Goal: Information Seeking & Learning: Check status

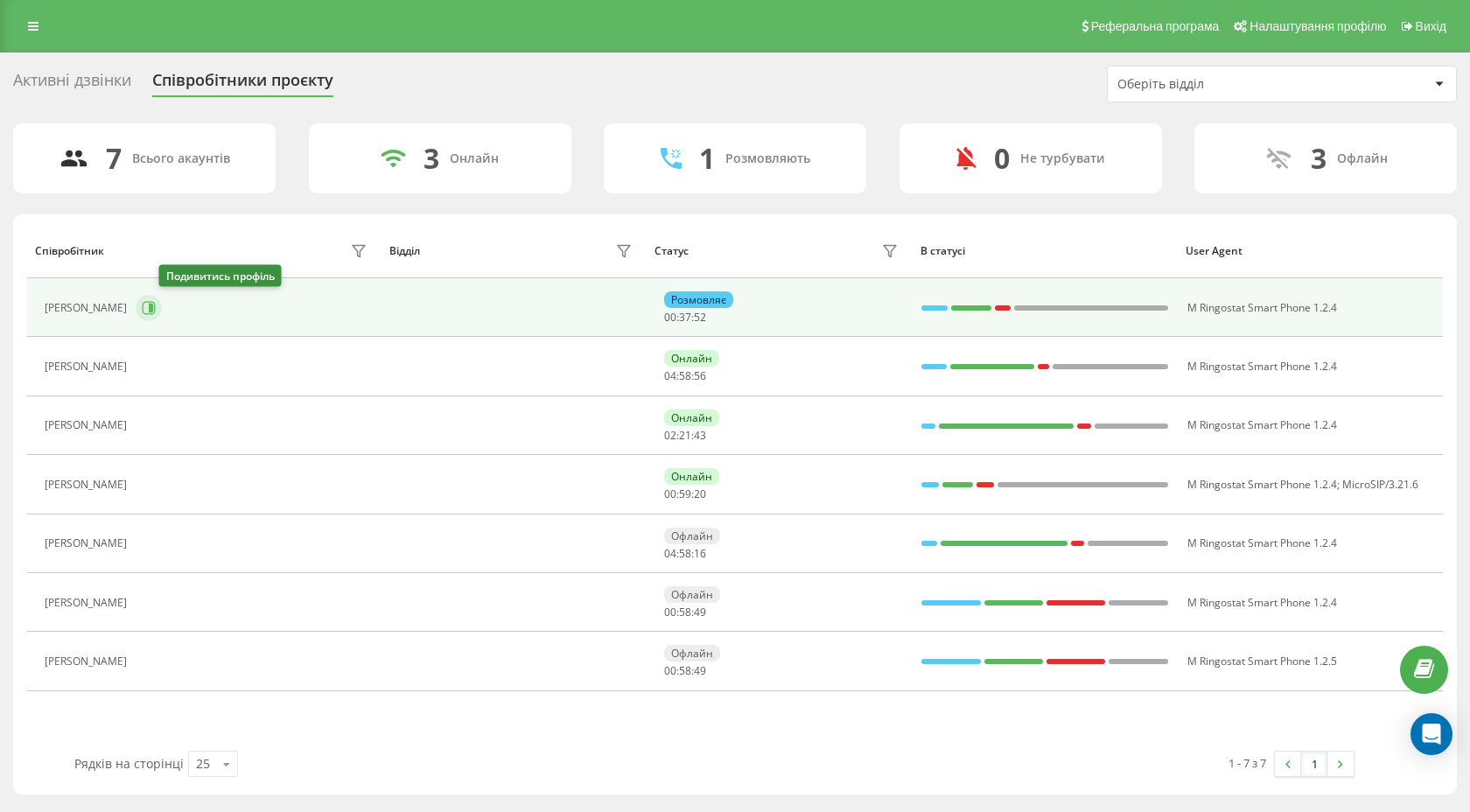
click at [156, 304] on icon at bounding box center [149, 308] width 14 height 14
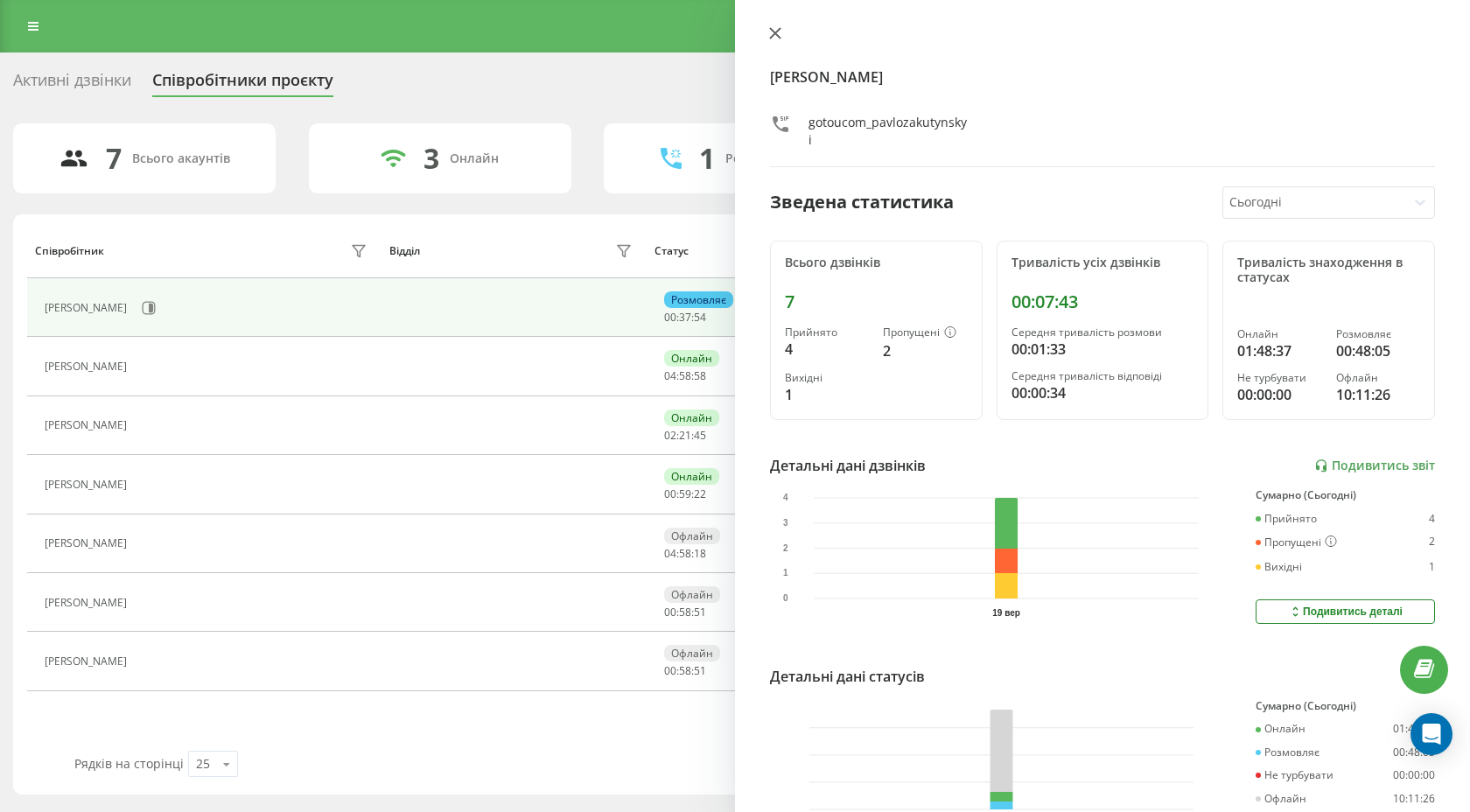
click at [771, 29] on icon at bounding box center [776, 33] width 11 height 11
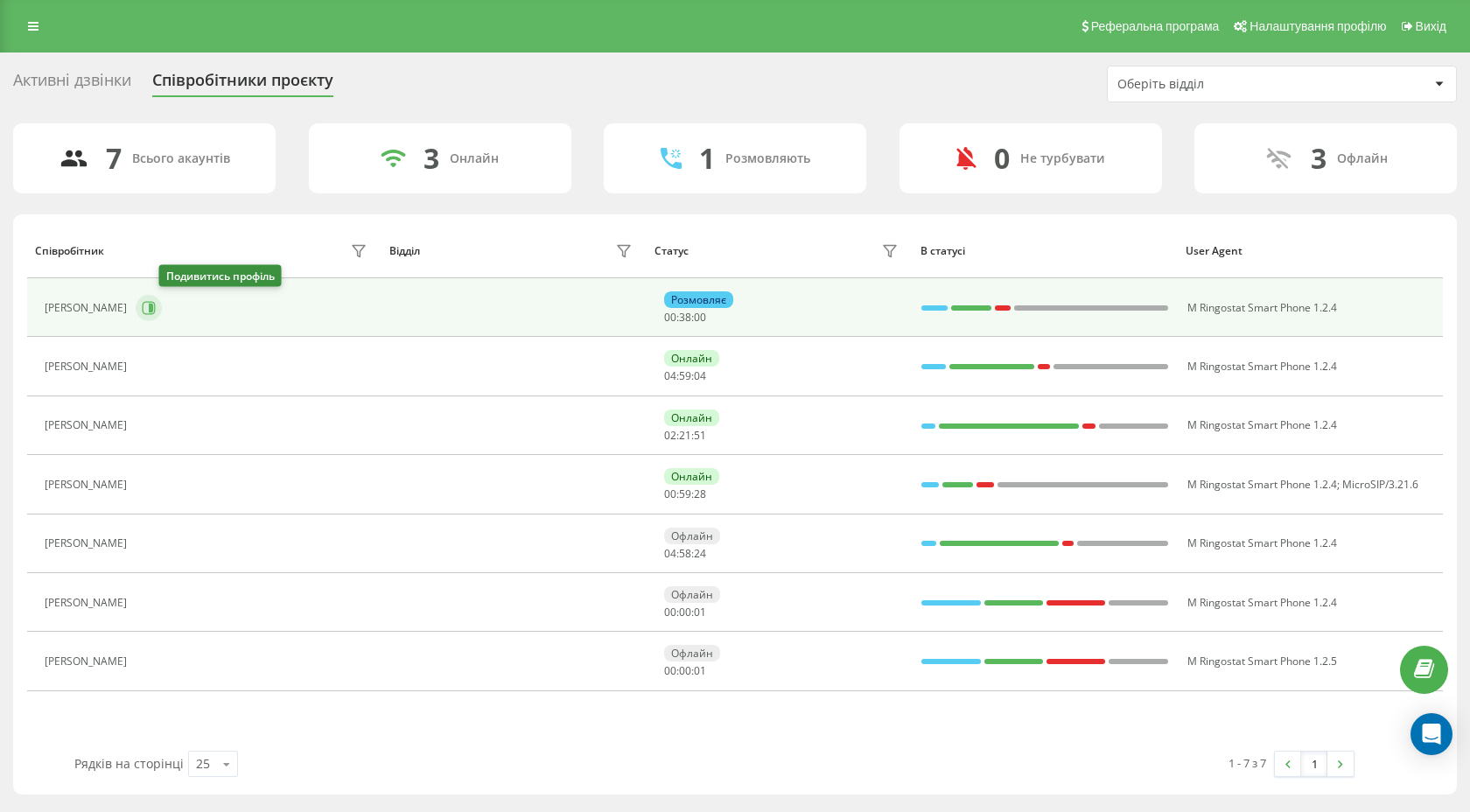
click at [154, 312] on icon at bounding box center [151, 308] width 4 height 9
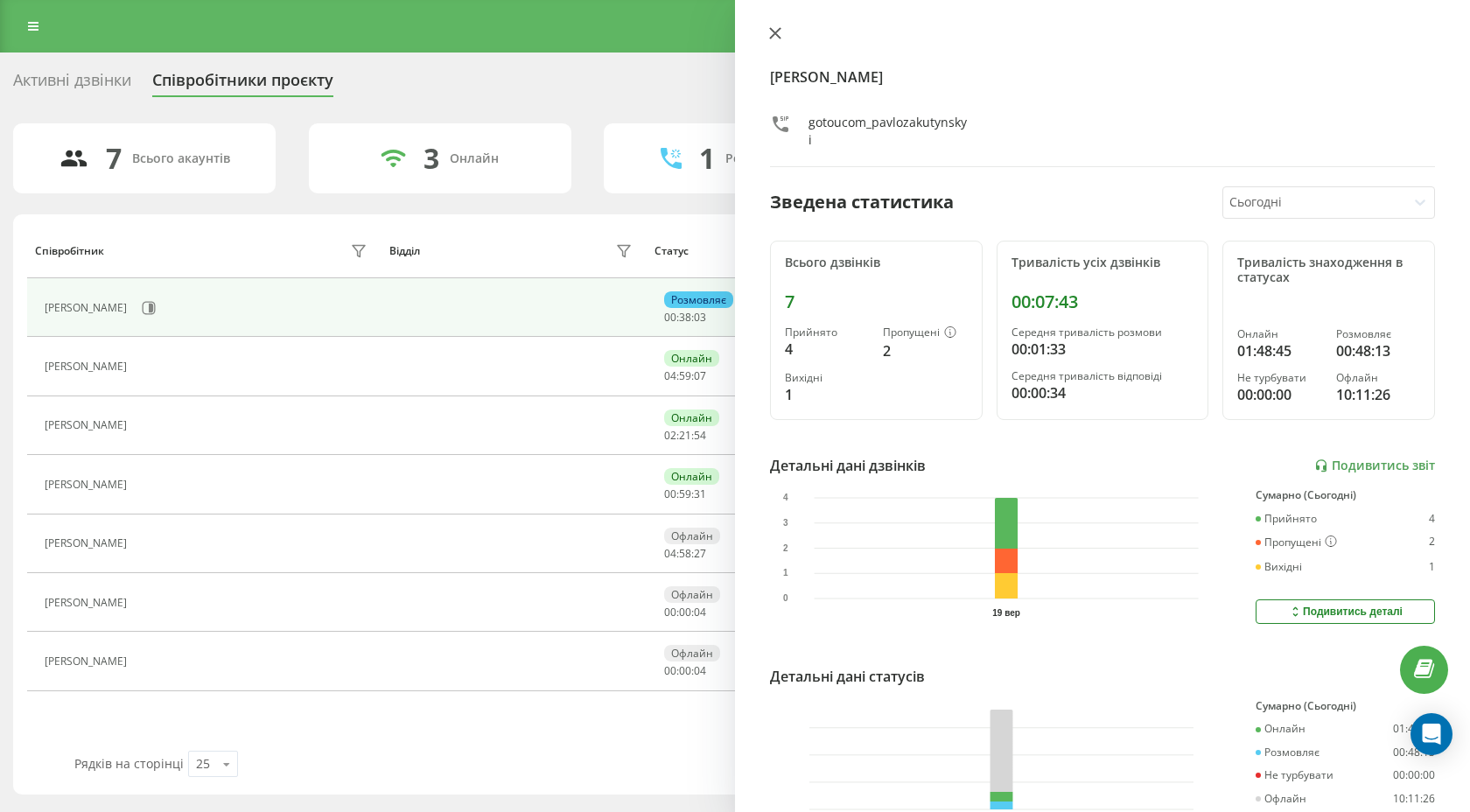
click at [777, 32] on icon at bounding box center [776, 33] width 11 height 11
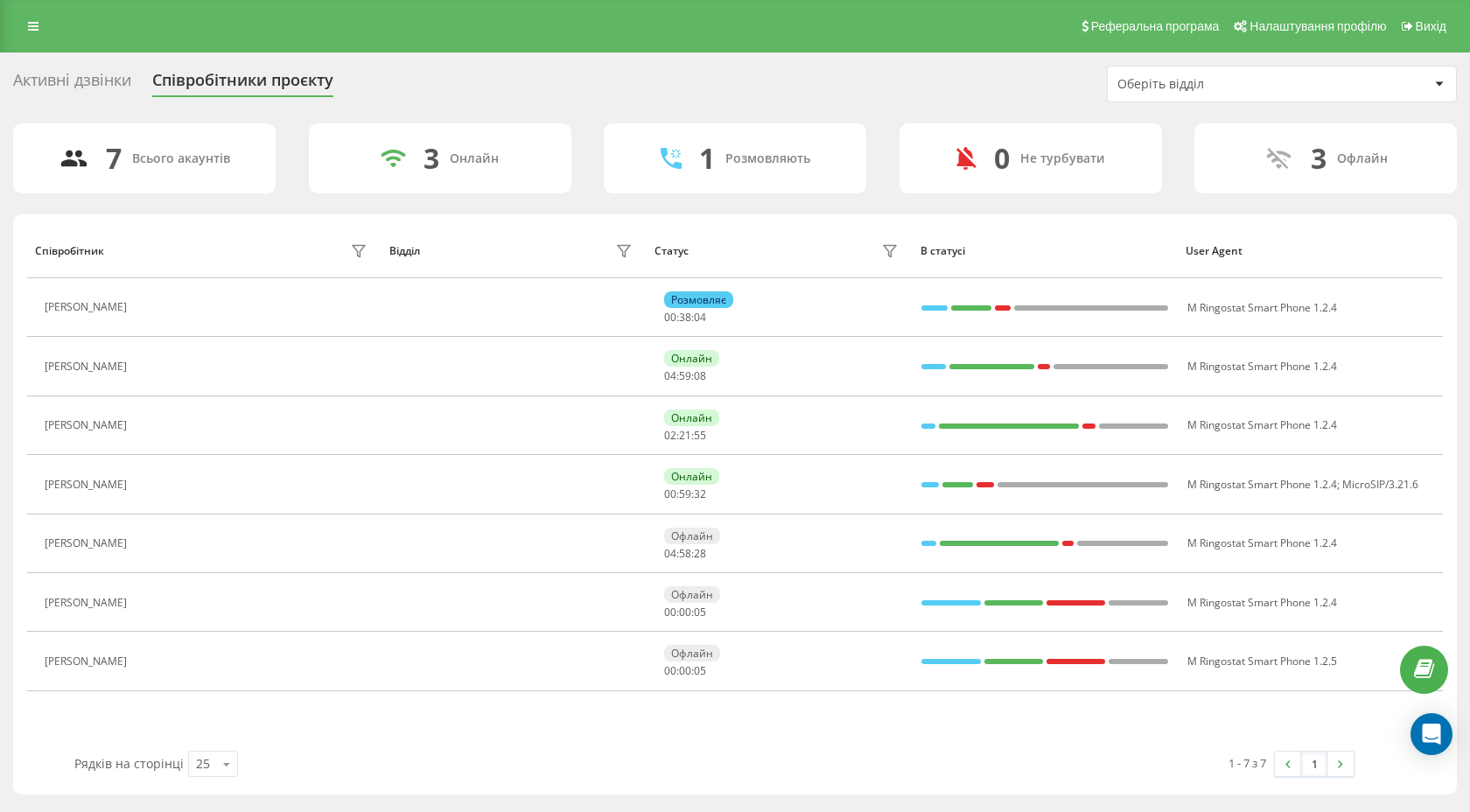
click at [82, 79] on div "Активні дзвінки" at bounding box center [71, 84] width 118 height 27
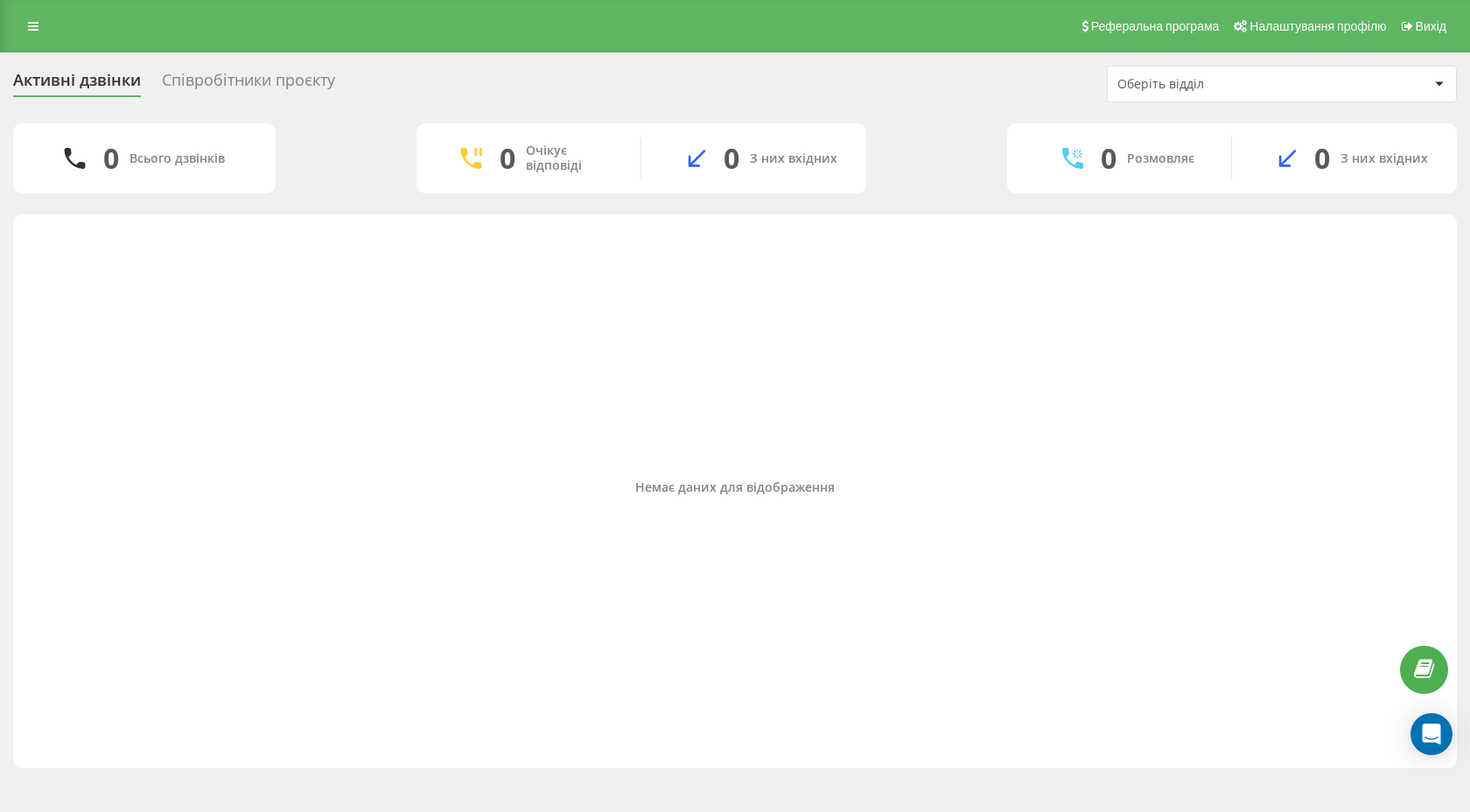
click at [252, 81] on div "Співробітники проєкту" at bounding box center [248, 84] width 173 height 27
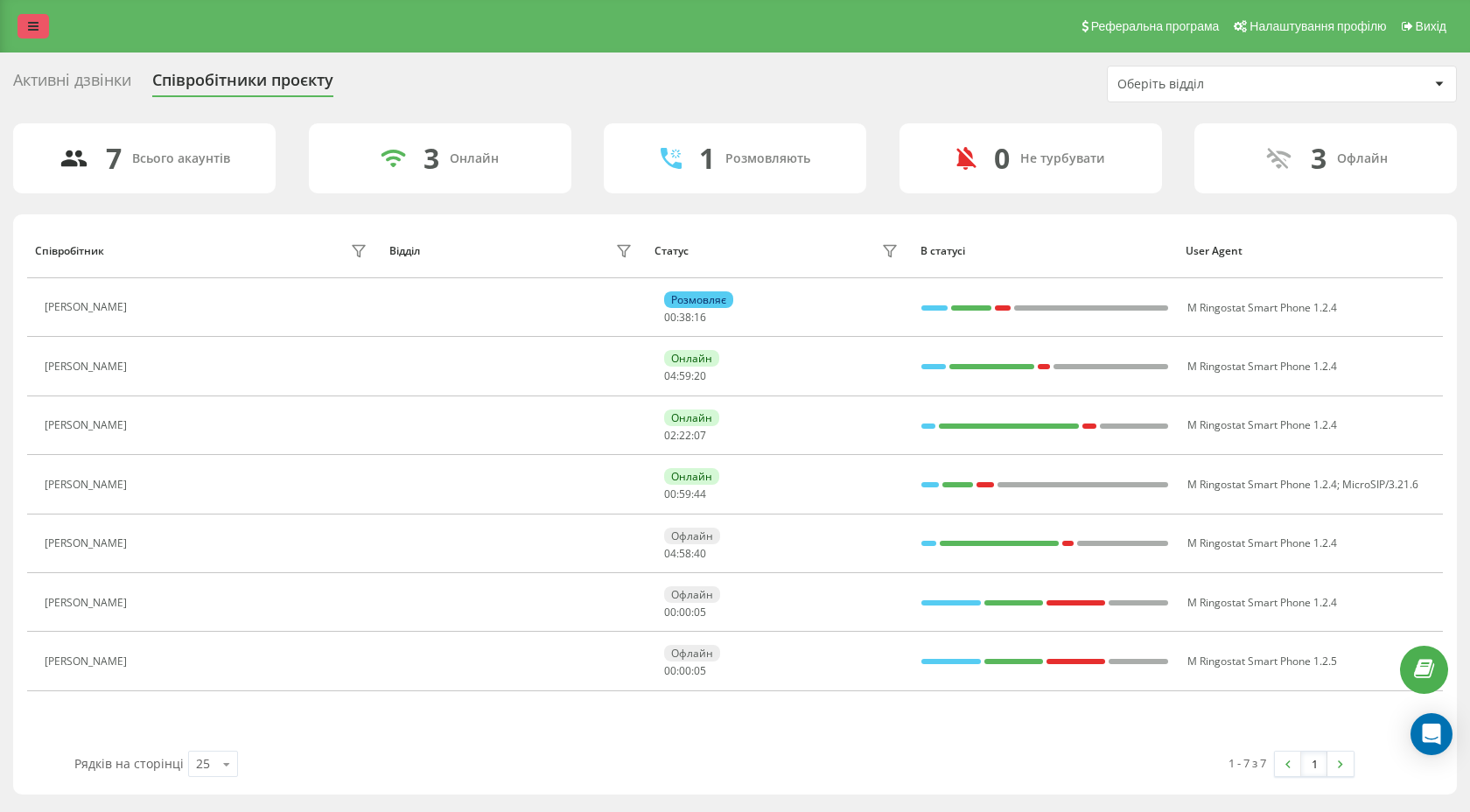
click at [38, 32] on icon at bounding box center [33, 26] width 11 height 12
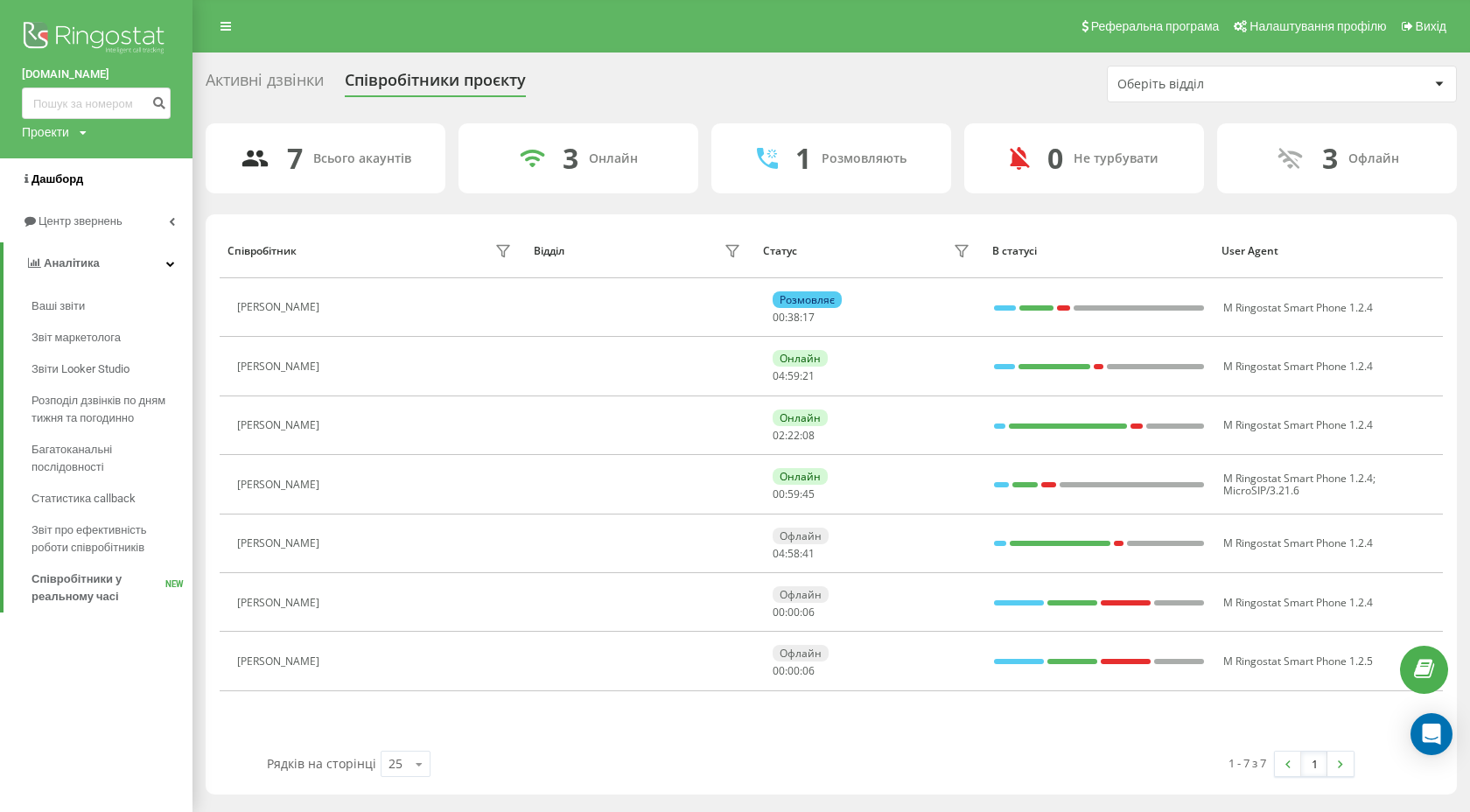
click at [64, 176] on span "Дашборд" at bounding box center [57, 178] width 52 height 13
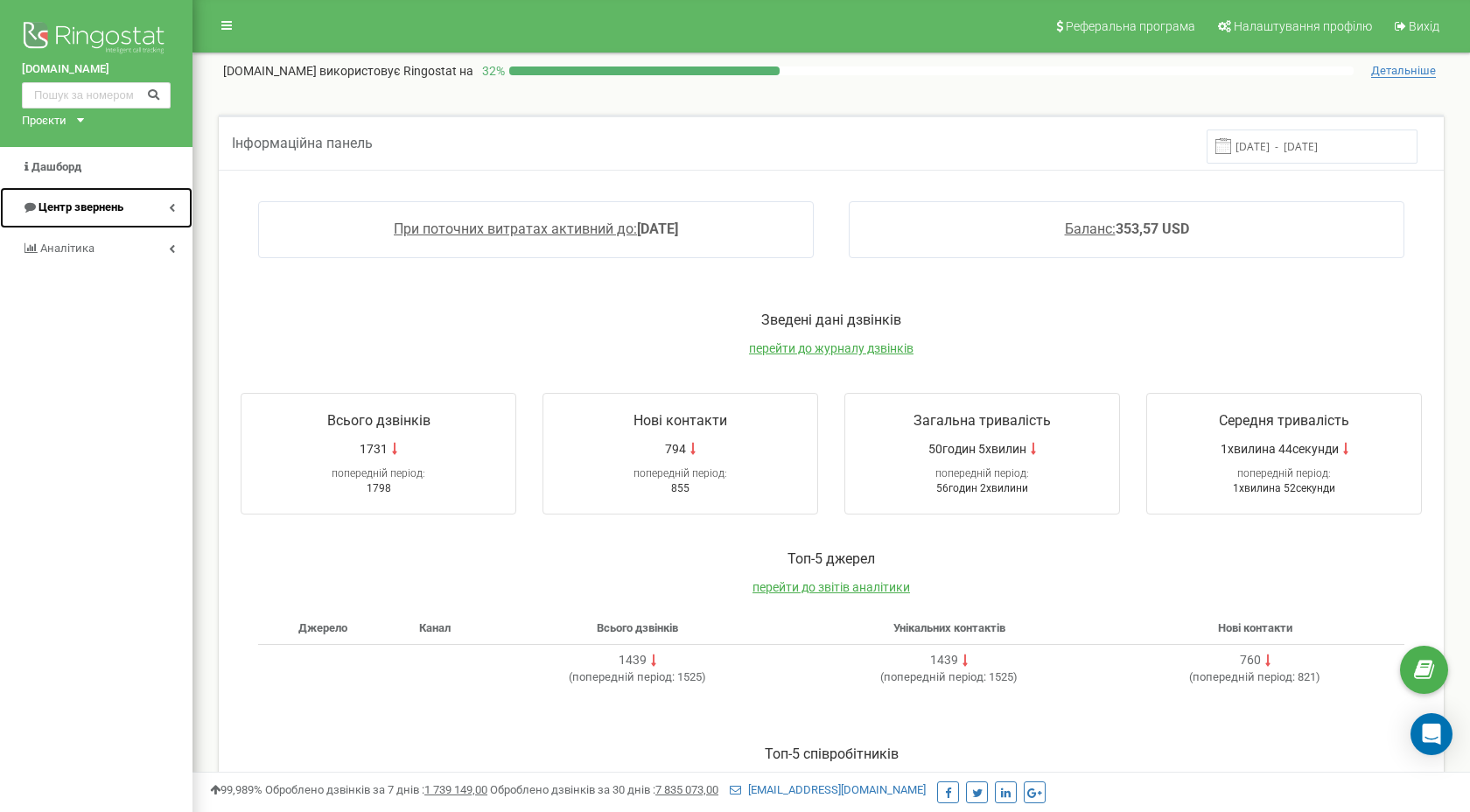
click at [126, 210] on link "Центр звернень" at bounding box center [96, 208] width 192 height 42
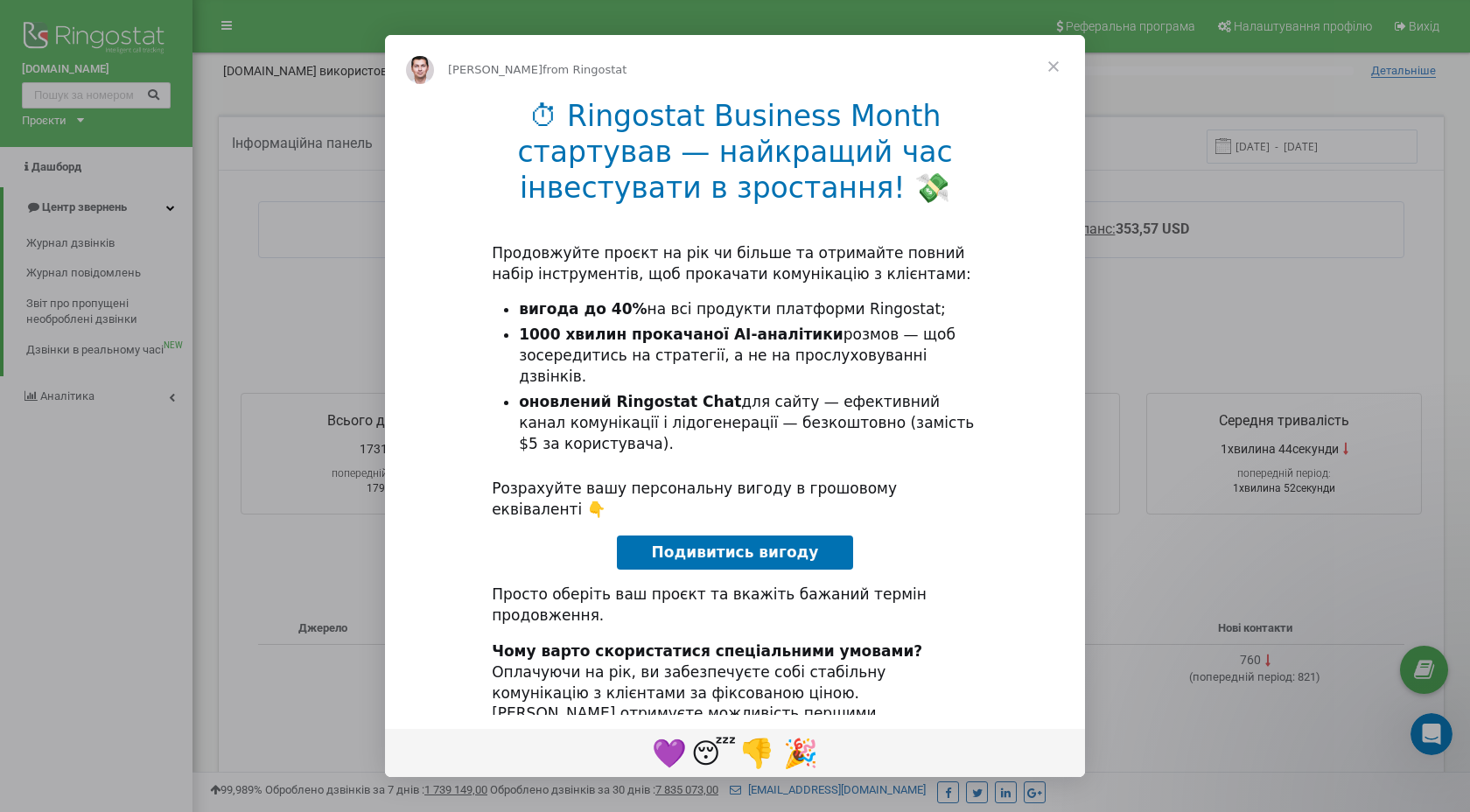
click at [1054, 60] on span "Close" at bounding box center [1054, 66] width 63 height 63
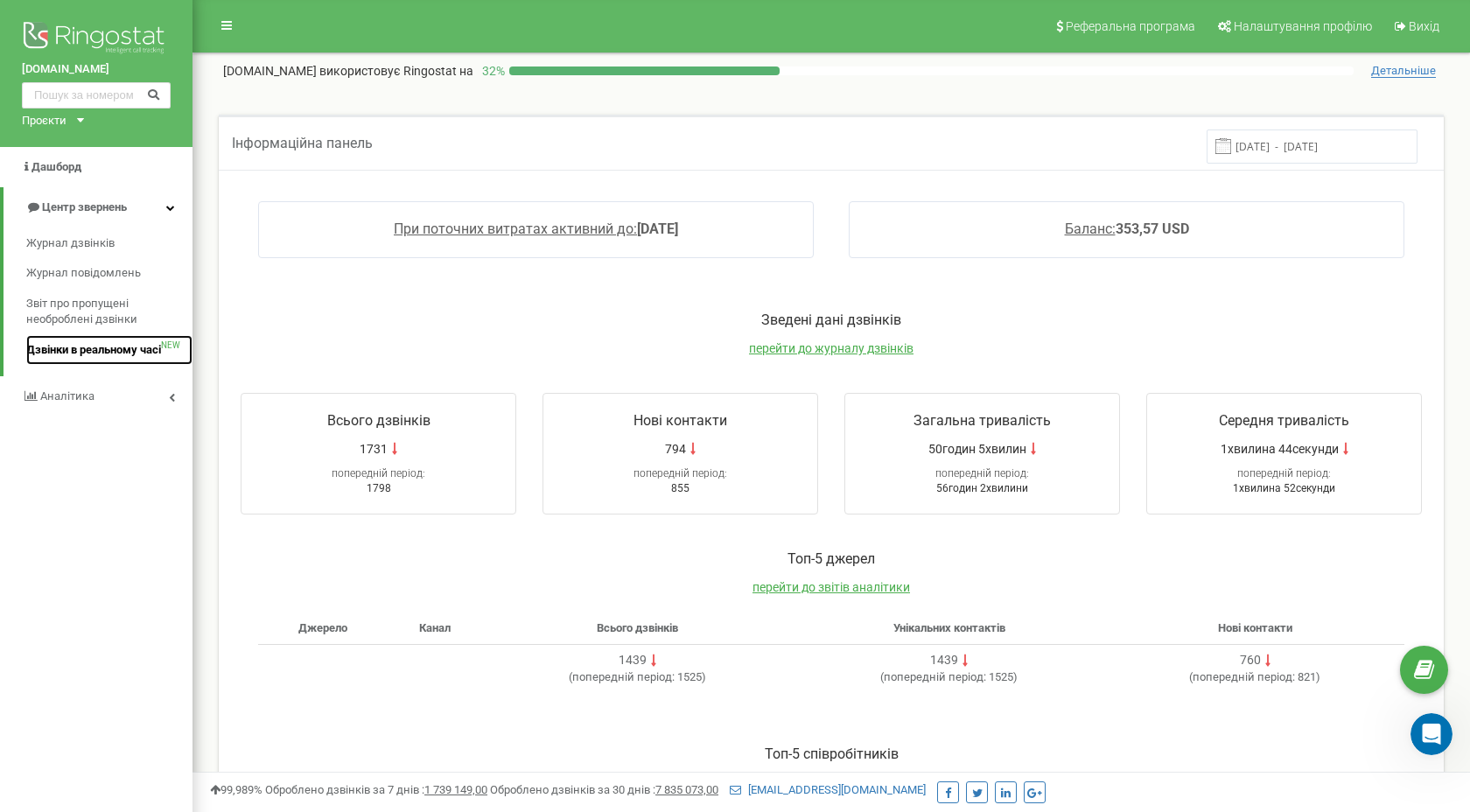
click at [47, 345] on span "Дзвінки в реальному часі" at bounding box center [94, 350] width 135 height 17
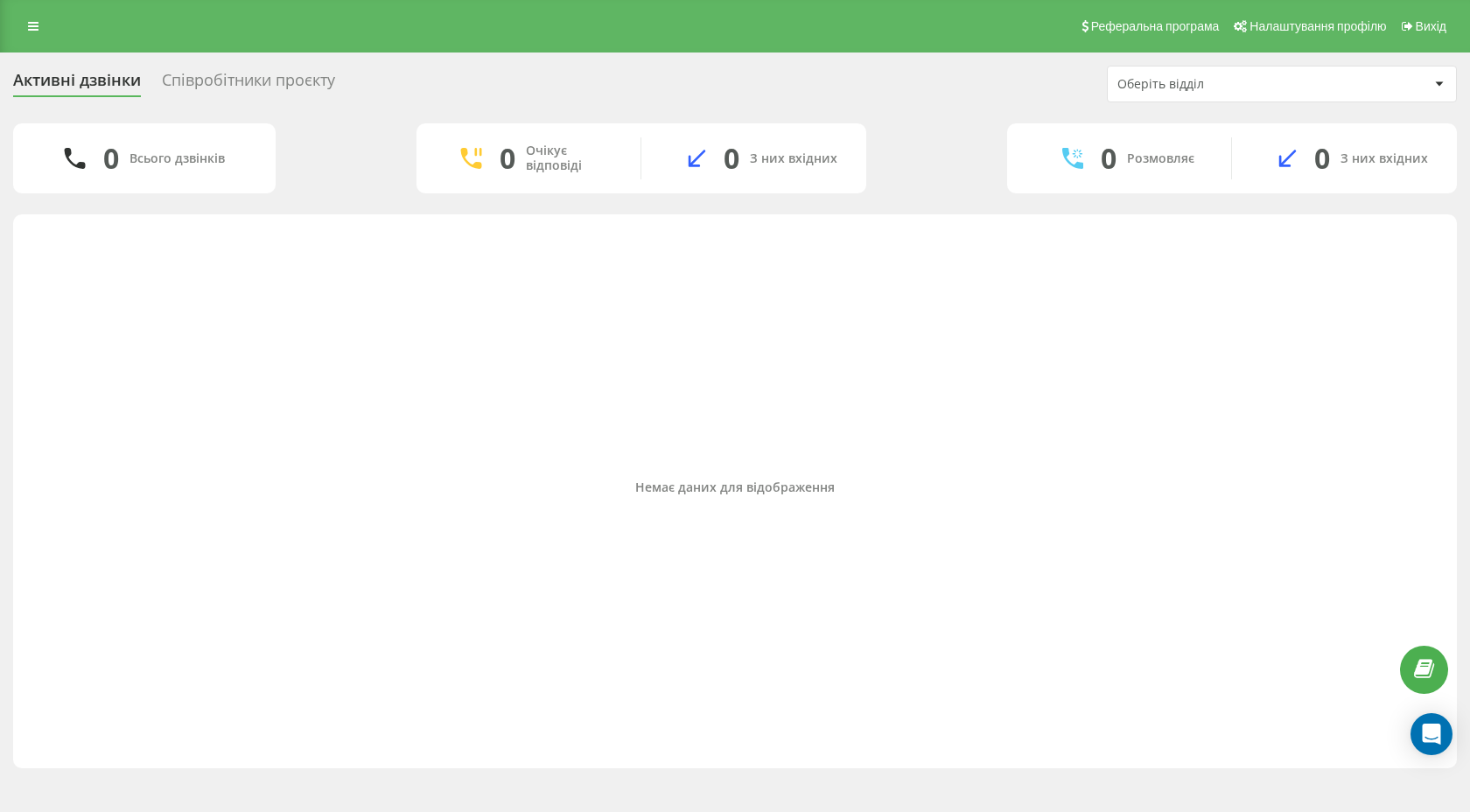
click at [245, 77] on div "Співробітники проєкту" at bounding box center [248, 84] width 173 height 27
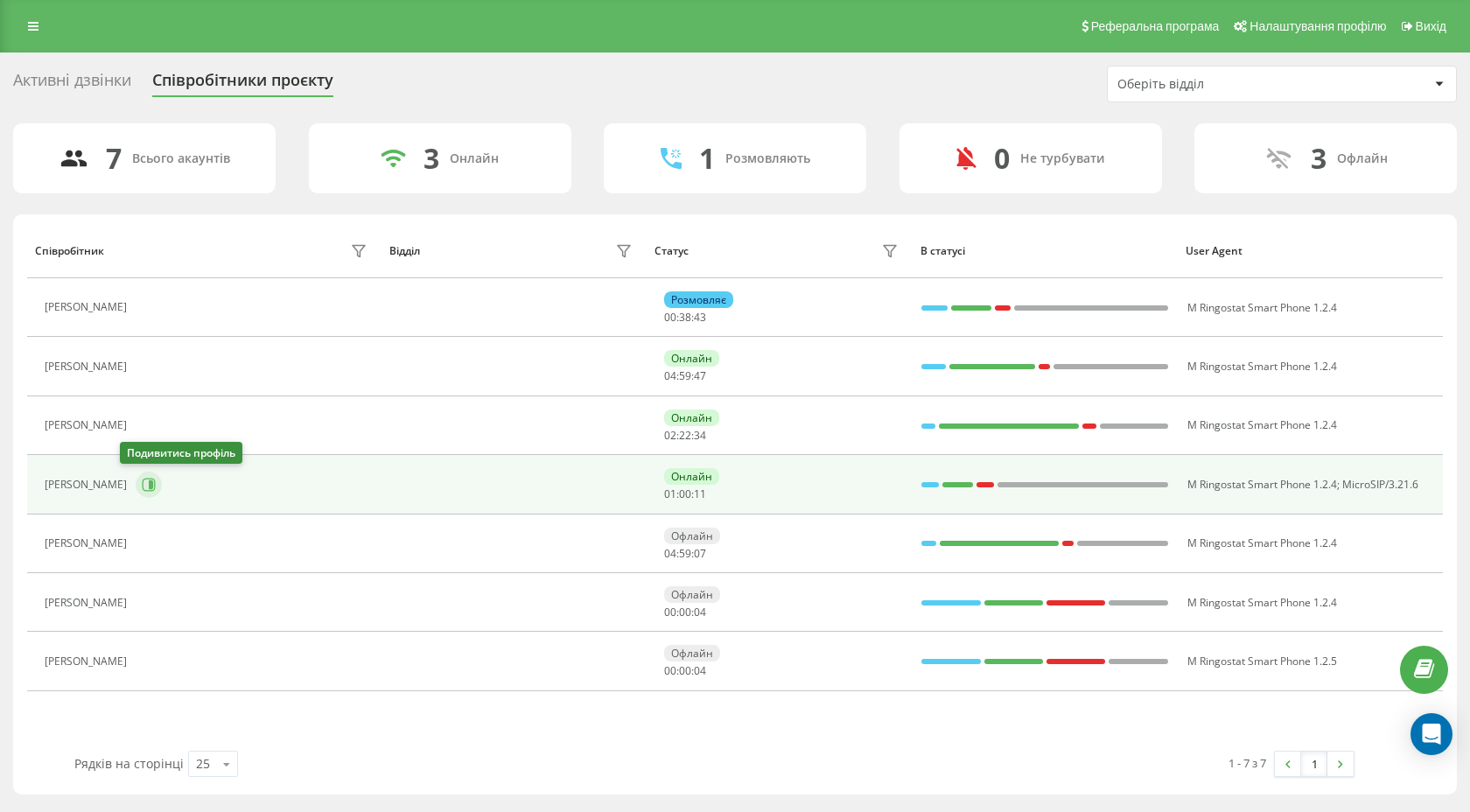
click at [142, 485] on icon at bounding box center [149, 484] width 14 height 14
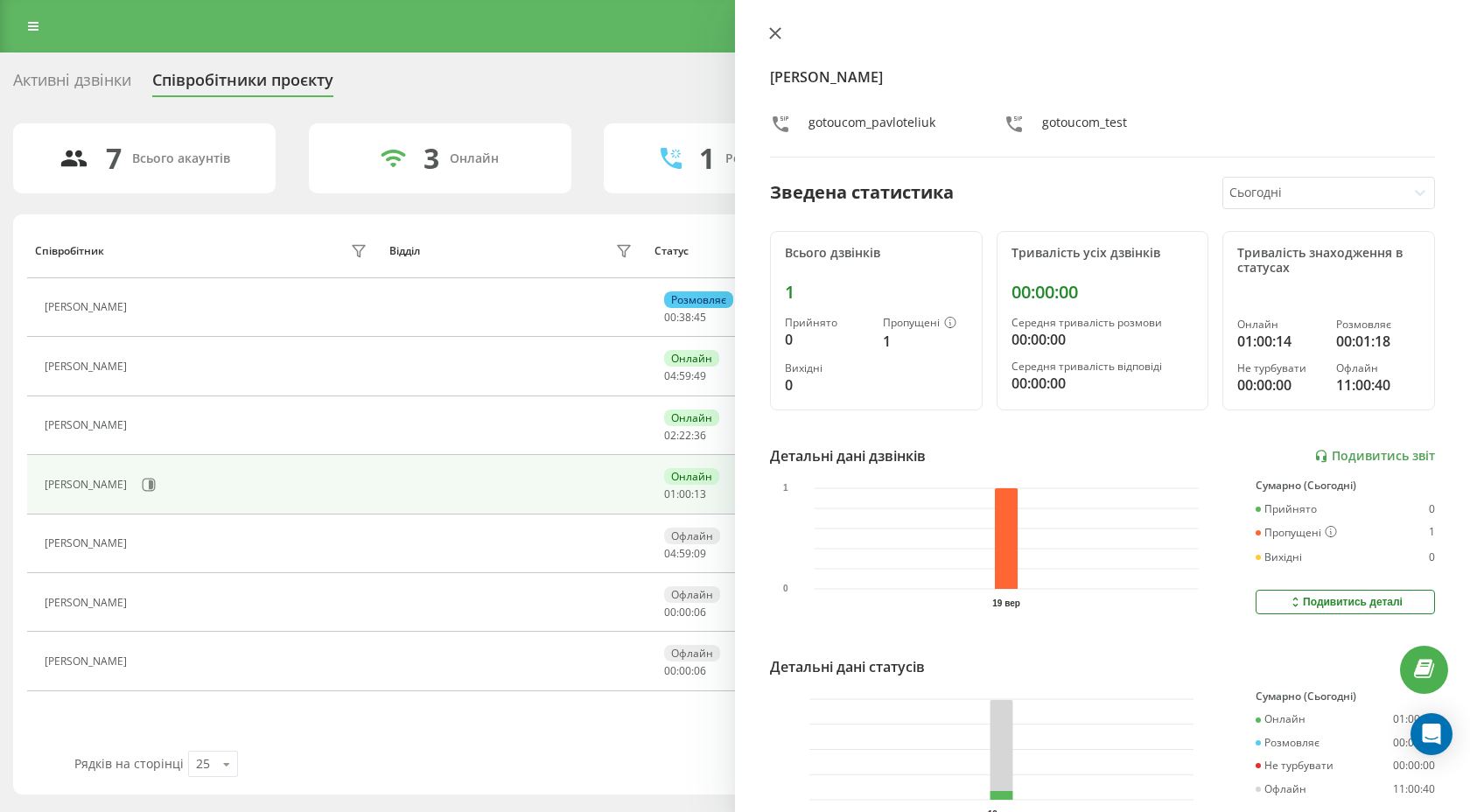
click at [771, 37] on icon at bounding box center [776, 33] width 12 height 12
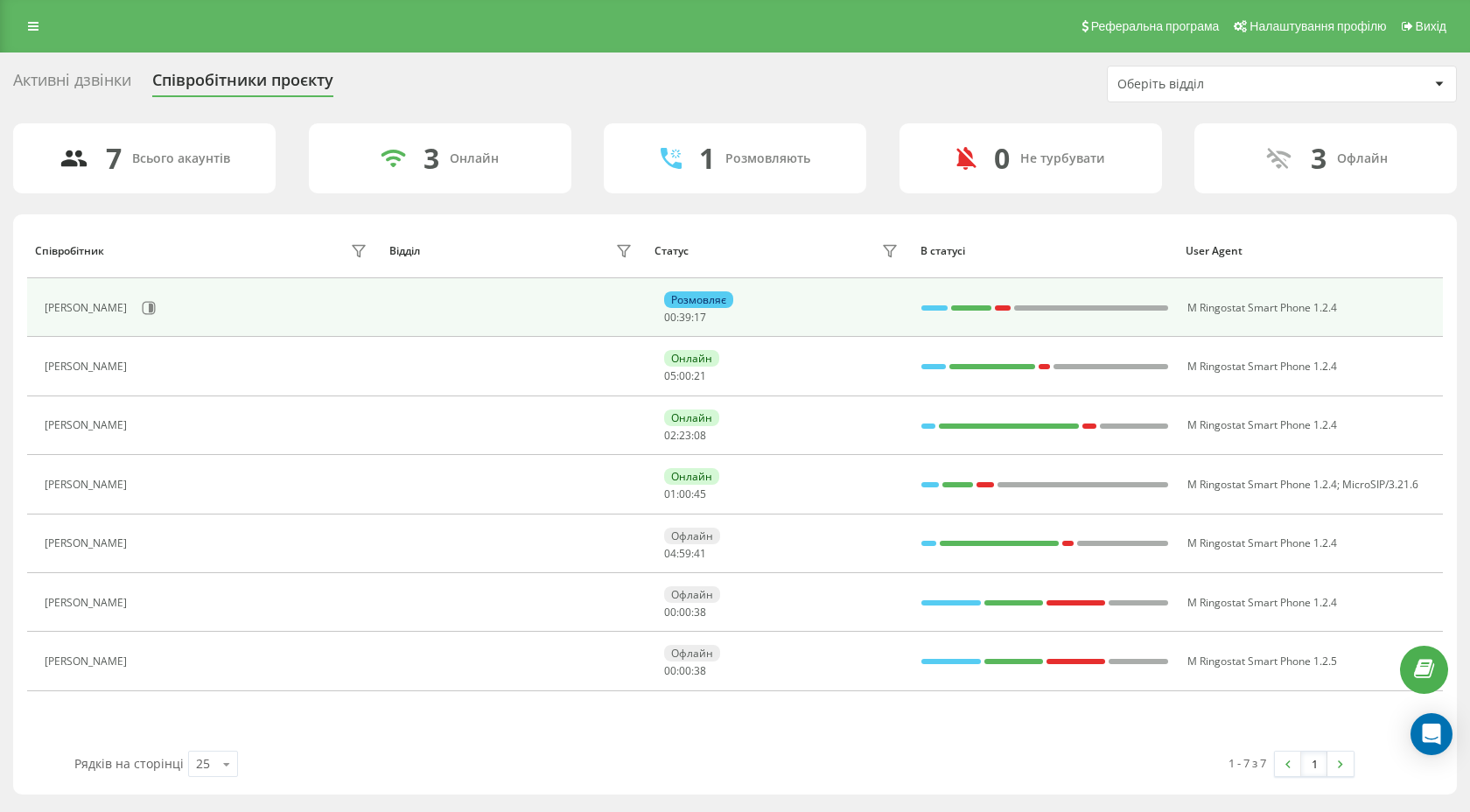
click at [507, 304] on td at bounding box center [514, 307] width 265 height 58
click at [193, 310] on div "[PERSON_NAME]" at bounding box center [208, 308] width 327 height 30
click at [156, 304] on icon at bounding box center [149, 308] width 14 height 14
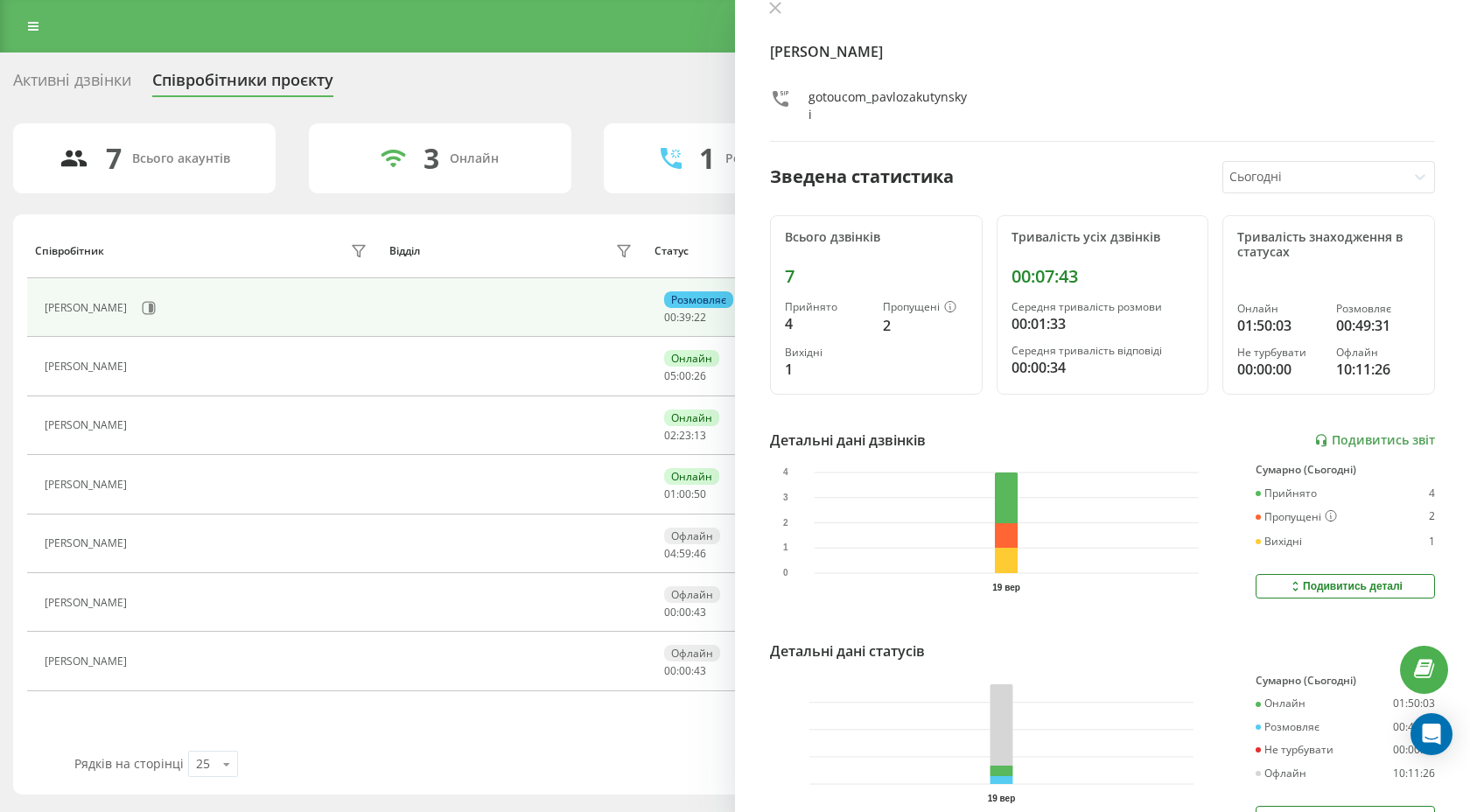
scroll to position [111, 0]
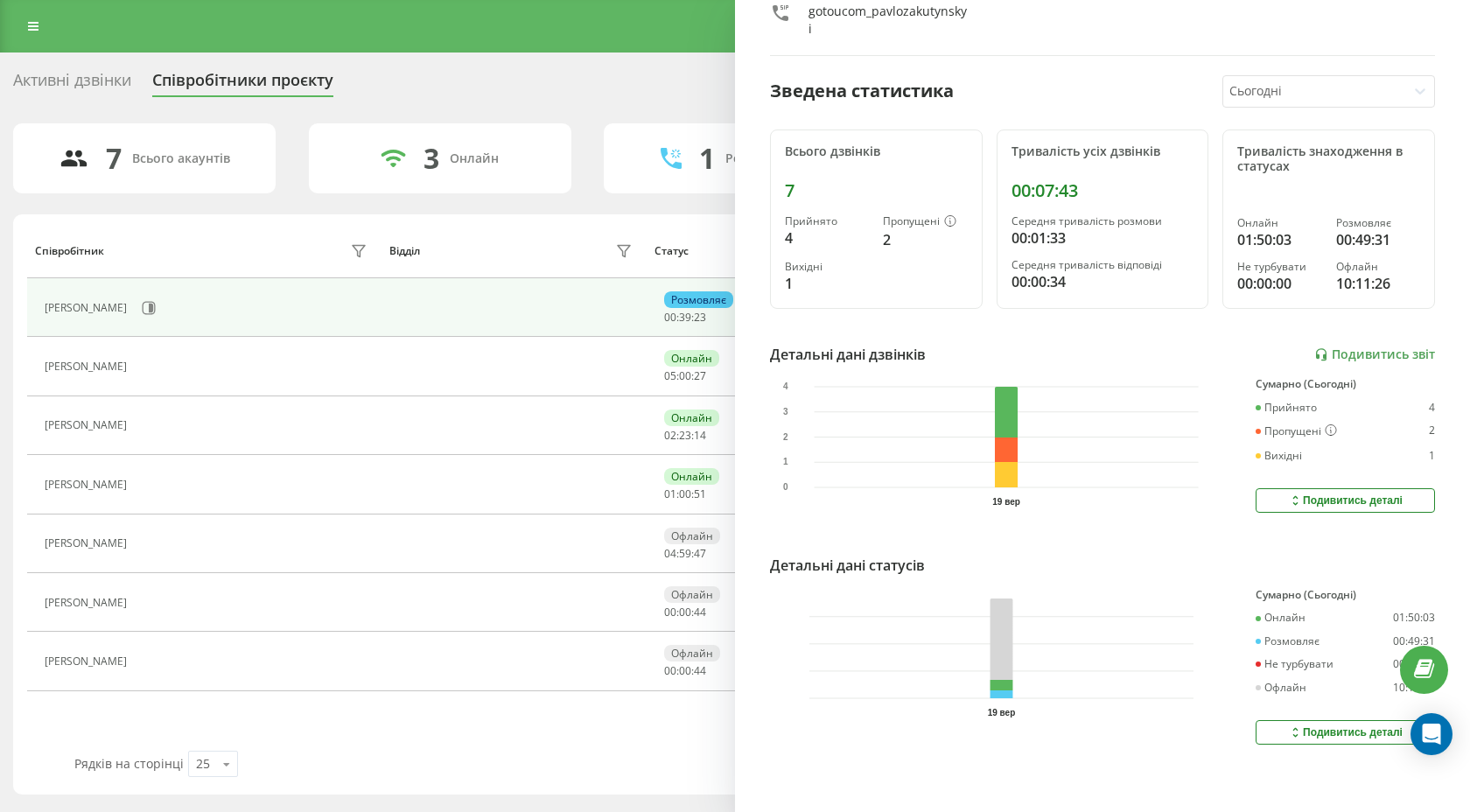
click at [1269, 730] on button "Подивитись деталі" at bounding box center [1345, 732] width 179 height 25
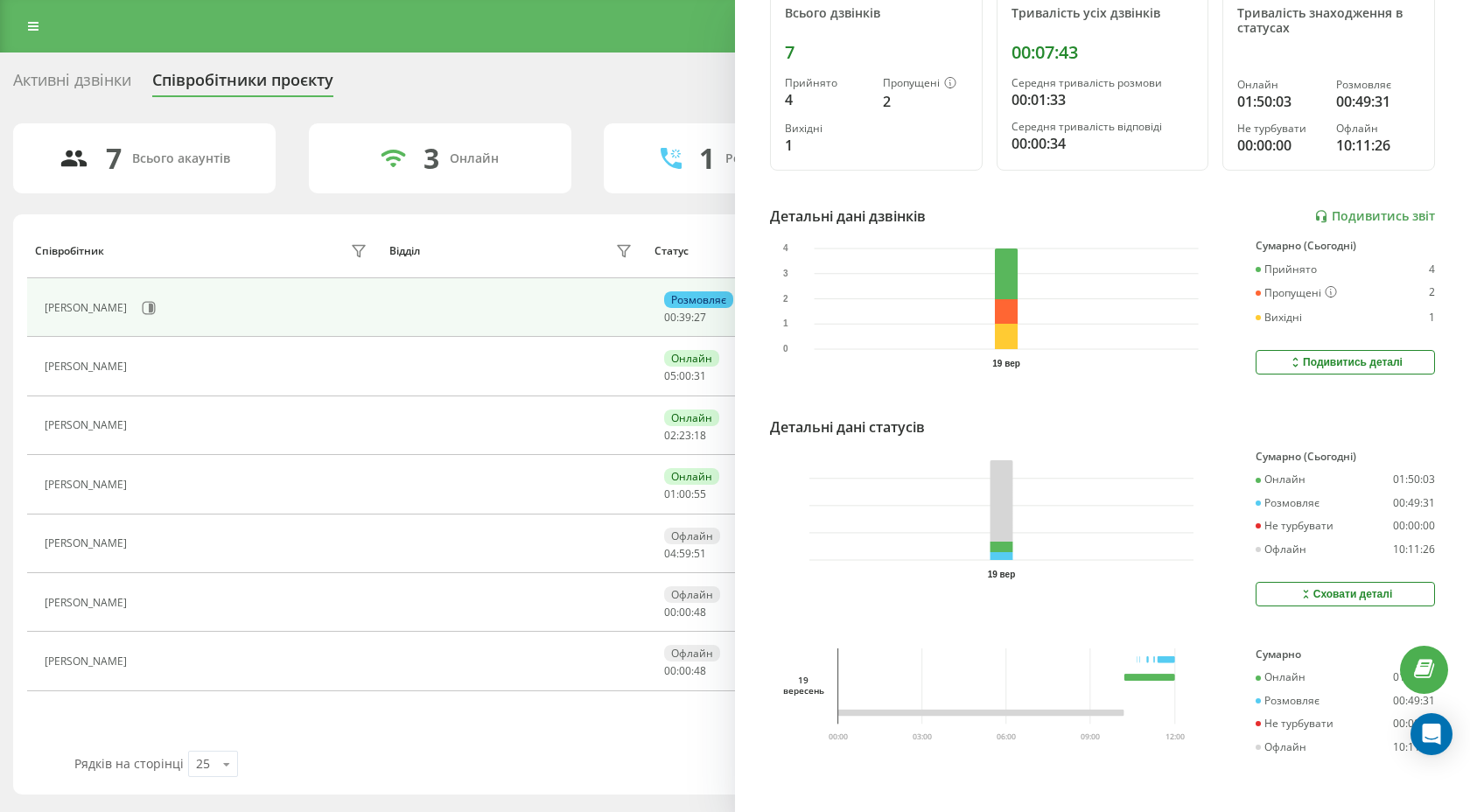
click at [1335, 596] on div "Сховати деталі" at bounding box center [1345, 594] width 94 height 14
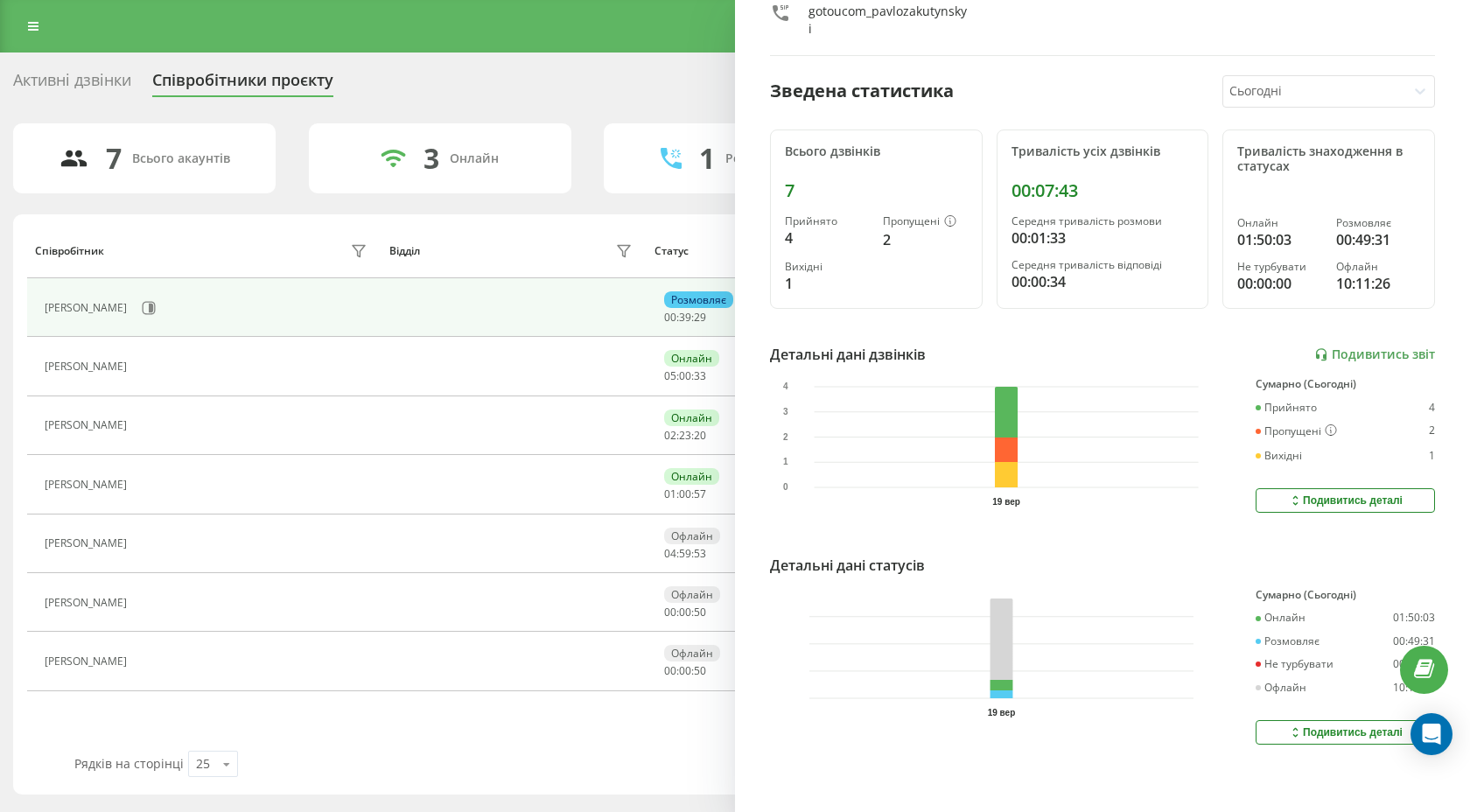
click at [1278, 734] on button "Подивитись деталі" at bounding box center [1345, 732] width 179 height 25
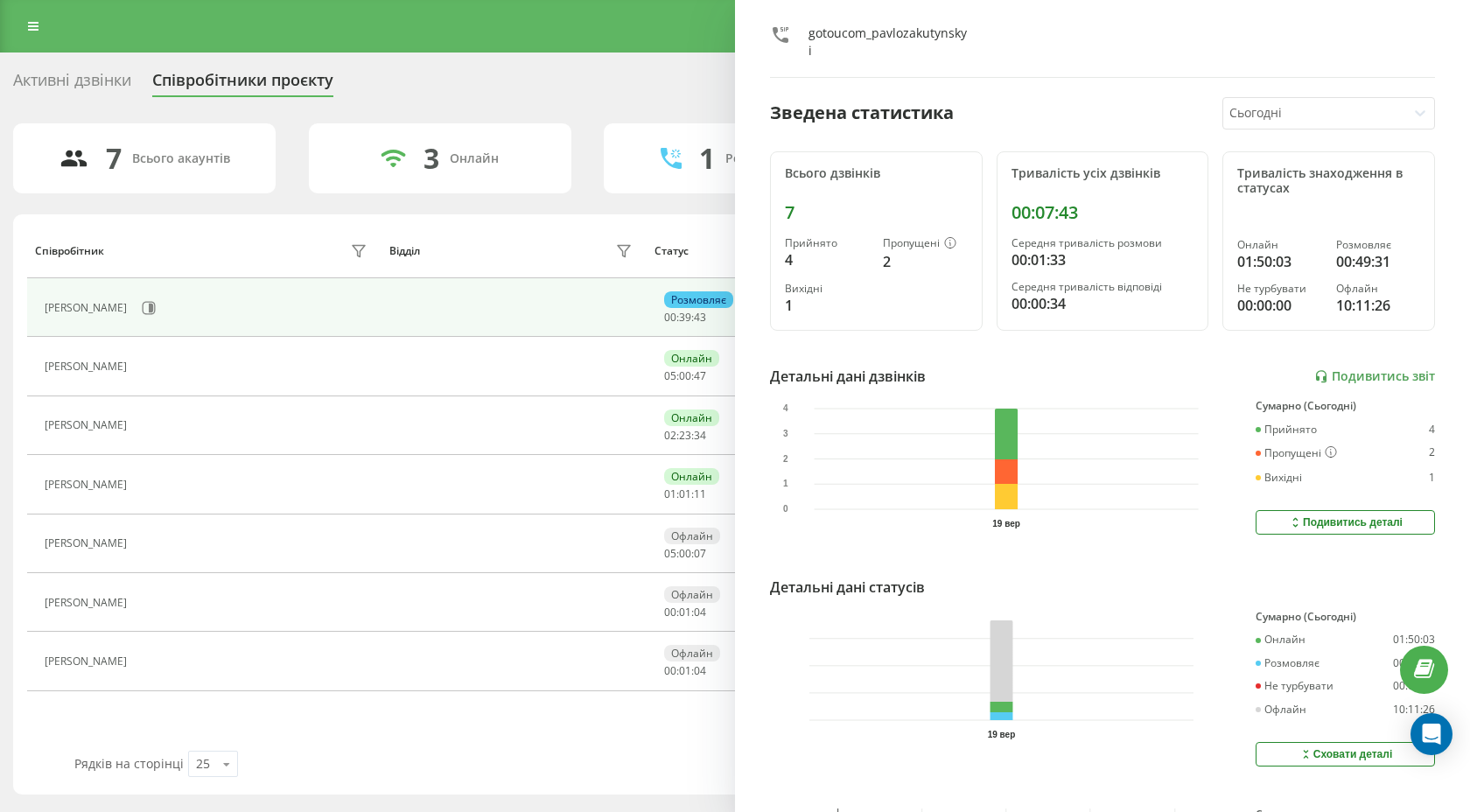
scroll to position [0, 0]
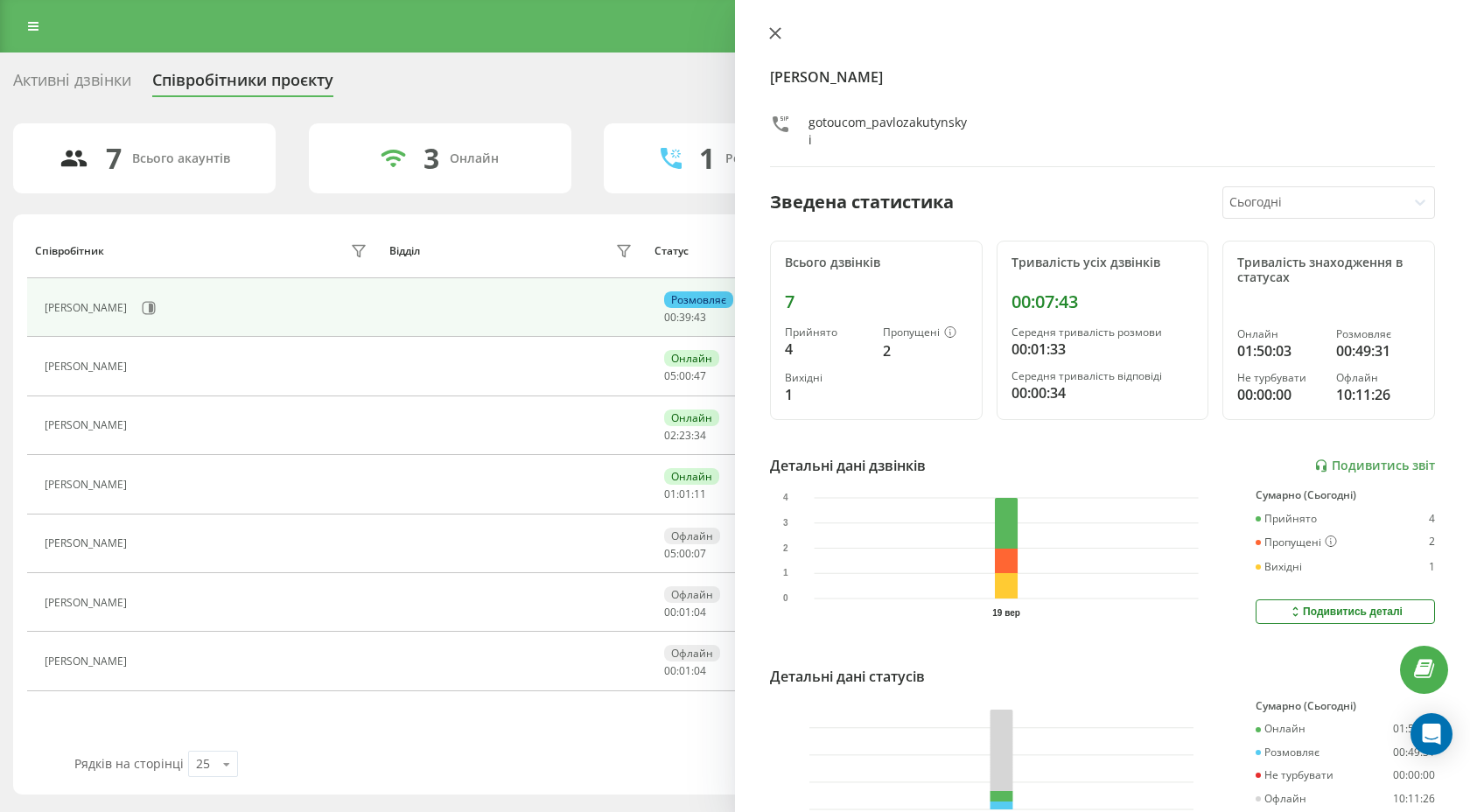
click at [771, 29] on icon at bounding box center [776, 33] width 11 height 11
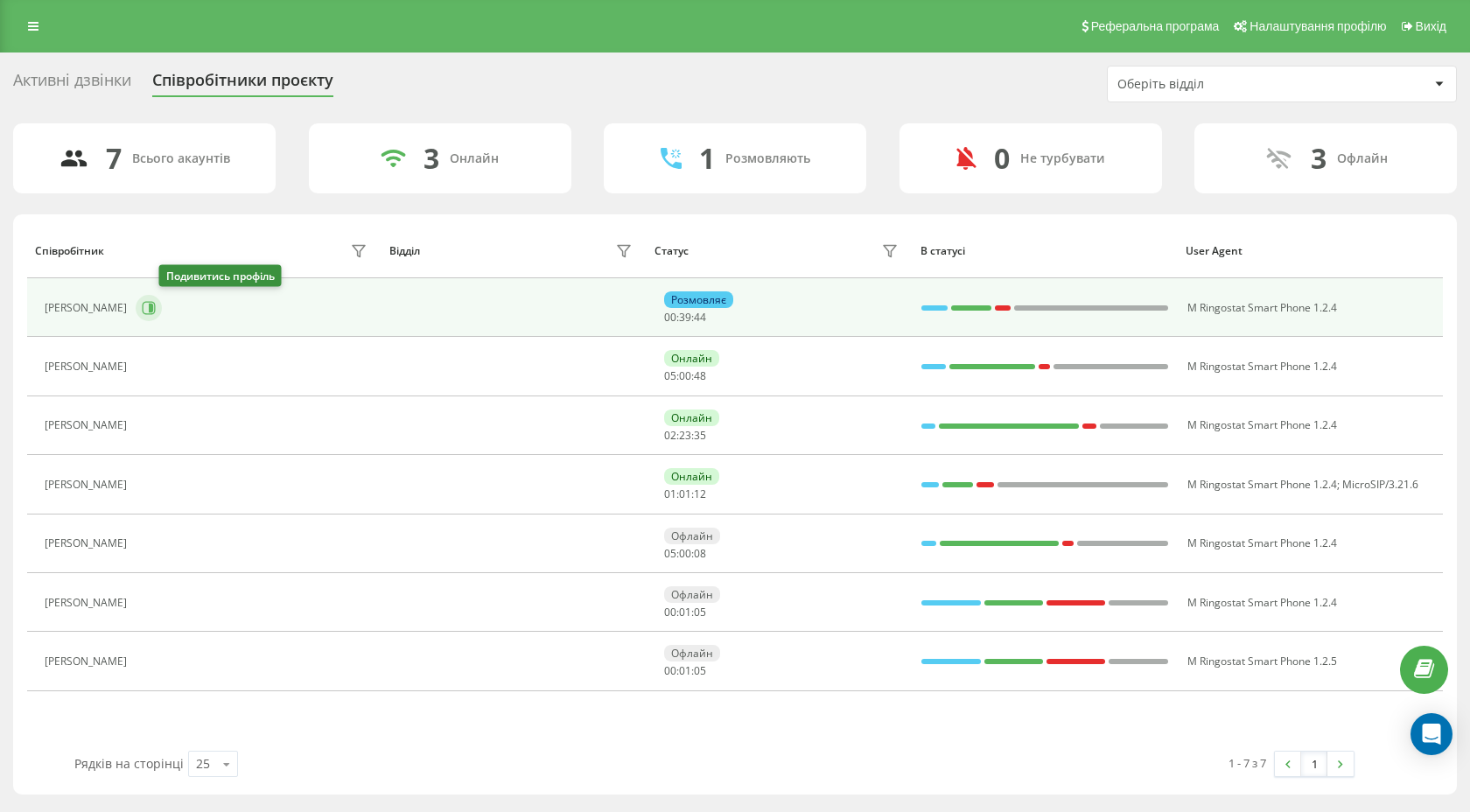
click at [154, 308] on icon at bounding box center [151, 308] width 4 height 9
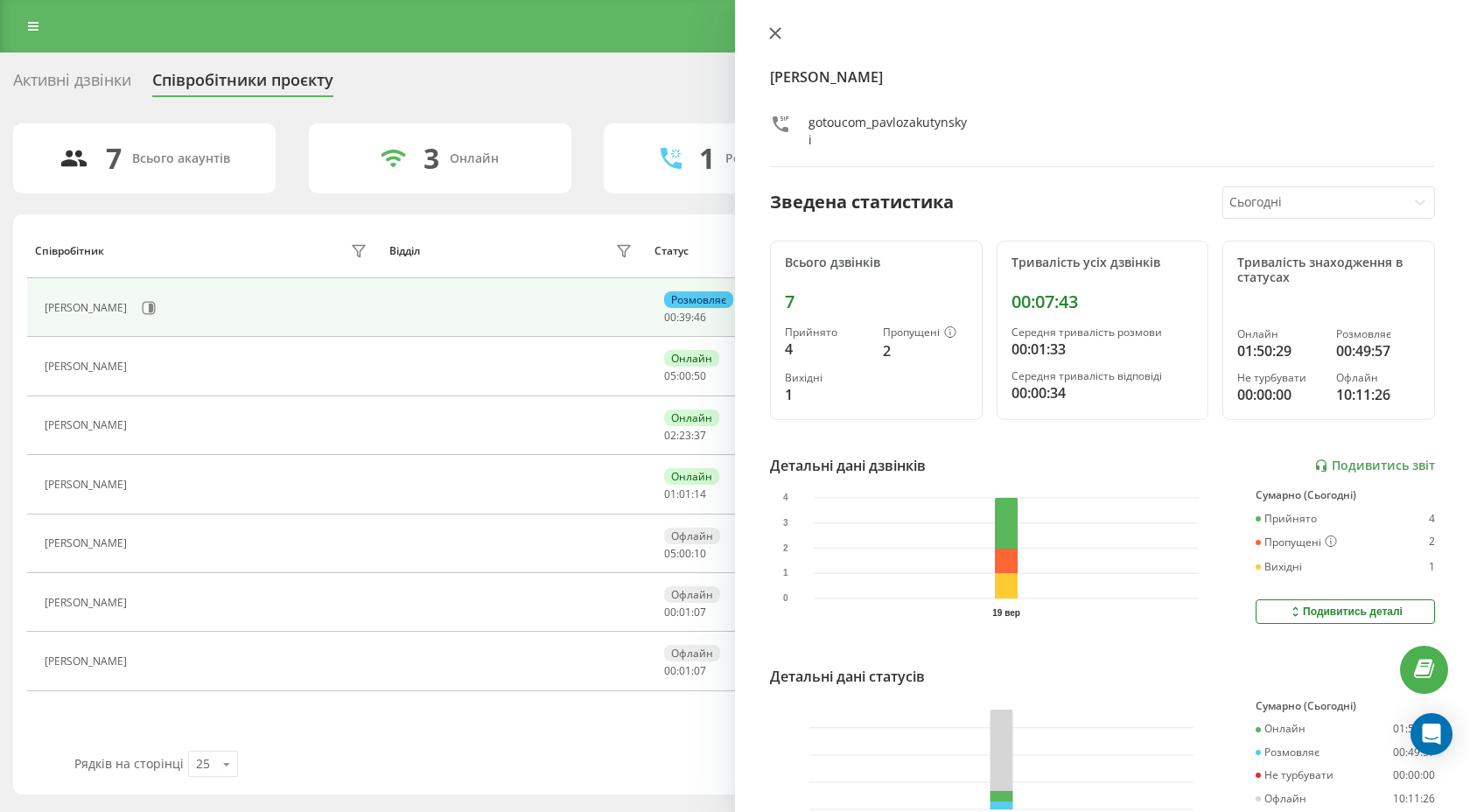
click at [773, 42] on button at bounding box center [775, 35] width 23 height 17
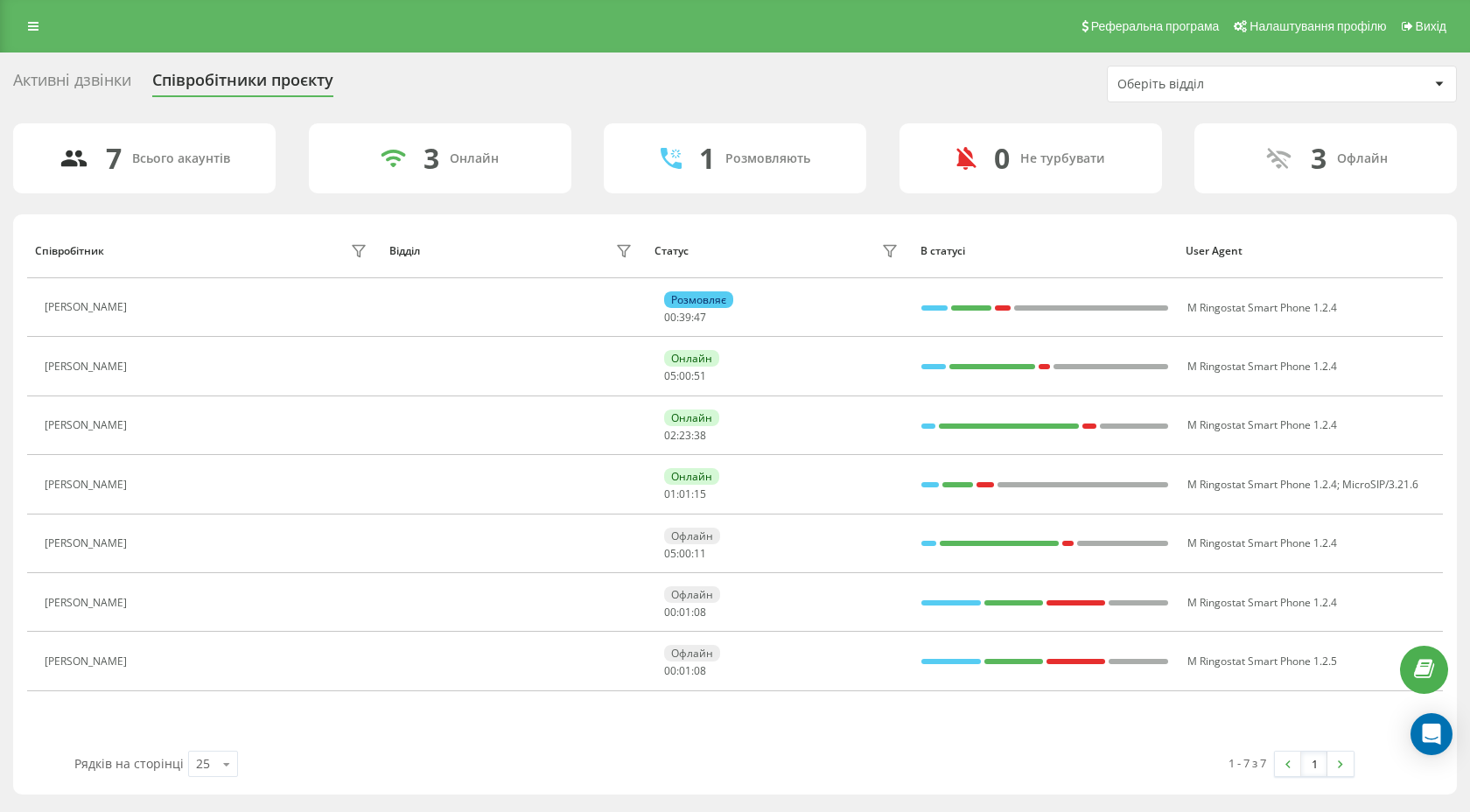
click at [117, 80] on div "Активні дзвінки" at bounding box center [71, 84] width 118 height 27
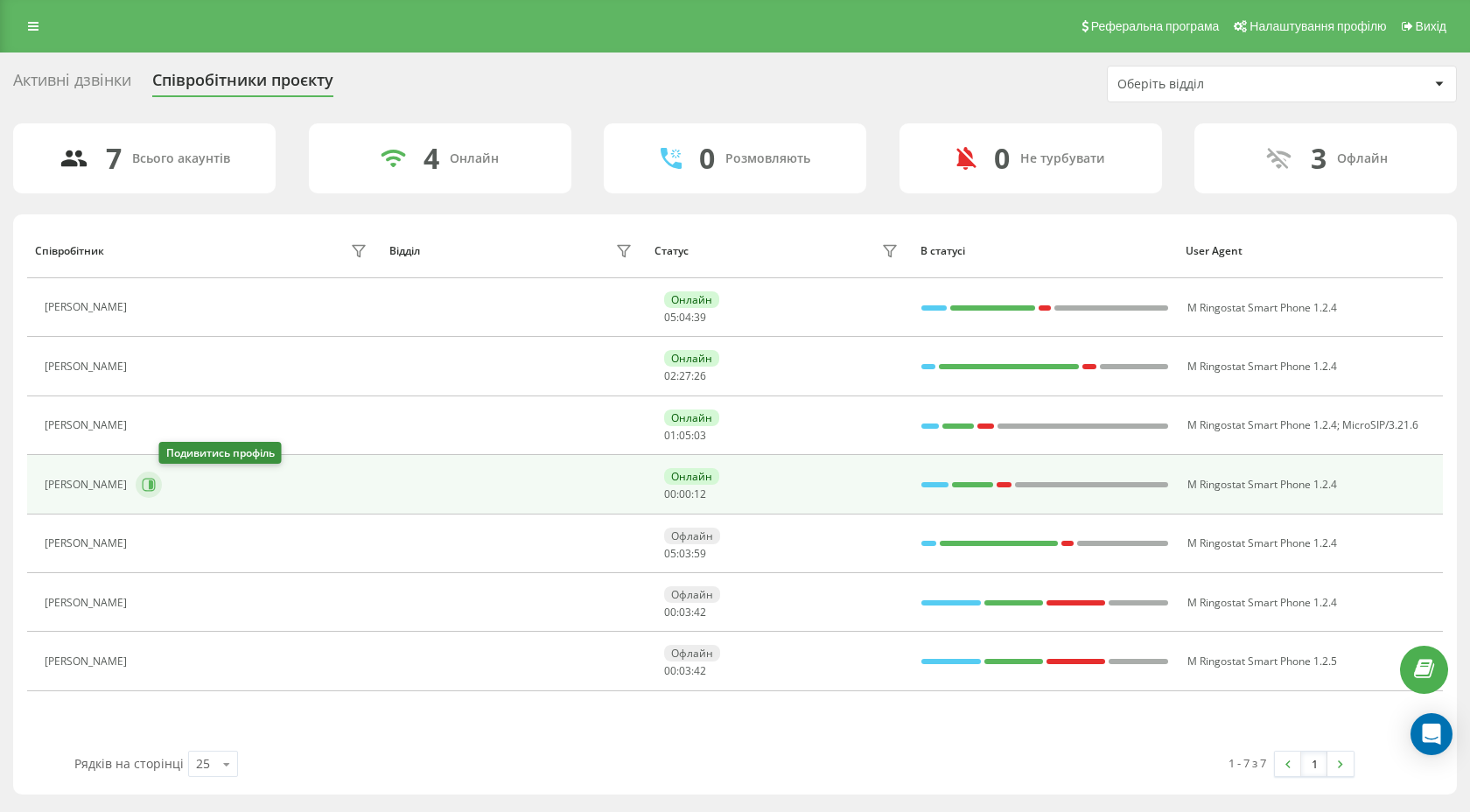
click at [161, 474] on button at bounding box center [149, 484] width 27 height 27
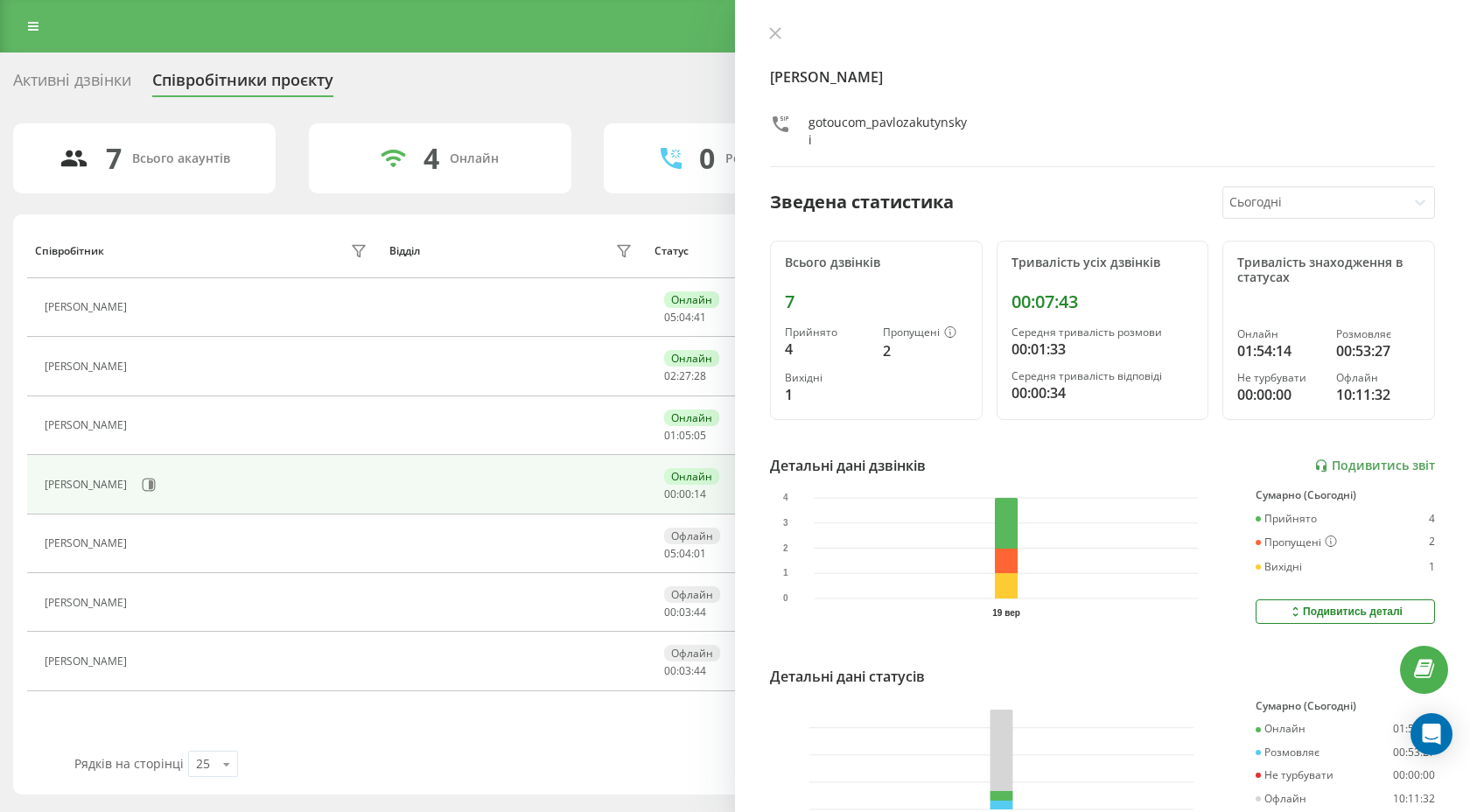
scroll to position [111, 0]
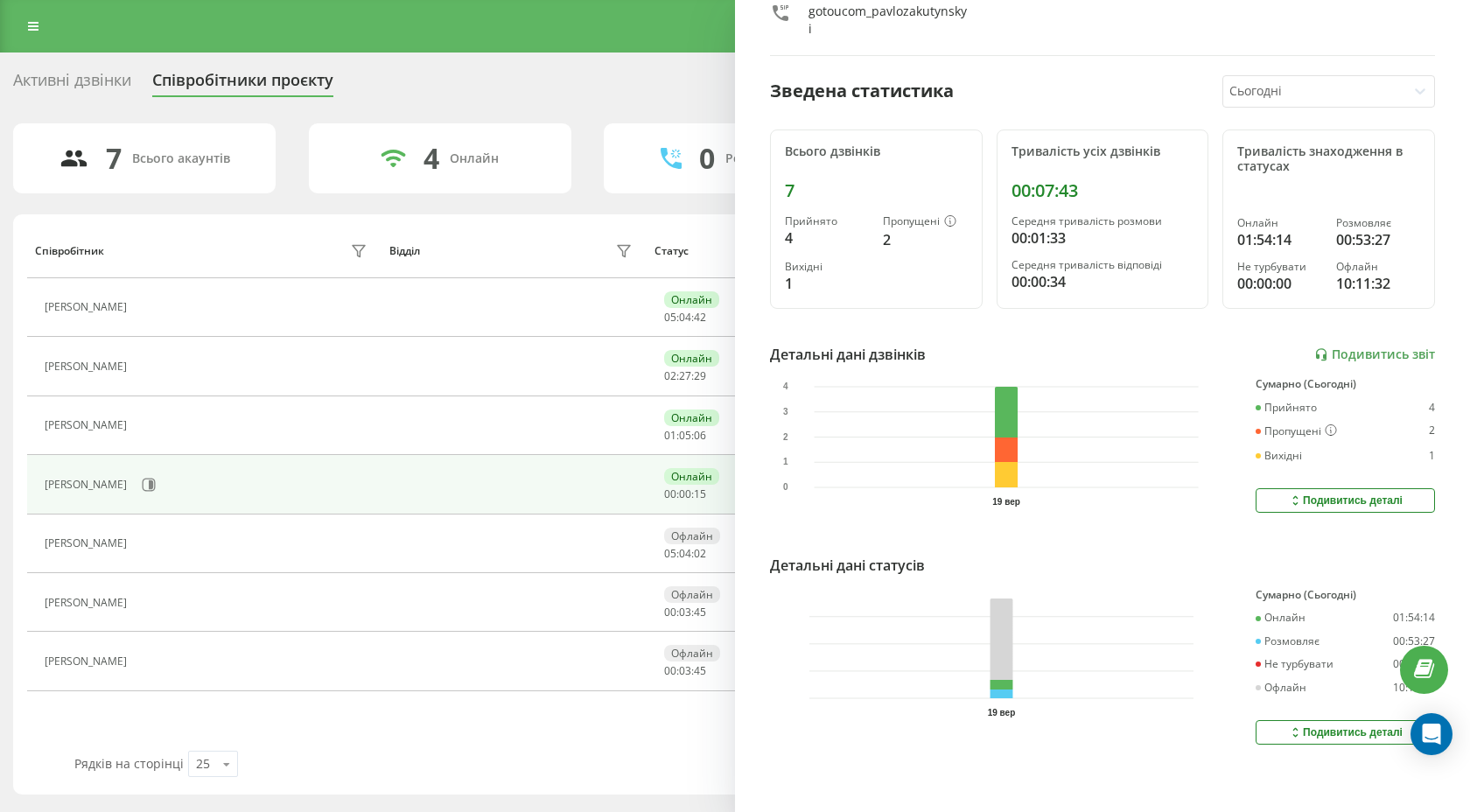
click at [1282, 726] on button "Подивитись деталі" at bounding box center [1345, 732] width 179 height 25
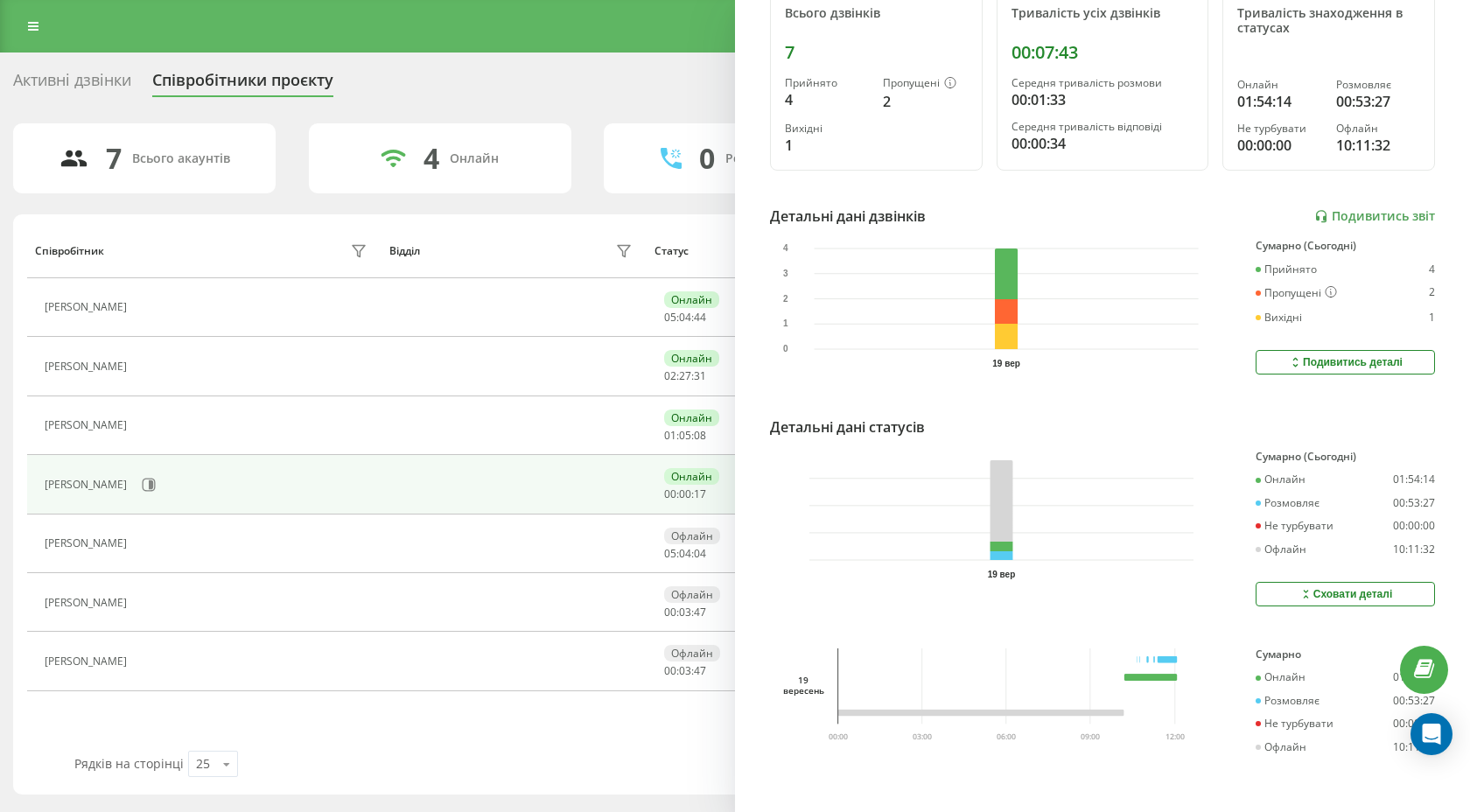
click at [1320, 598] on div "Сховати деталі" at bounding box center [1345, 594] width 94 height 14
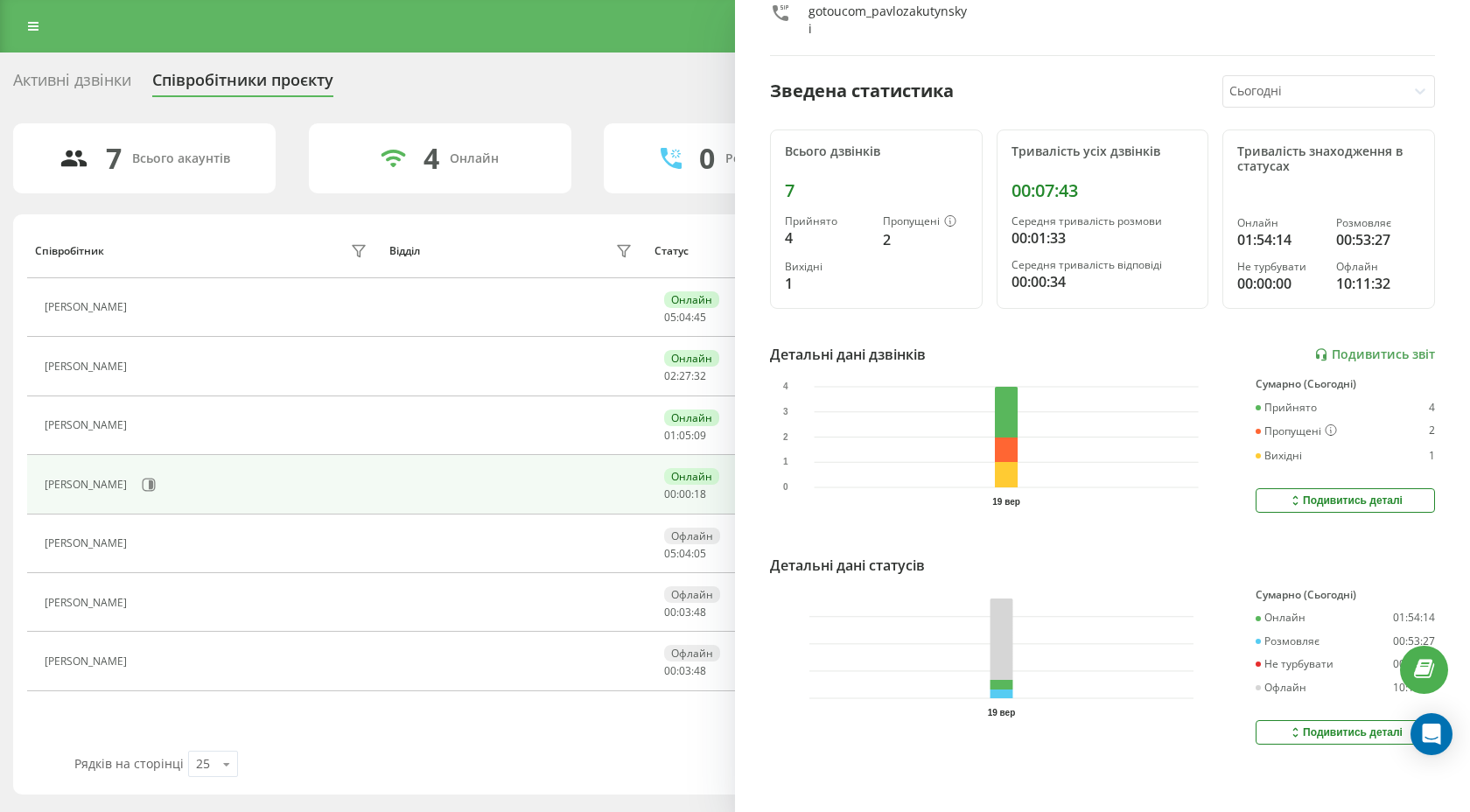
scroll to position [0, 0]
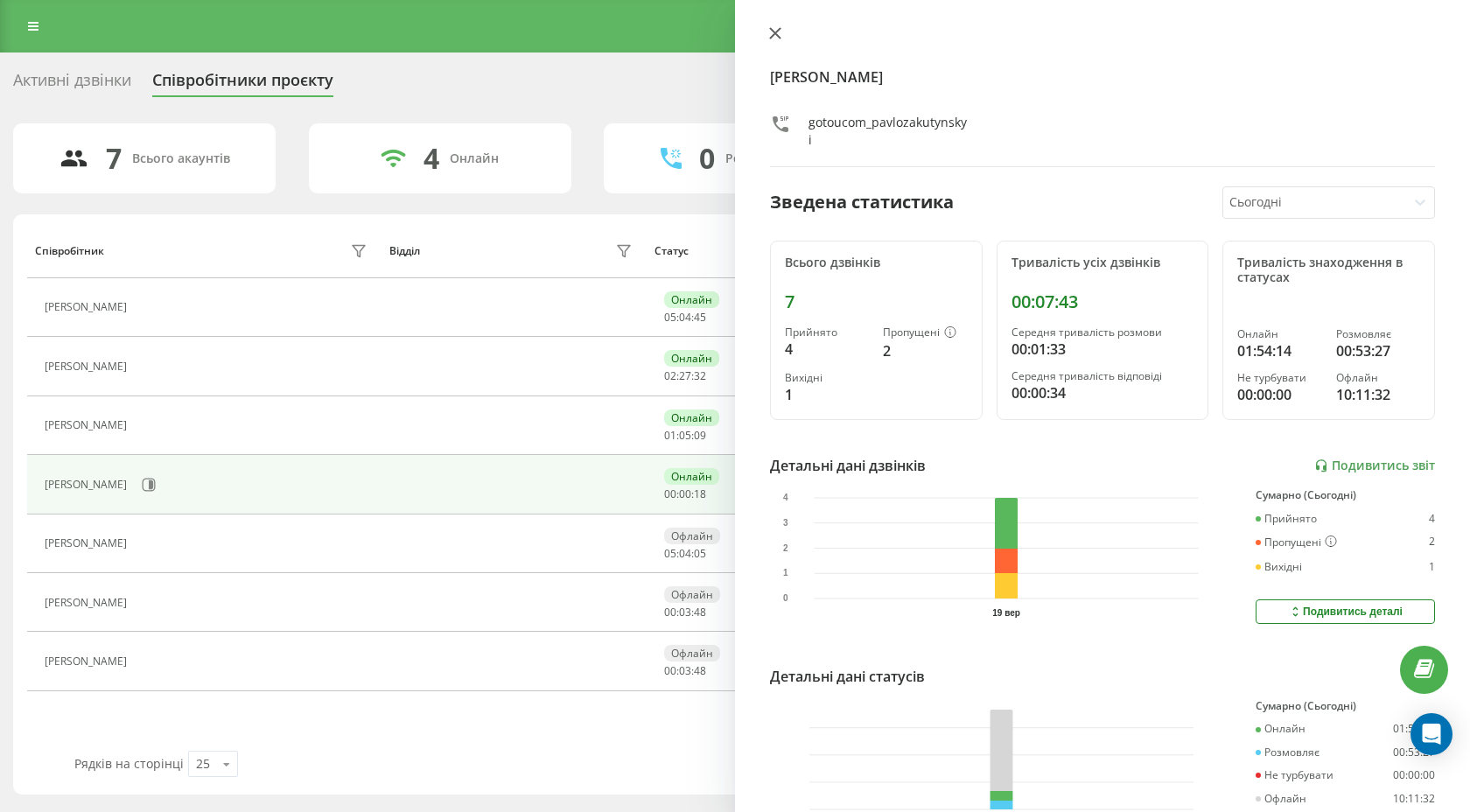
click at [769, 34] on button at bounding box center [775, 35] width 23 height 17
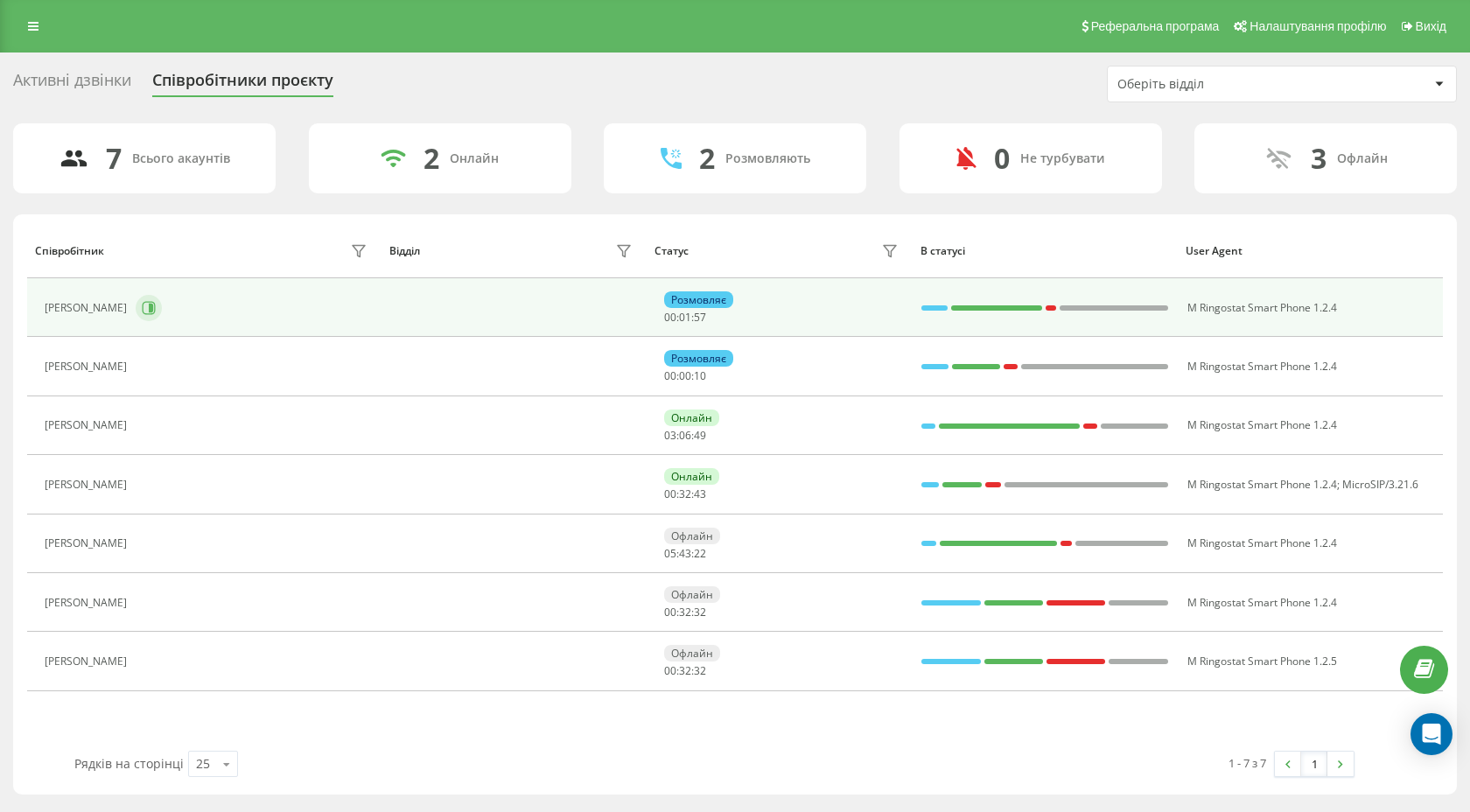
click at [143, 312] on icon at bounding box center [149, 307] width 13 height 13
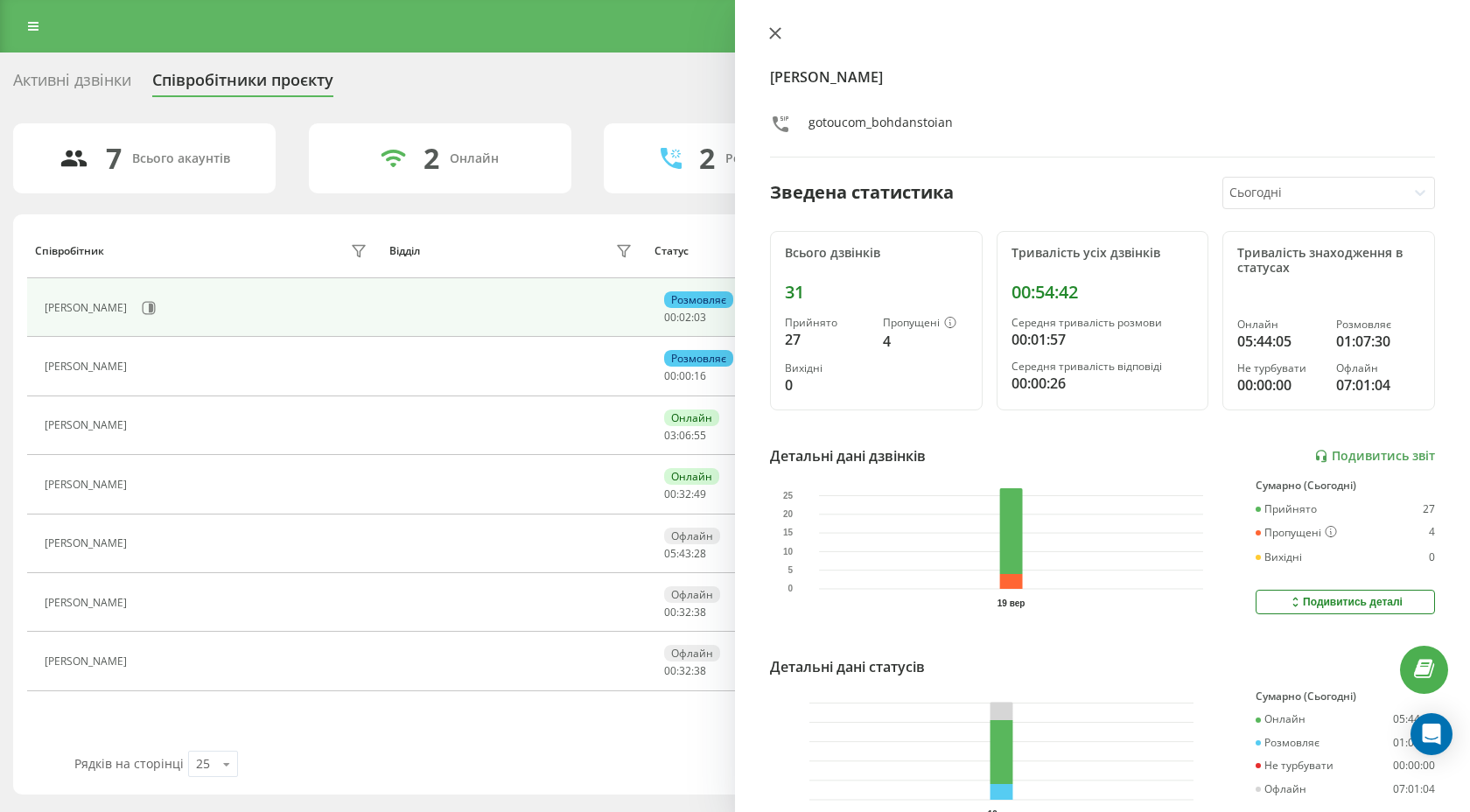
click at [774, 34] on icon at bounding box center [776, 33] width 11 height 11
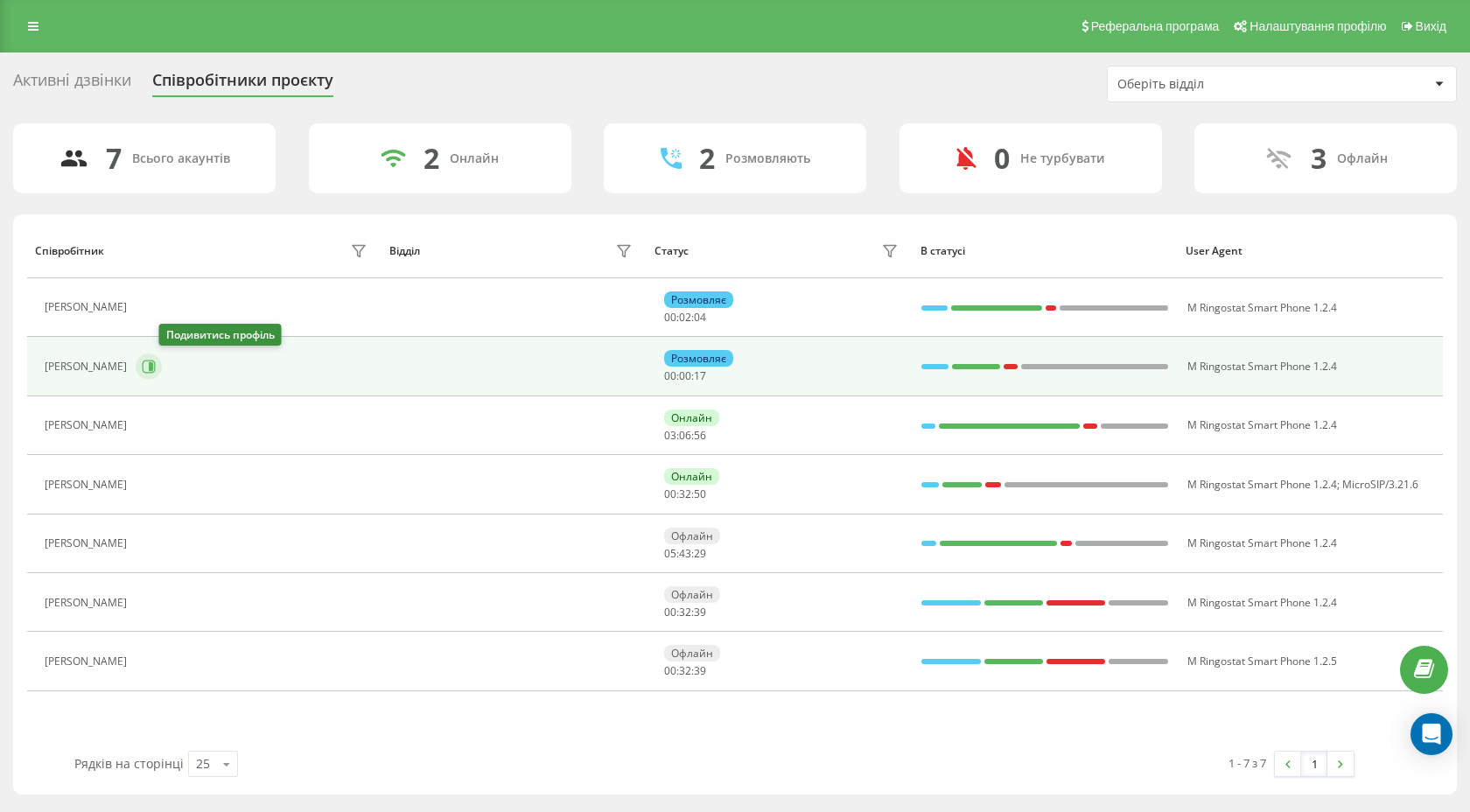
click at [161, 368] on button at bounding box center [149, 366] width 27 height 27
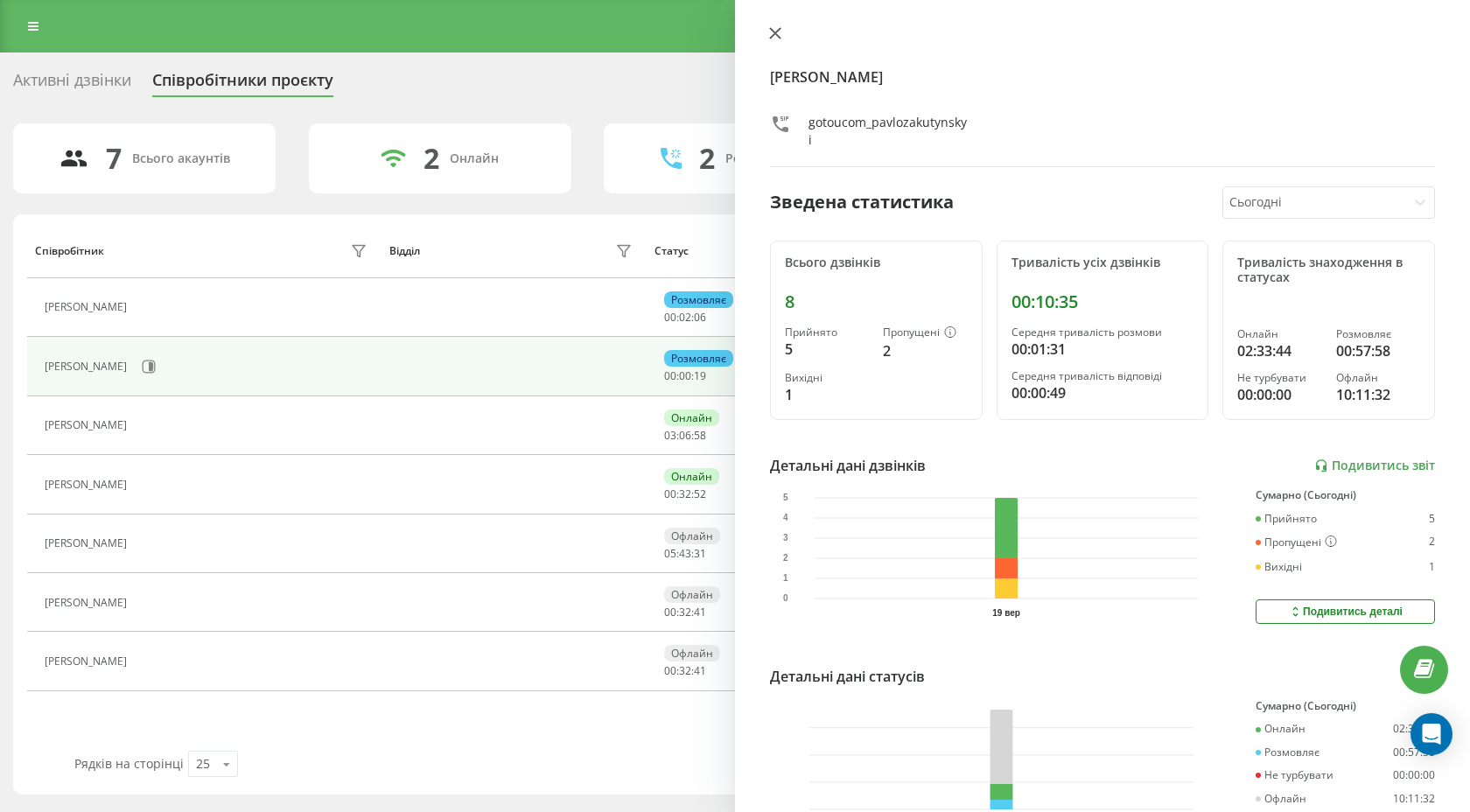
click at [770, 38] on icon at bounding box center [776, 33] width 12 height 12
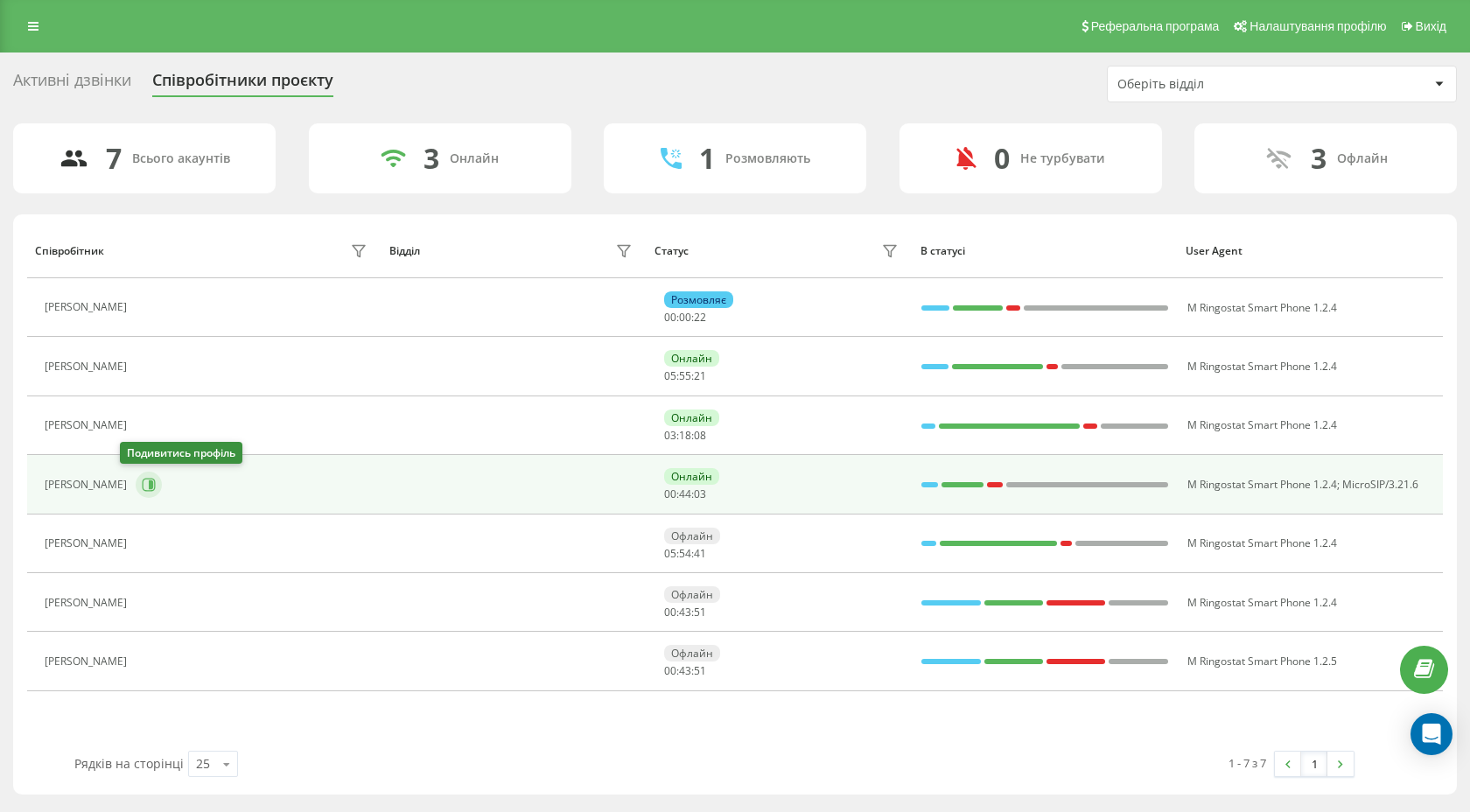
click at [142, 480] on icon at bounding box center [149, 484] width 14 height 14
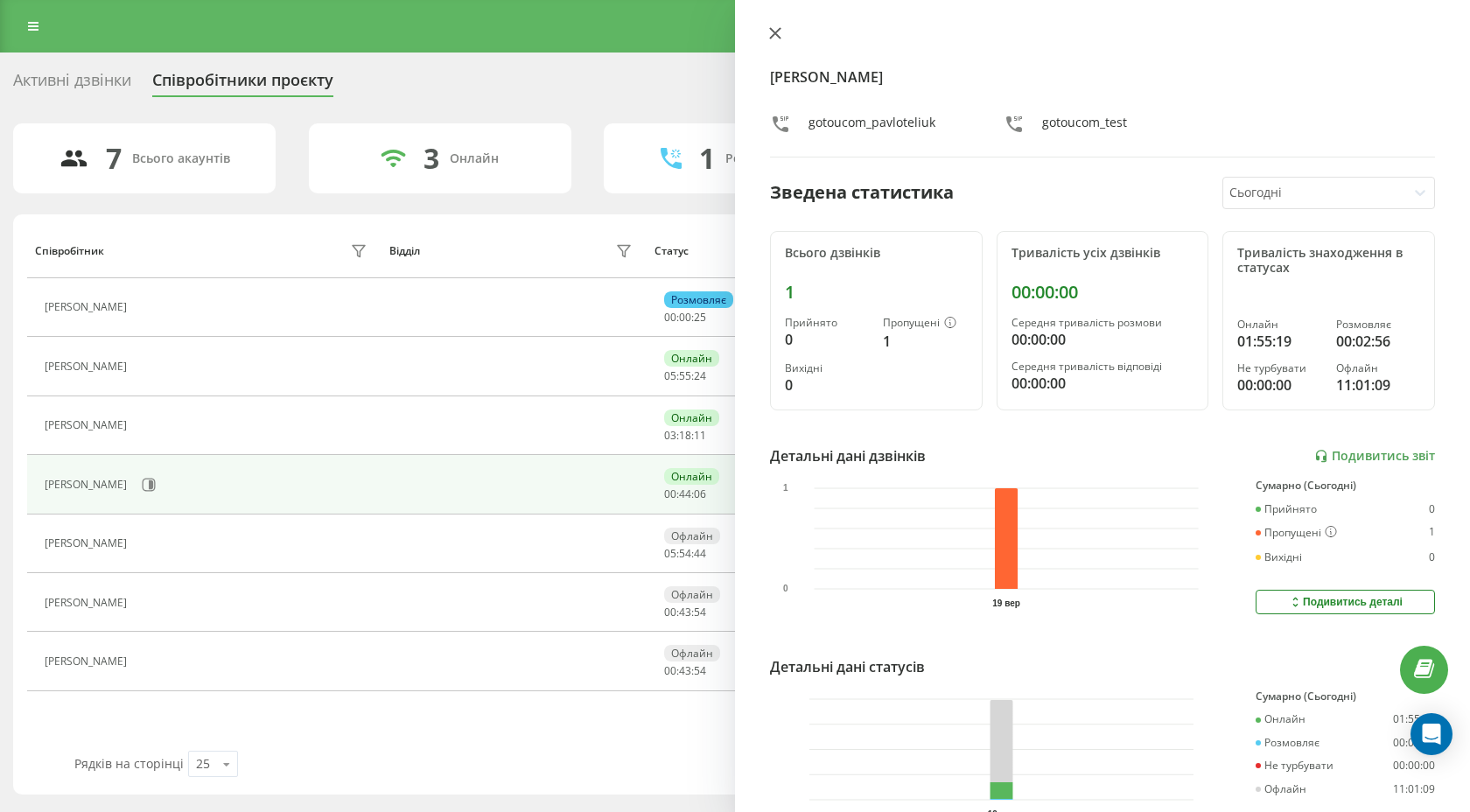
click at [772, 34] on icon at bounding box center [776, 33] width 12 height 12
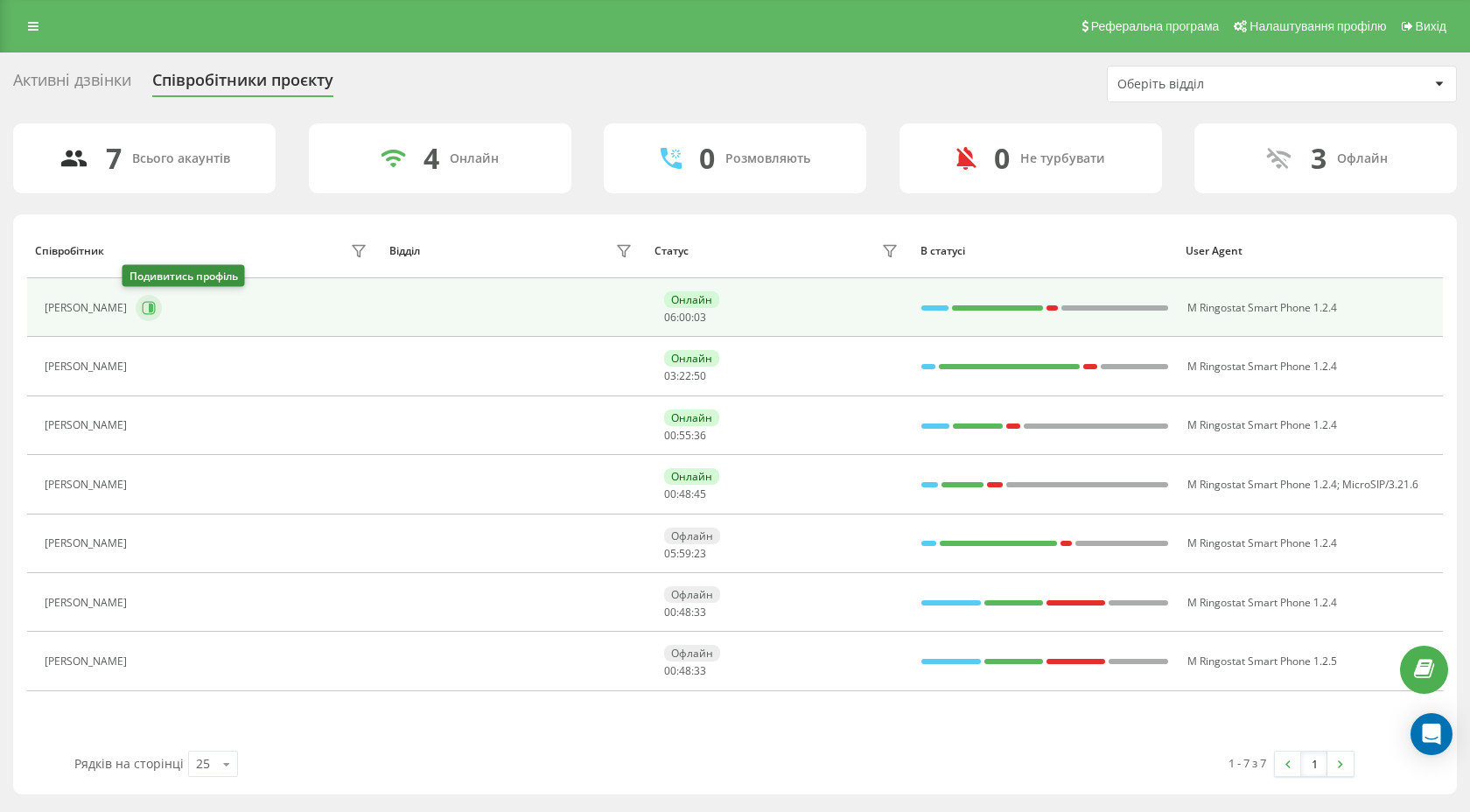
click at [142, 301] on icon at bounding box center [149, 308] width 14 height 14
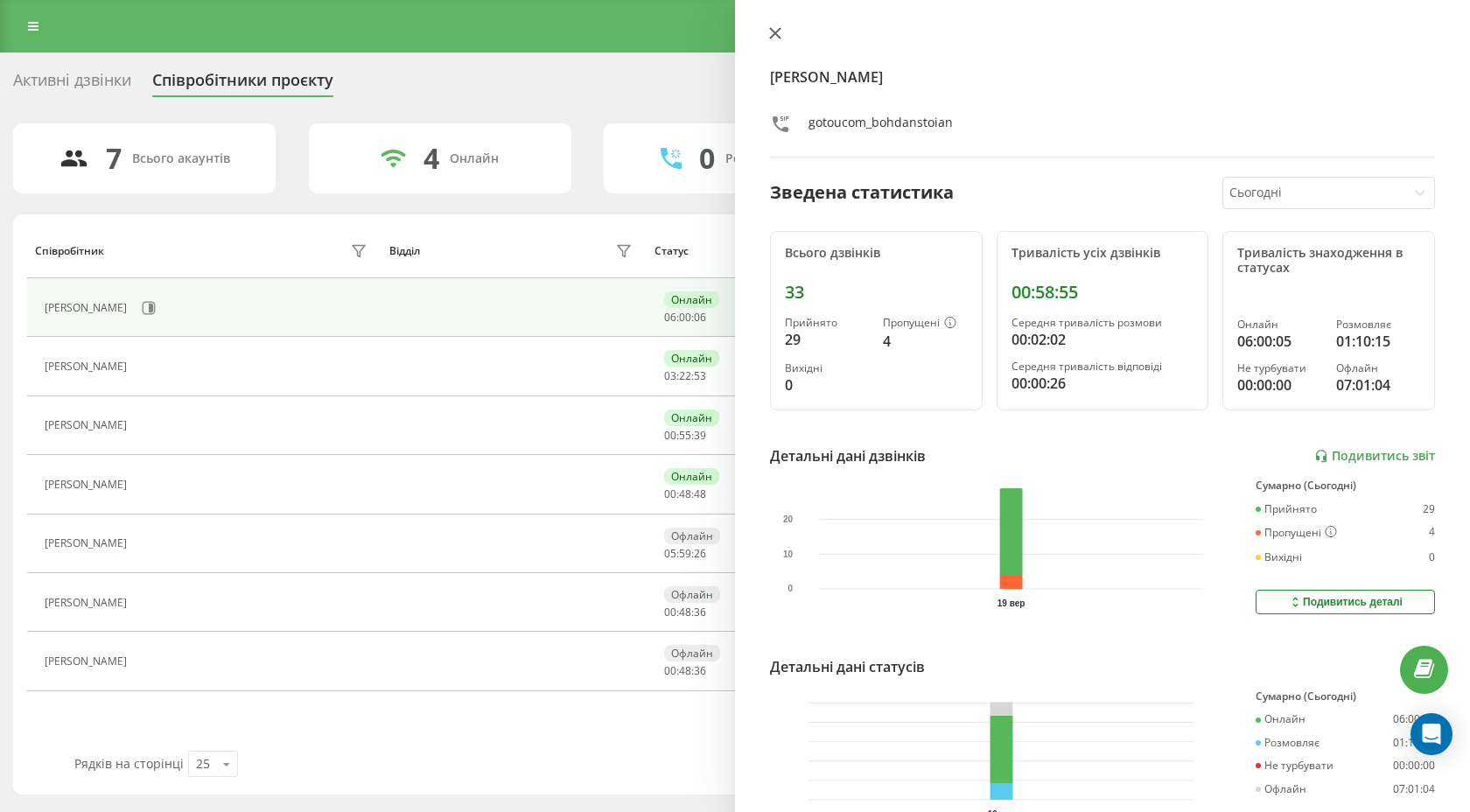
click at [780, 34] on icon at bounding box center [776, 33] width 12 height 12
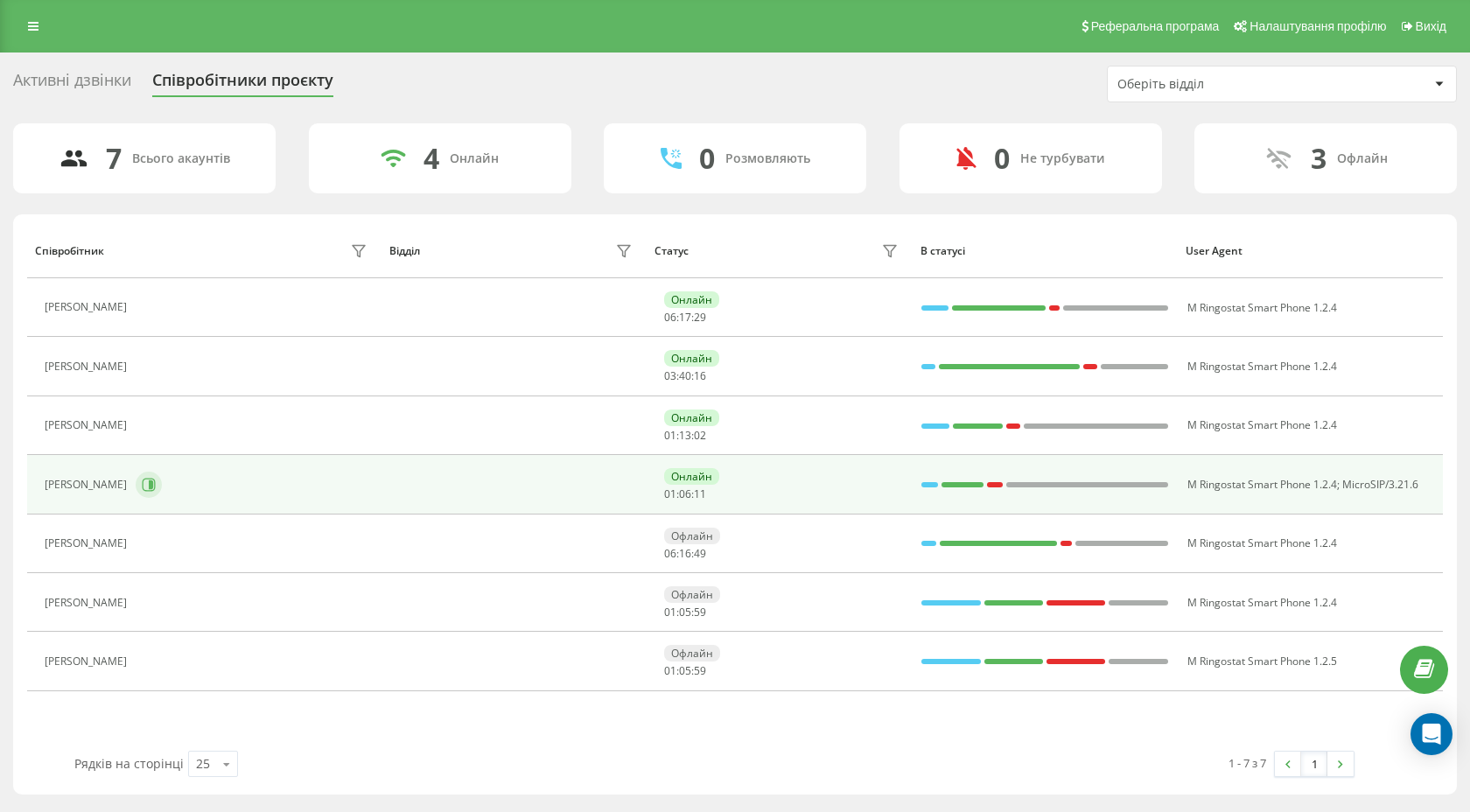
click at [149, 488] on icon at bounding box center [151, 484] width 4 height 9
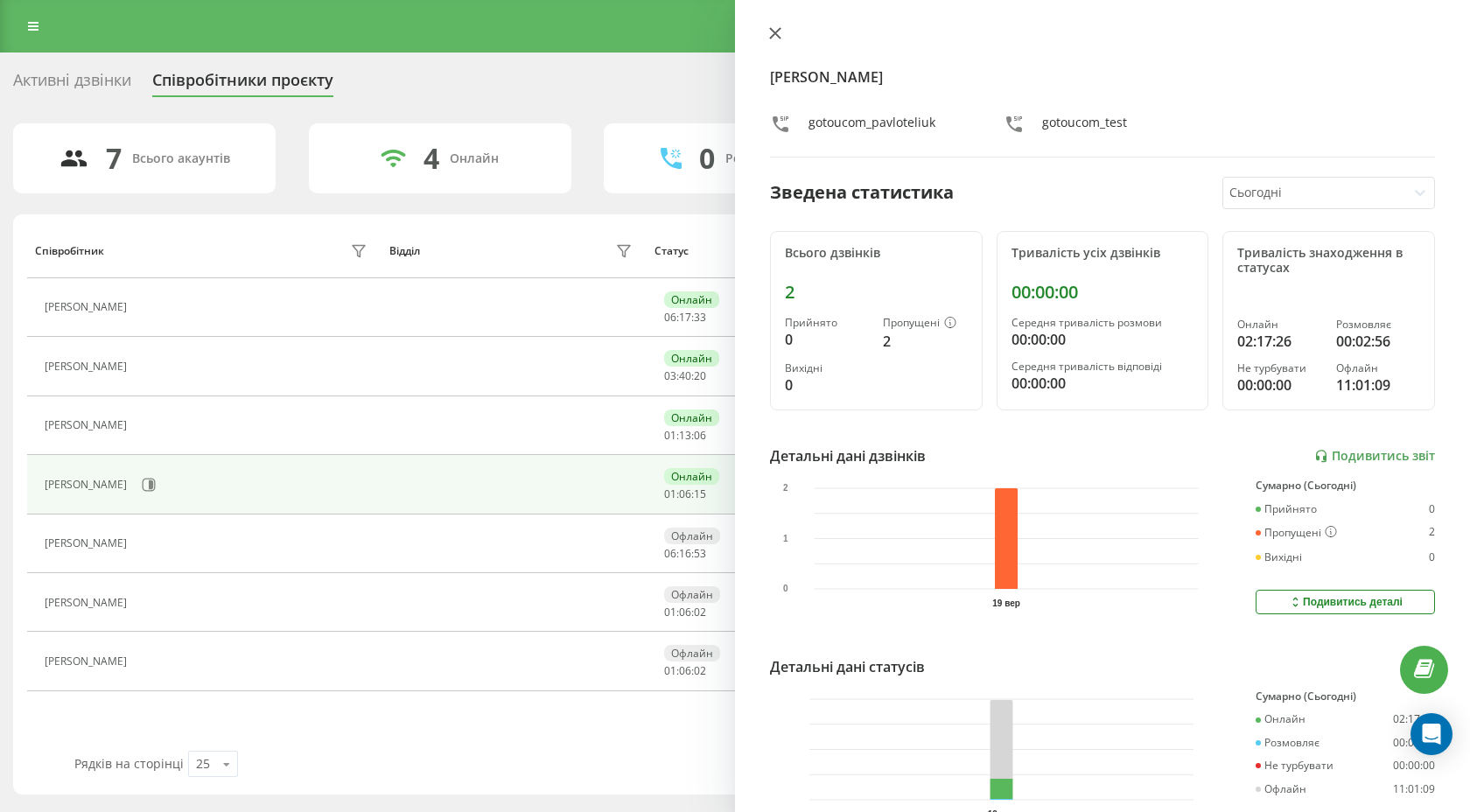
click at [779, 29] on icon at bounding box center [776, 33] width 11 height 11
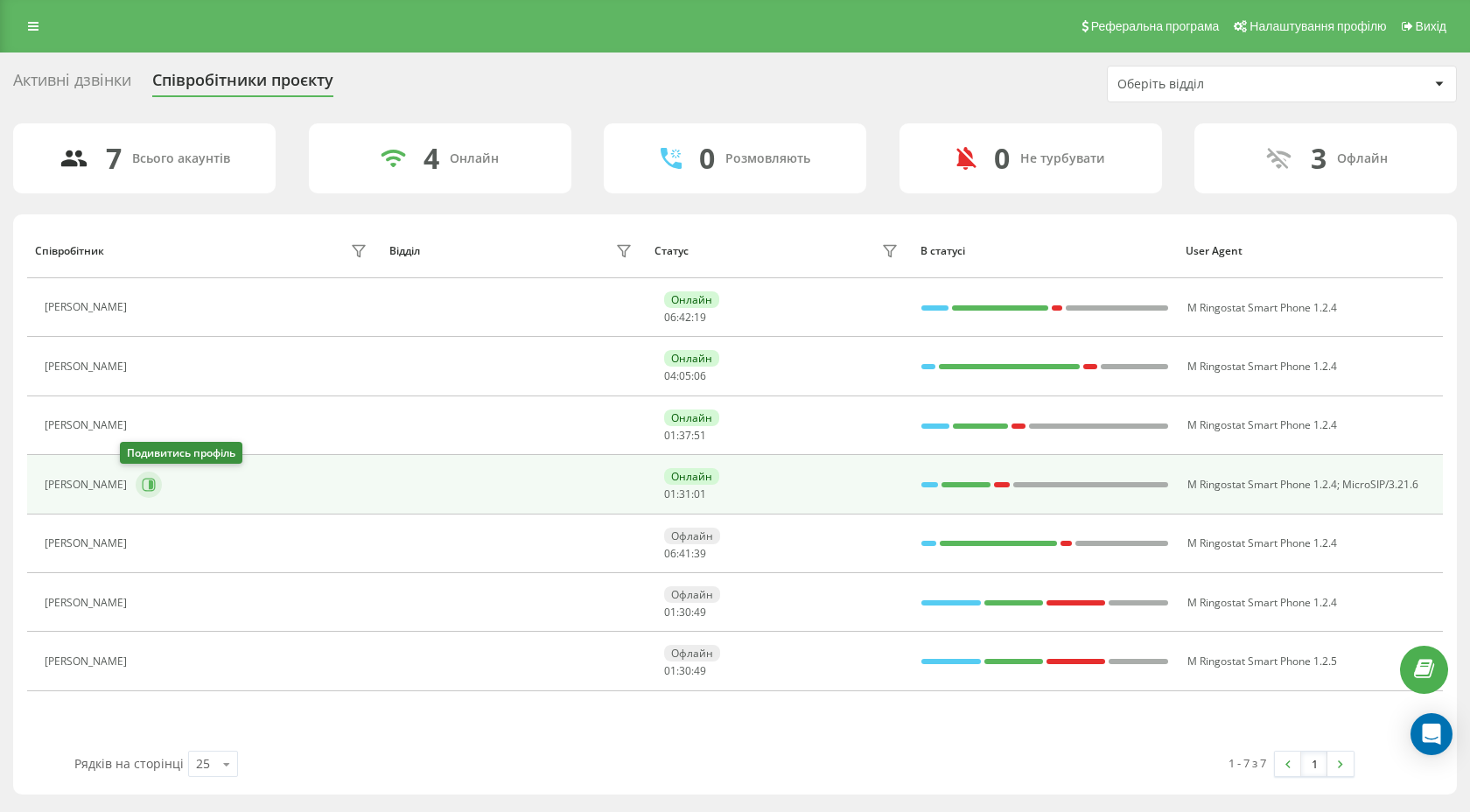
click at [143, 479] on icon at bounding box center [149, 483] width 13 height 13
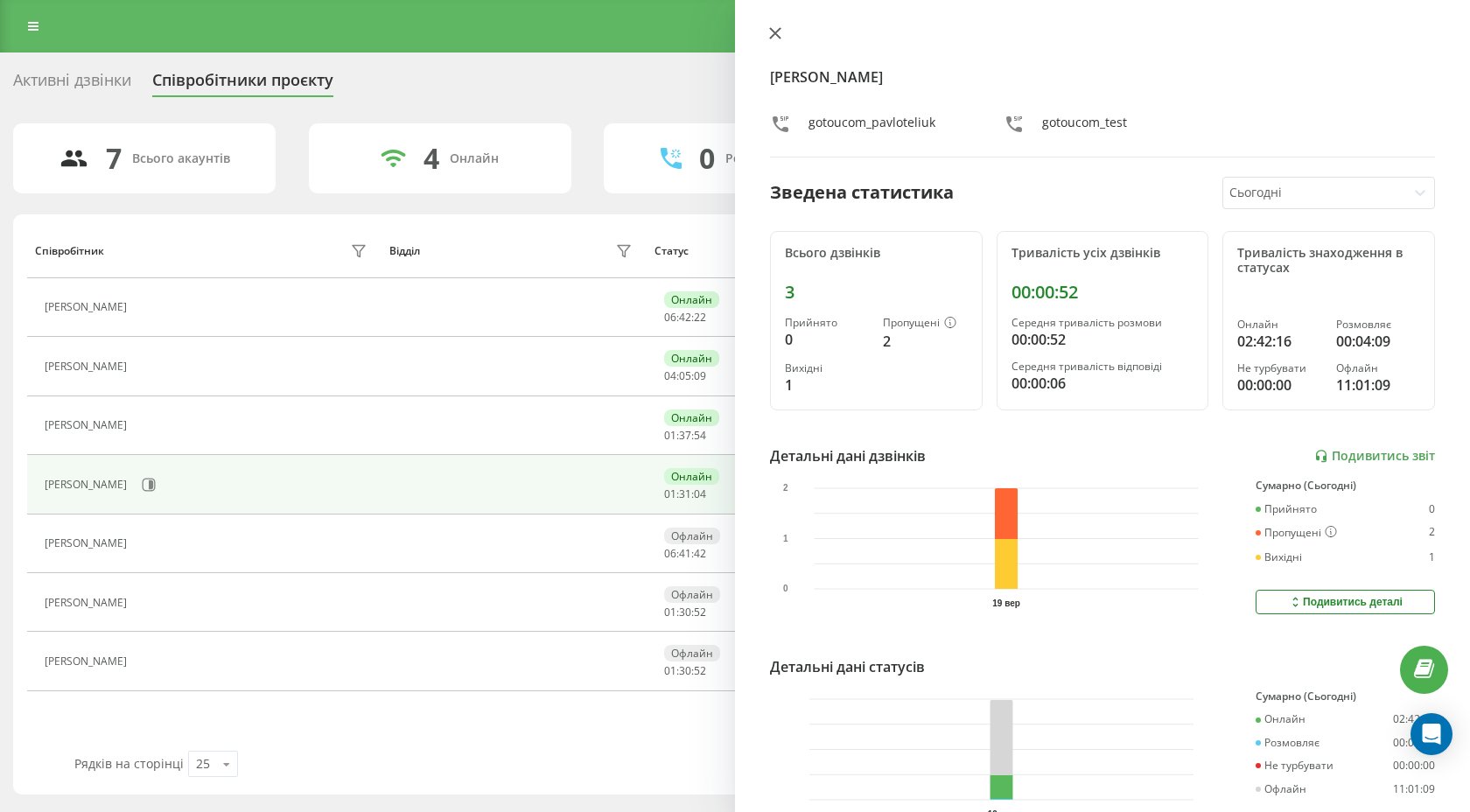
click at [775, 34] on icon at bounding box center [776, 33] width 11 height 11
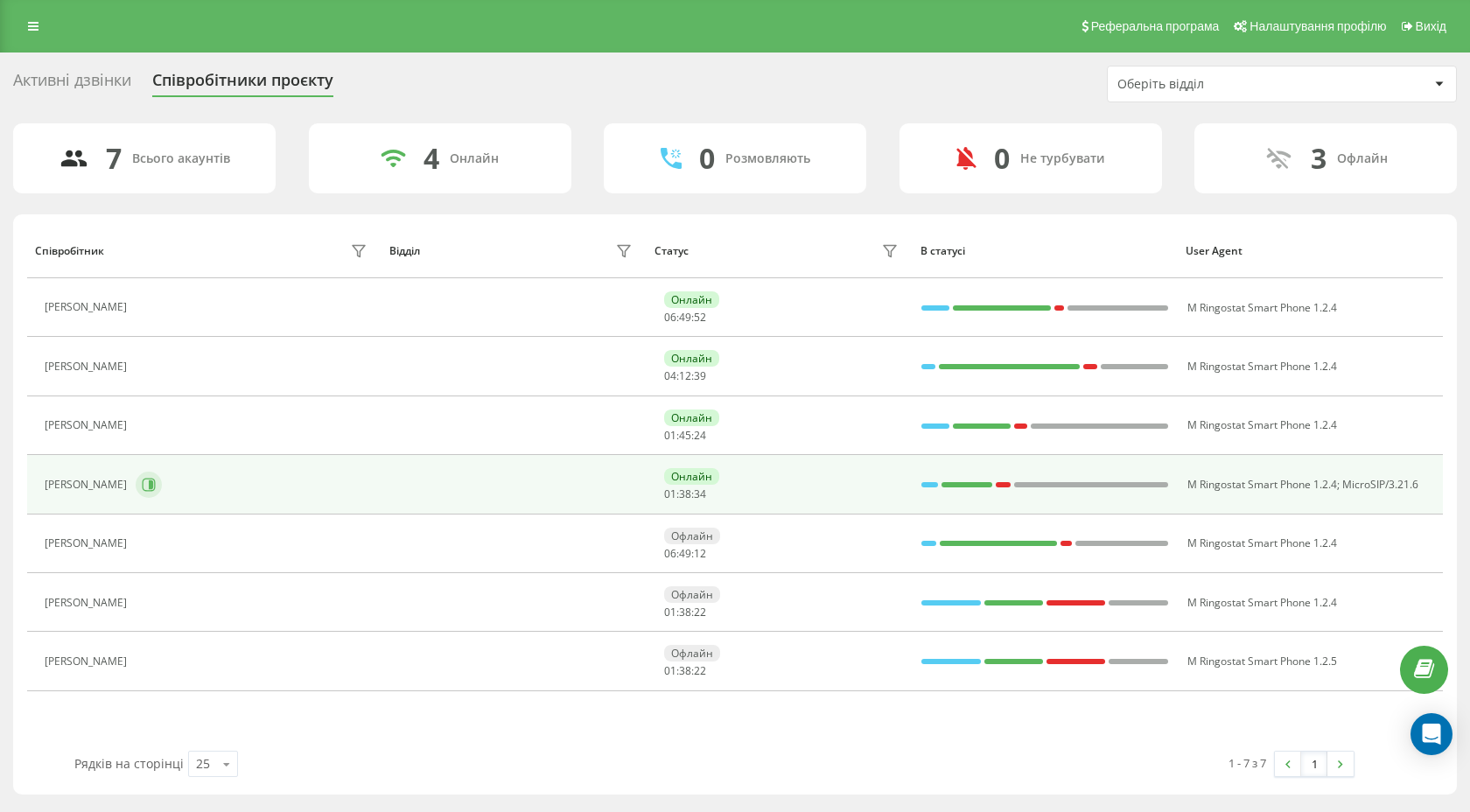
click at [149, 481] on icon at bounding box center [151, 484] width 4 height 9
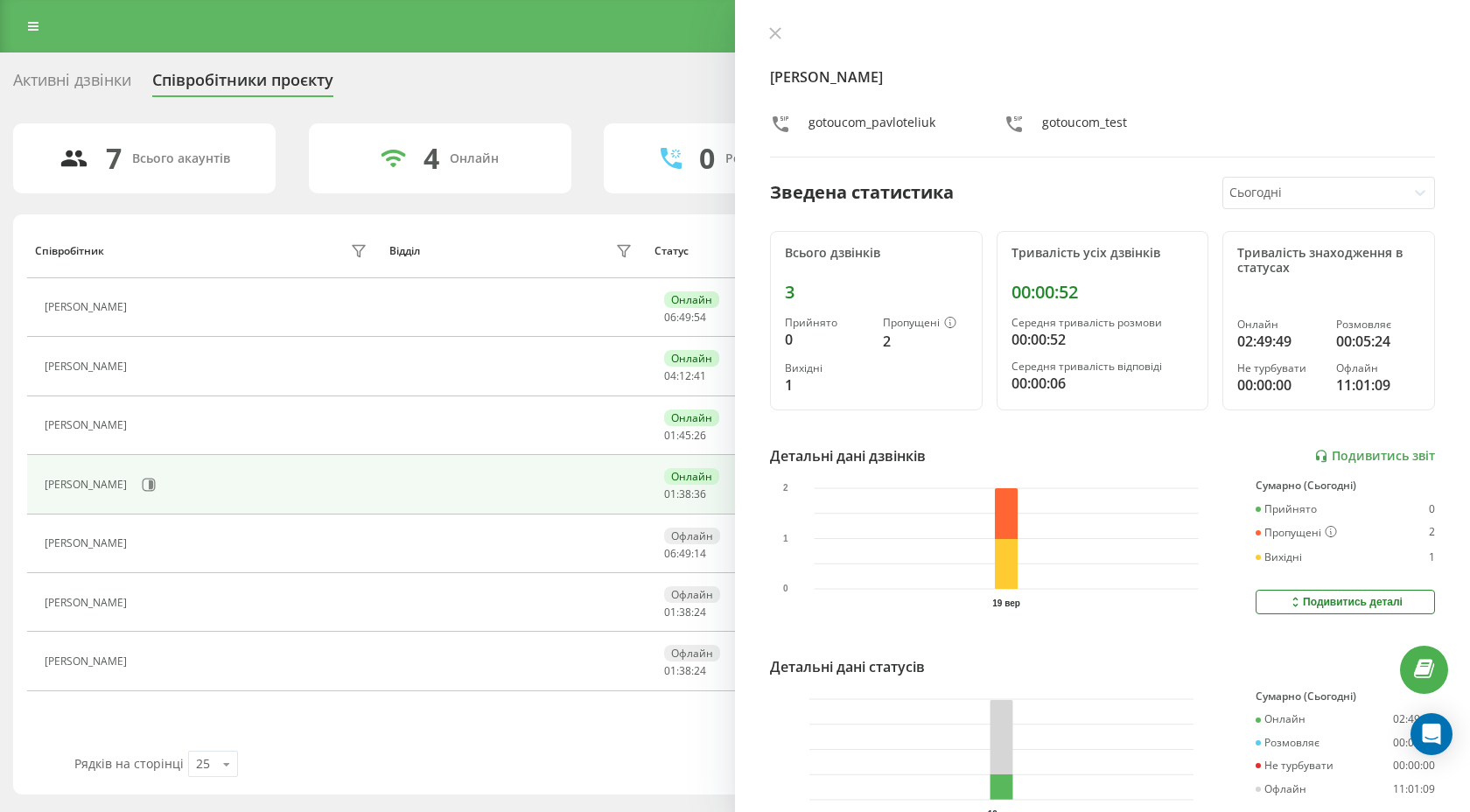
click at [763, 40] on div "Павло Телюк gotoucom_pavloteliuk gotoucom_test Зведена статистика Сьогодні Всьо…" at bounding box center [1102, 406] width 735 height 812
click at [775, 32] on icon at bounding box center [776, 33] width 12 height 12
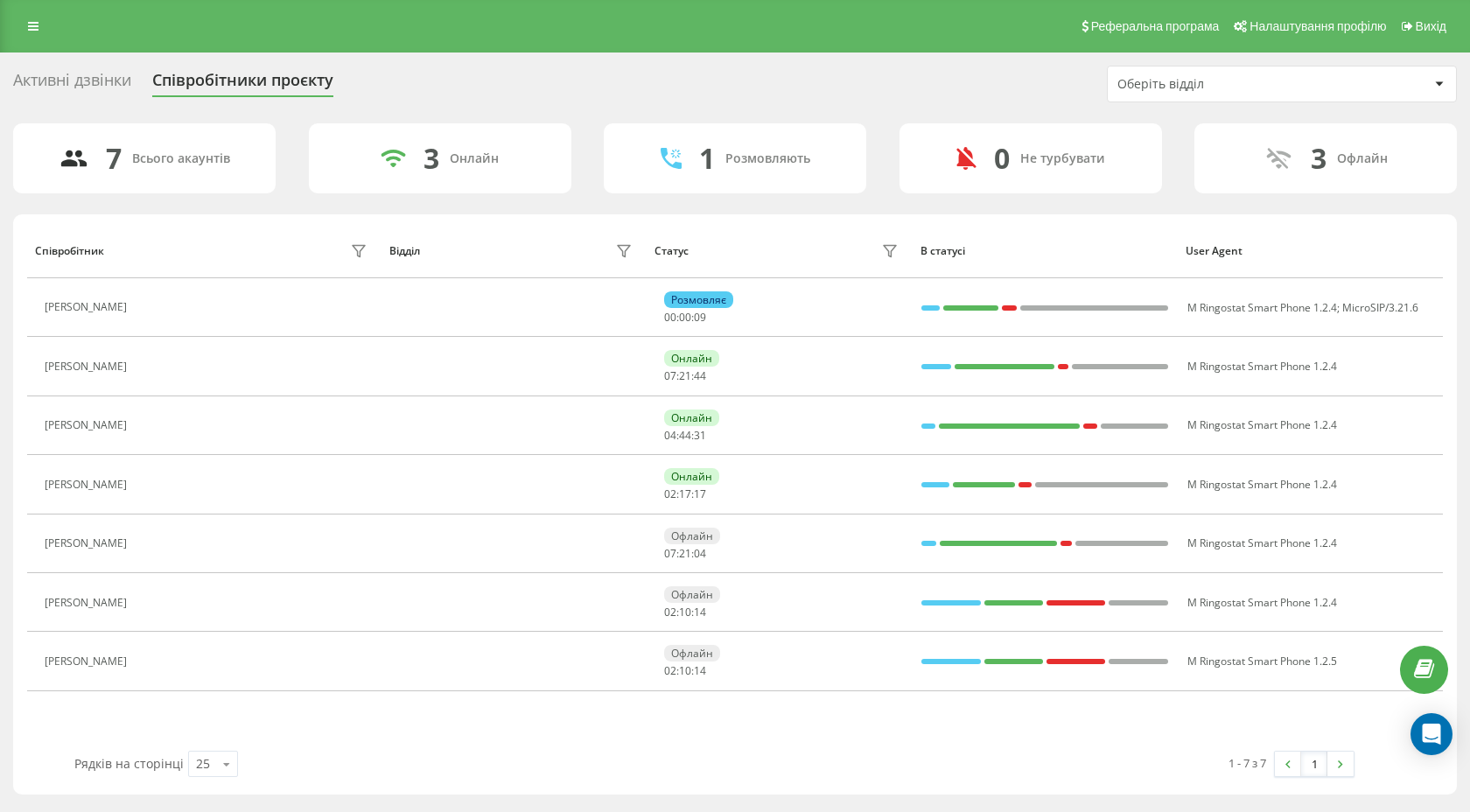
click at [87, 80] on div "Активні дзвінки" at bounding box center [71, 84] width 118 height 27
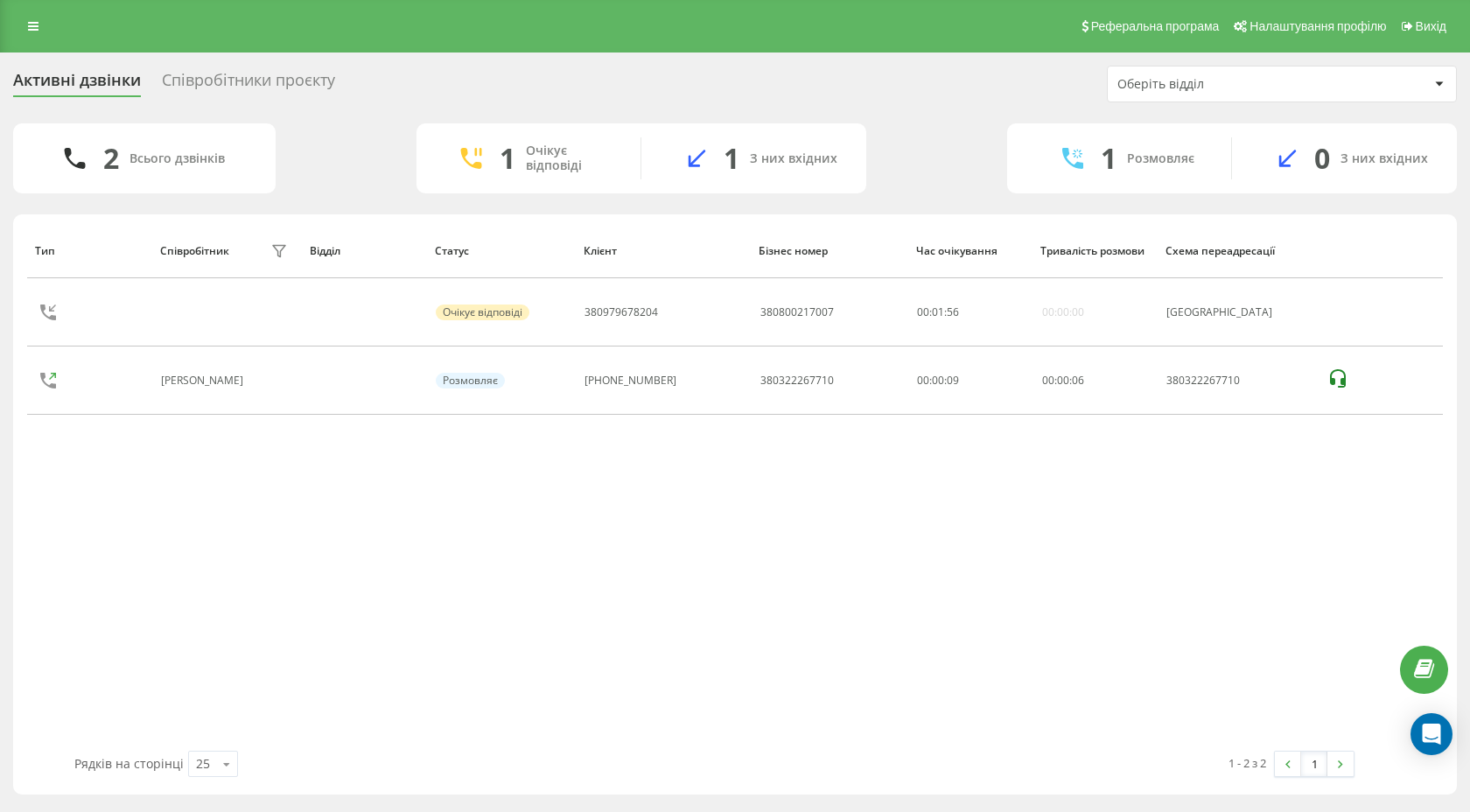
click at [210, 86] on div "Співробітники проєкту" at bounding box center [248, 84] width 173 height 27
click at [218, 86] on div "Співробітники проєкту" at bounding box center [248, 84] width 173 height 27
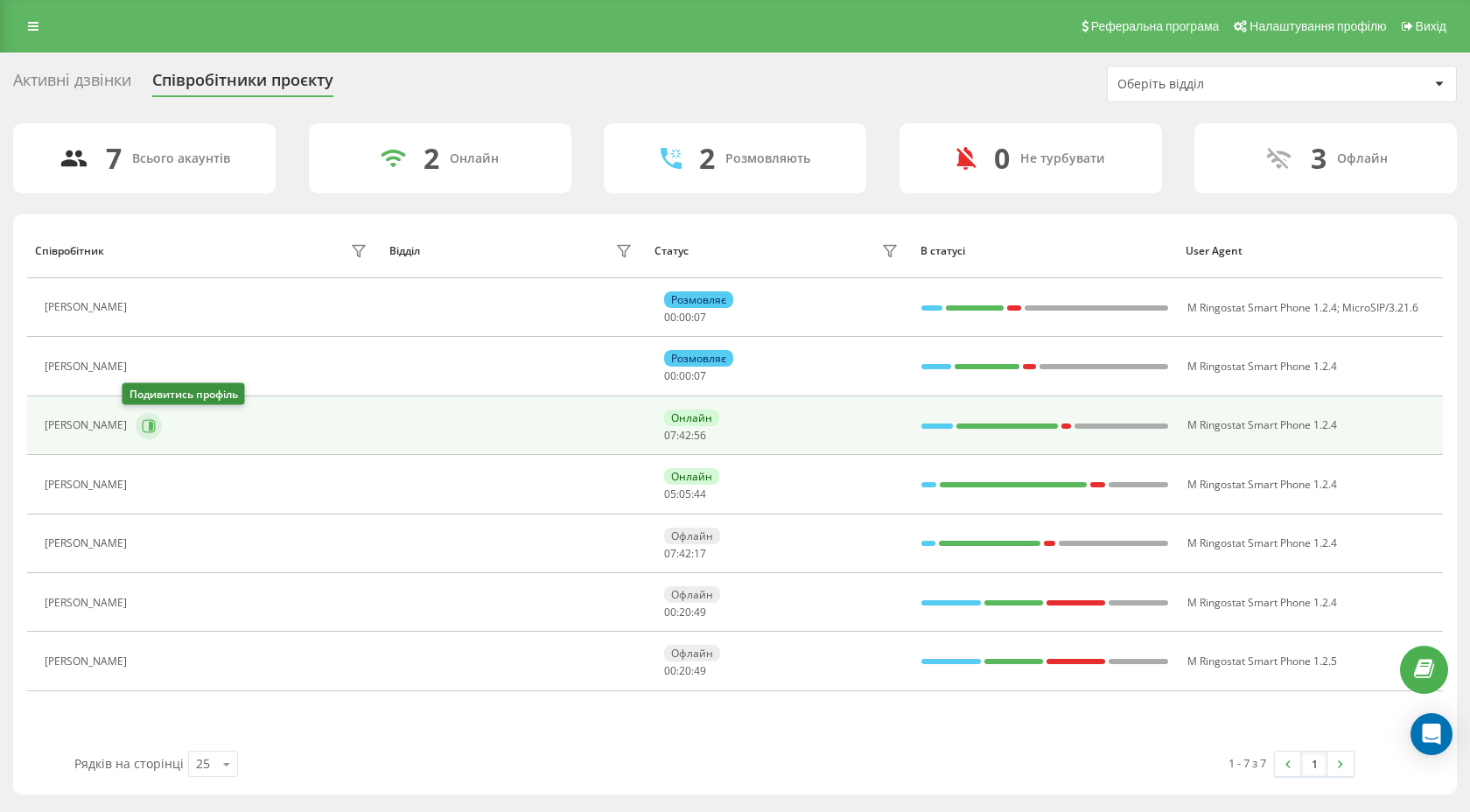
click at [142, 425] on icon at bounding box center [149, 426] width 14 height 14
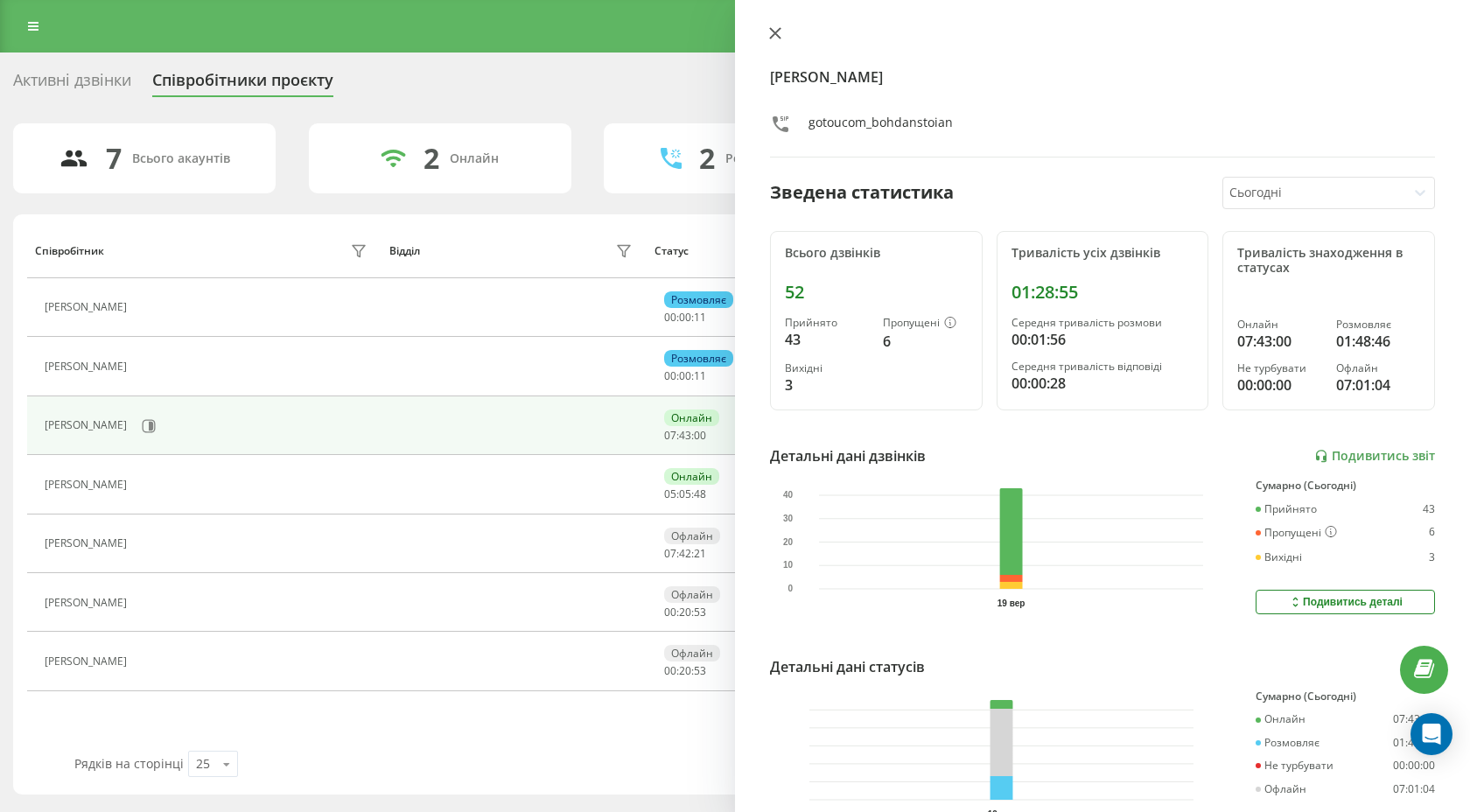
click at [775, 35] on icon at bounding box center [776, 33] width 12 height 12
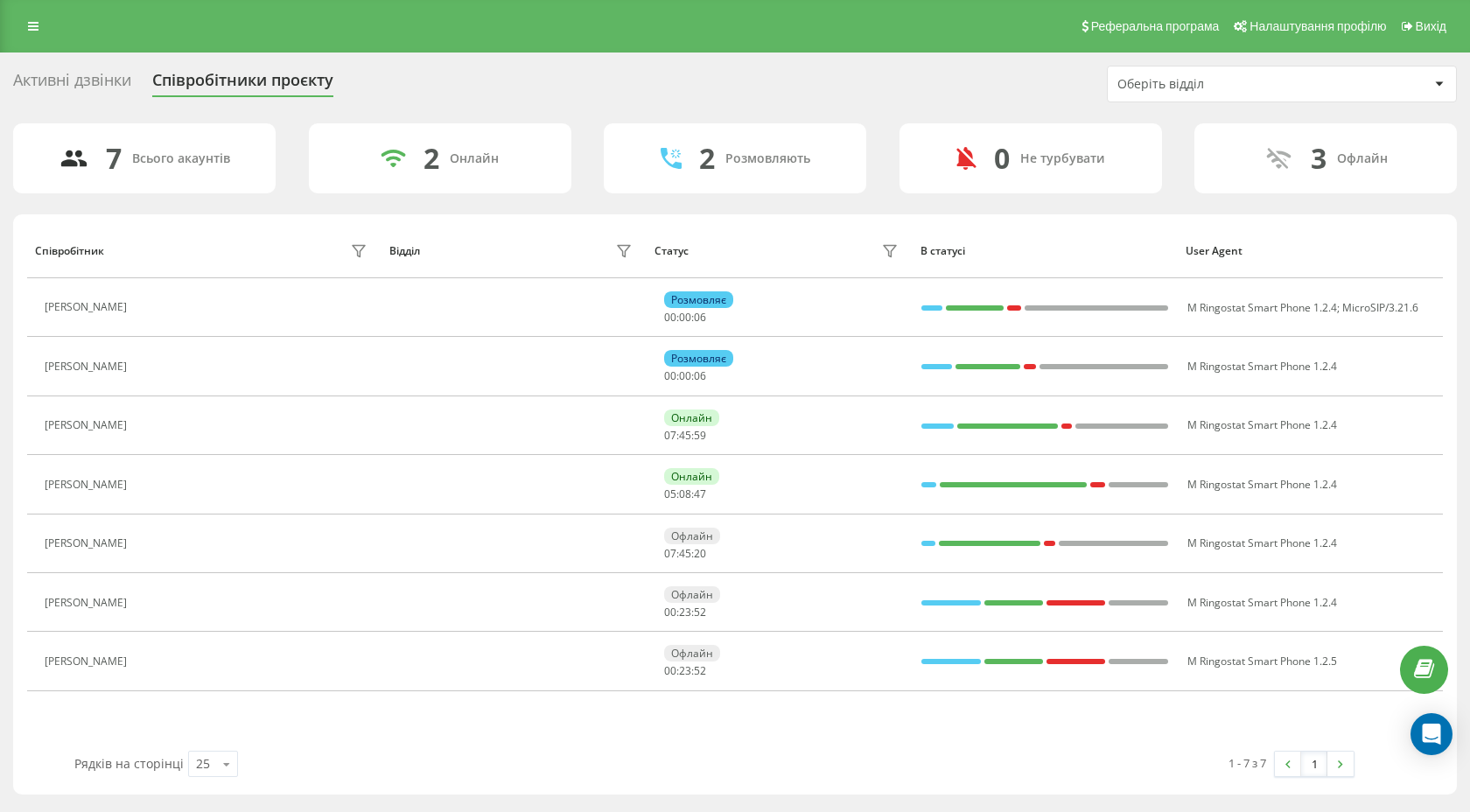
click at [118, 77] on div "Активні дзвінки" at bounding box center [71, 84] width 118 height 27
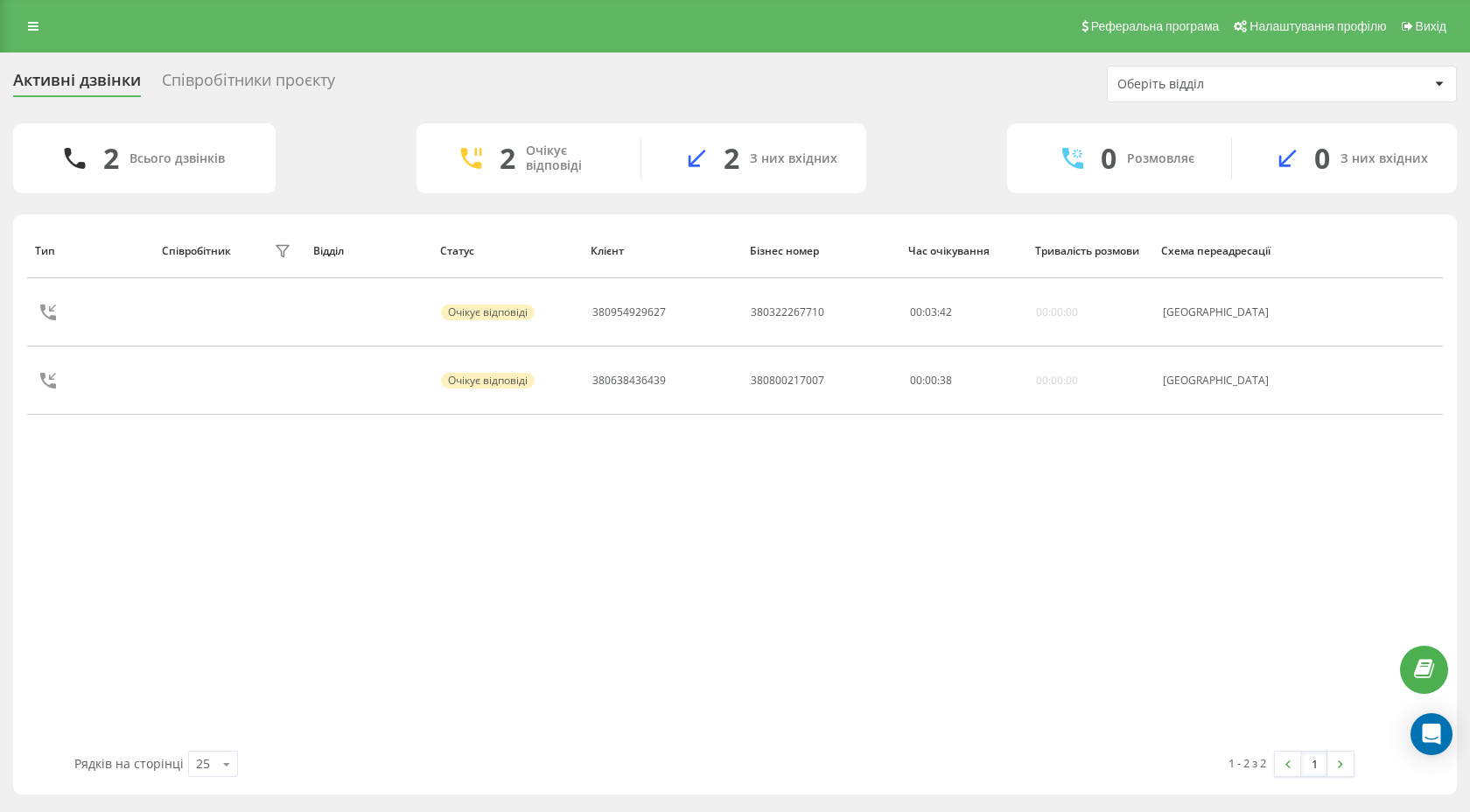
click at [274, 79] on div "Співробітники проєкту" at bounding box center [248, 84] width 173 height 27
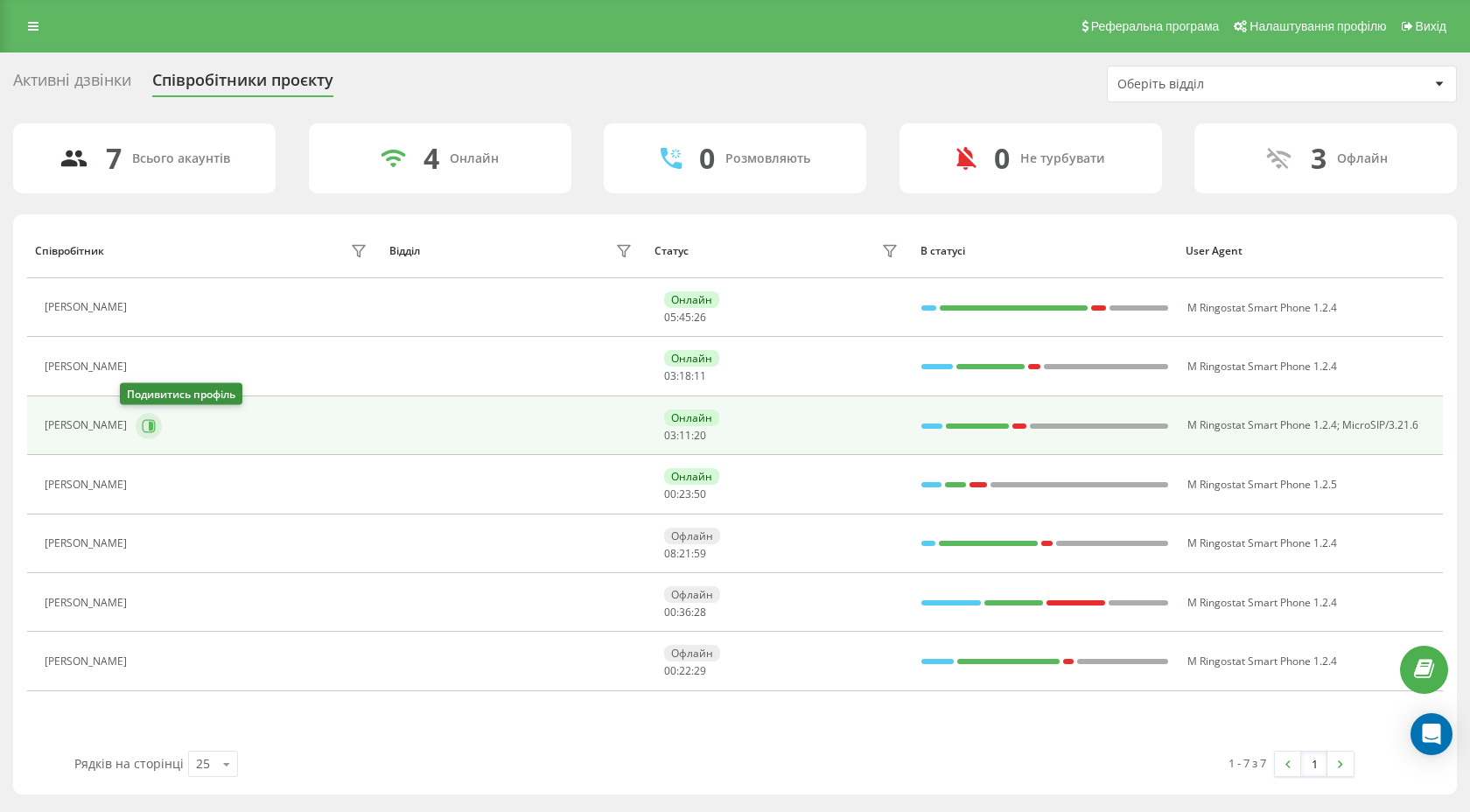
click at [142, 426] on icon at bounding box center [149, 426] width 14 height 14
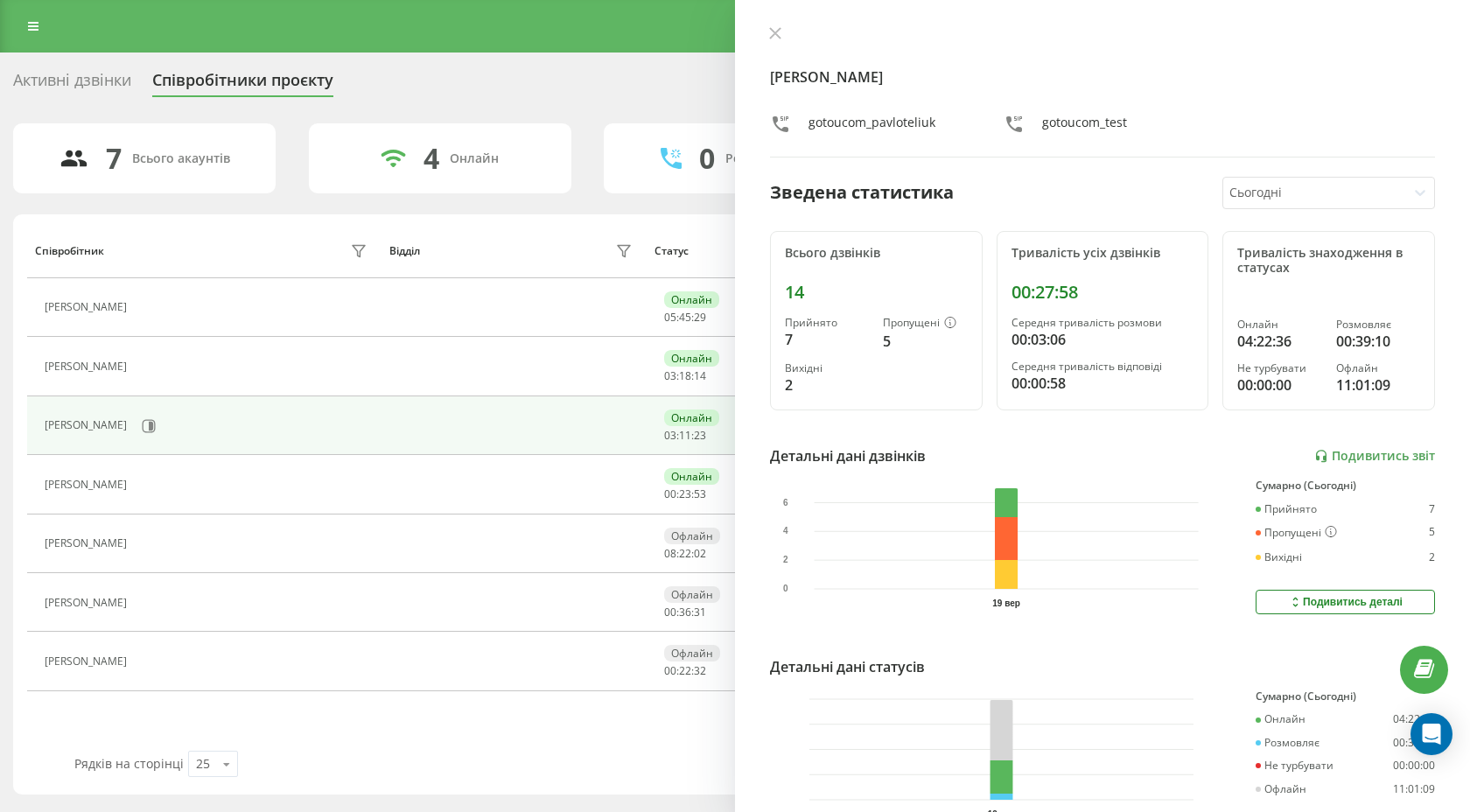
scroll to position [101, 0]
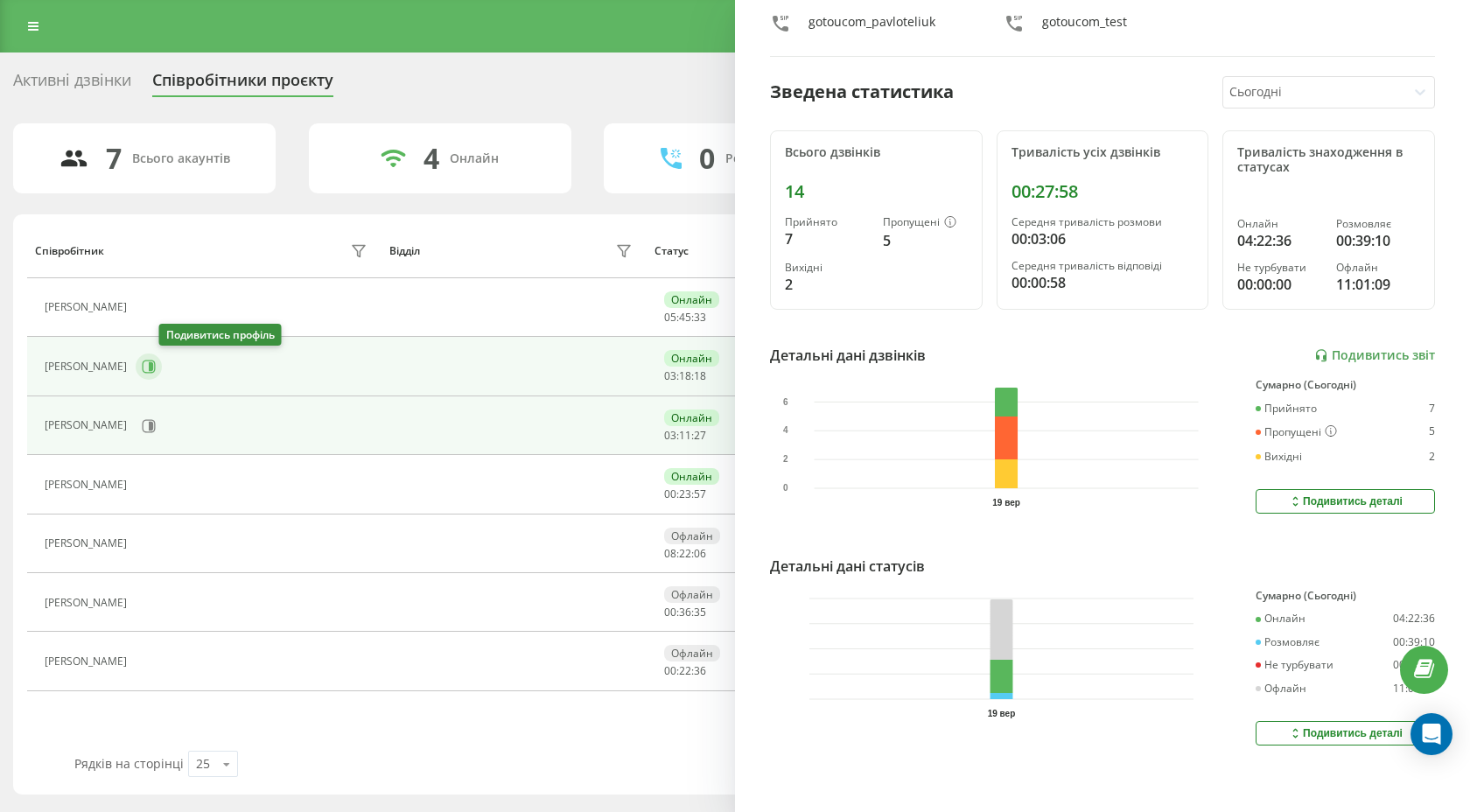
click at [156, 361] on icon at bounding box center [149, 366] width 14 height 14
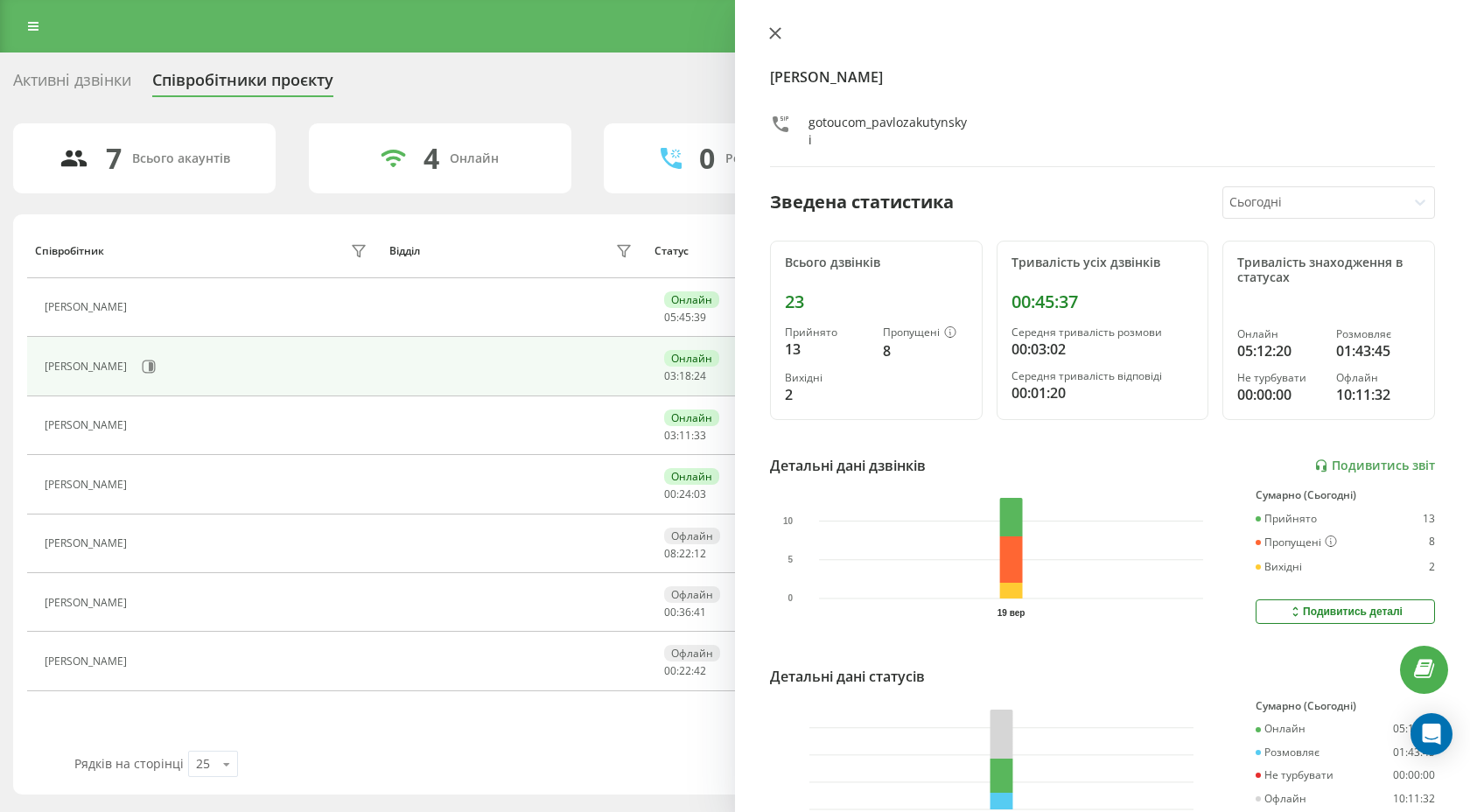
click at [781, 31] on icon at bounding box center [776, 33] width 12 height 12
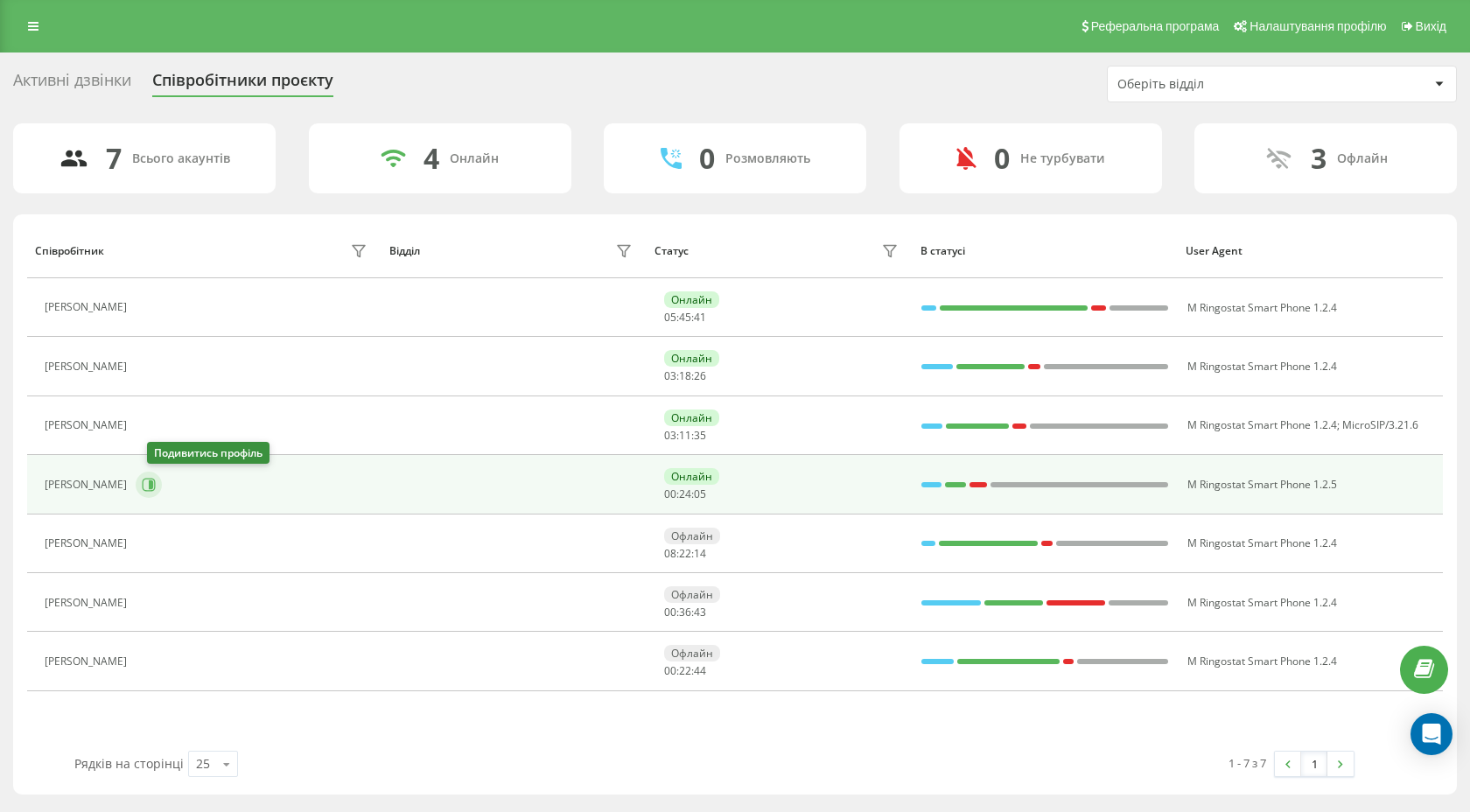
click at [156, 483] on icon at bounding box center [149, 484] width 14 height 14
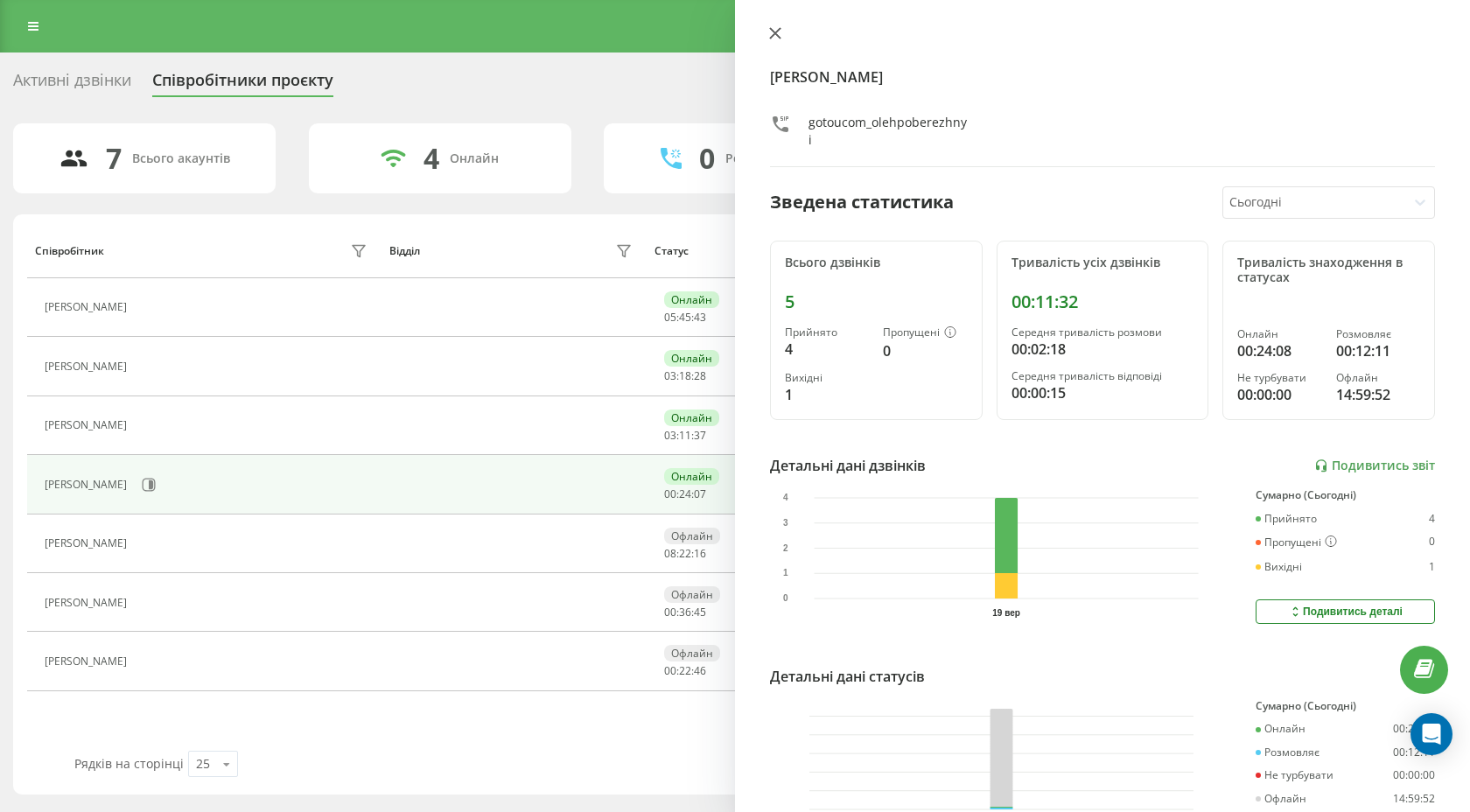
click at [776, 34] on icon at bounding box center [776, 33] width 11 height 11
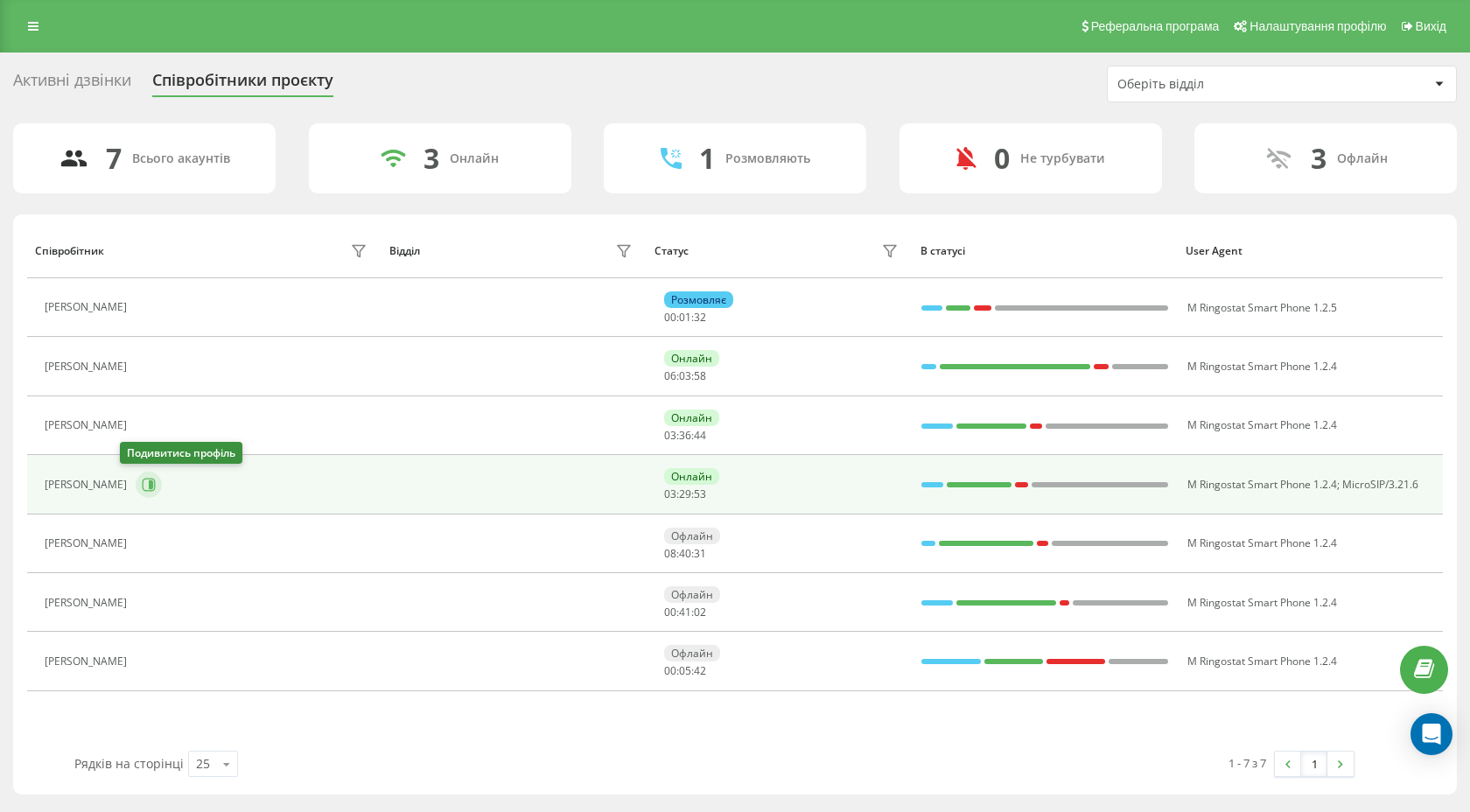
click at [142, 482] on icon at bounding box center [149, 484] width 14 height 14
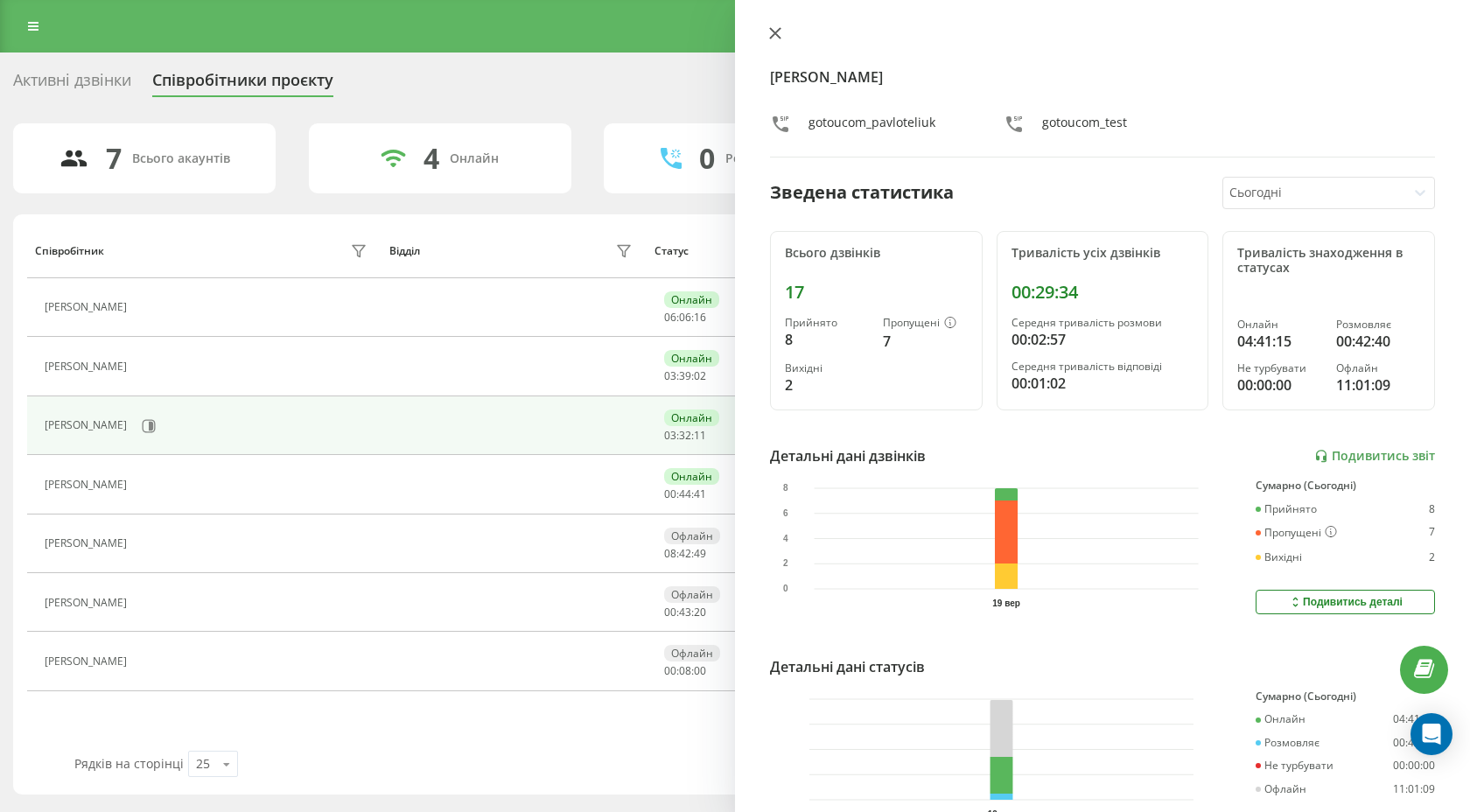
click at [776, 36] on icon at bounding box center [776, 33] width 12 height 12
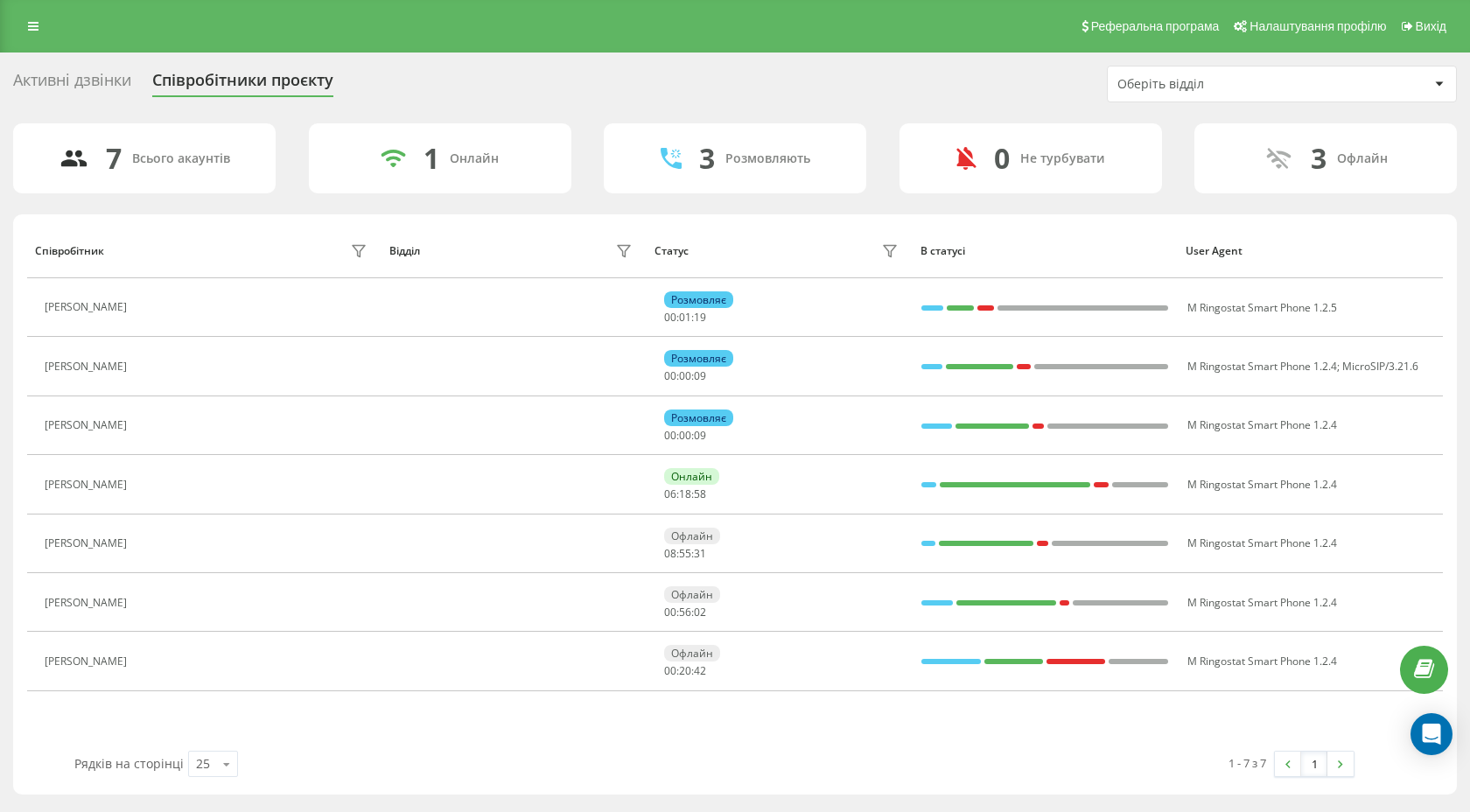
click at [294, 170] on div "7 Всього акаунтів 1 Онлайн 3 Розмовляють 0 Не турбувати 3 Офлайн" at bounding box center [735, 158] width 1444 height 70
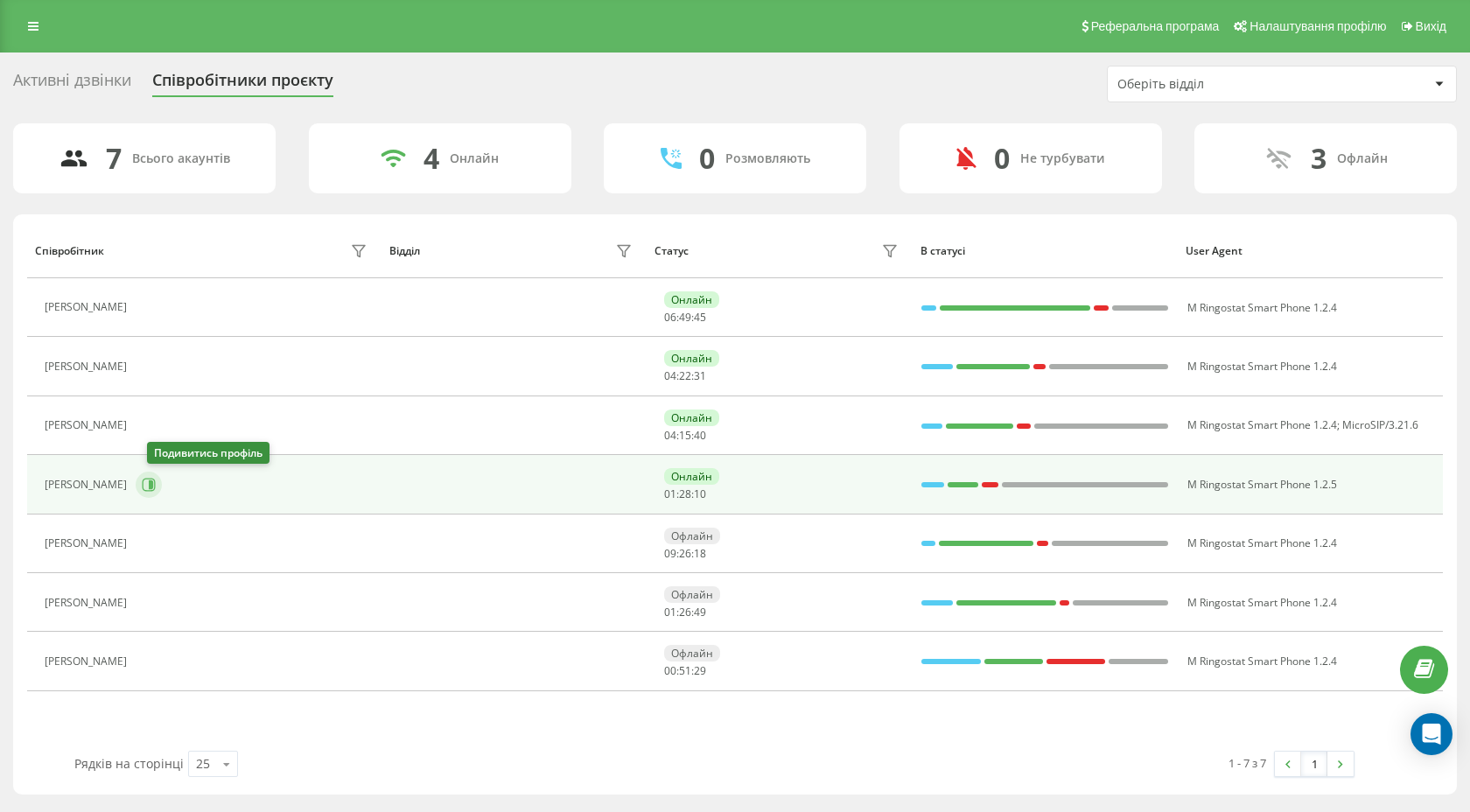
click at [154, 485] on icon at bounding box center [149, 484] width 14 height 14
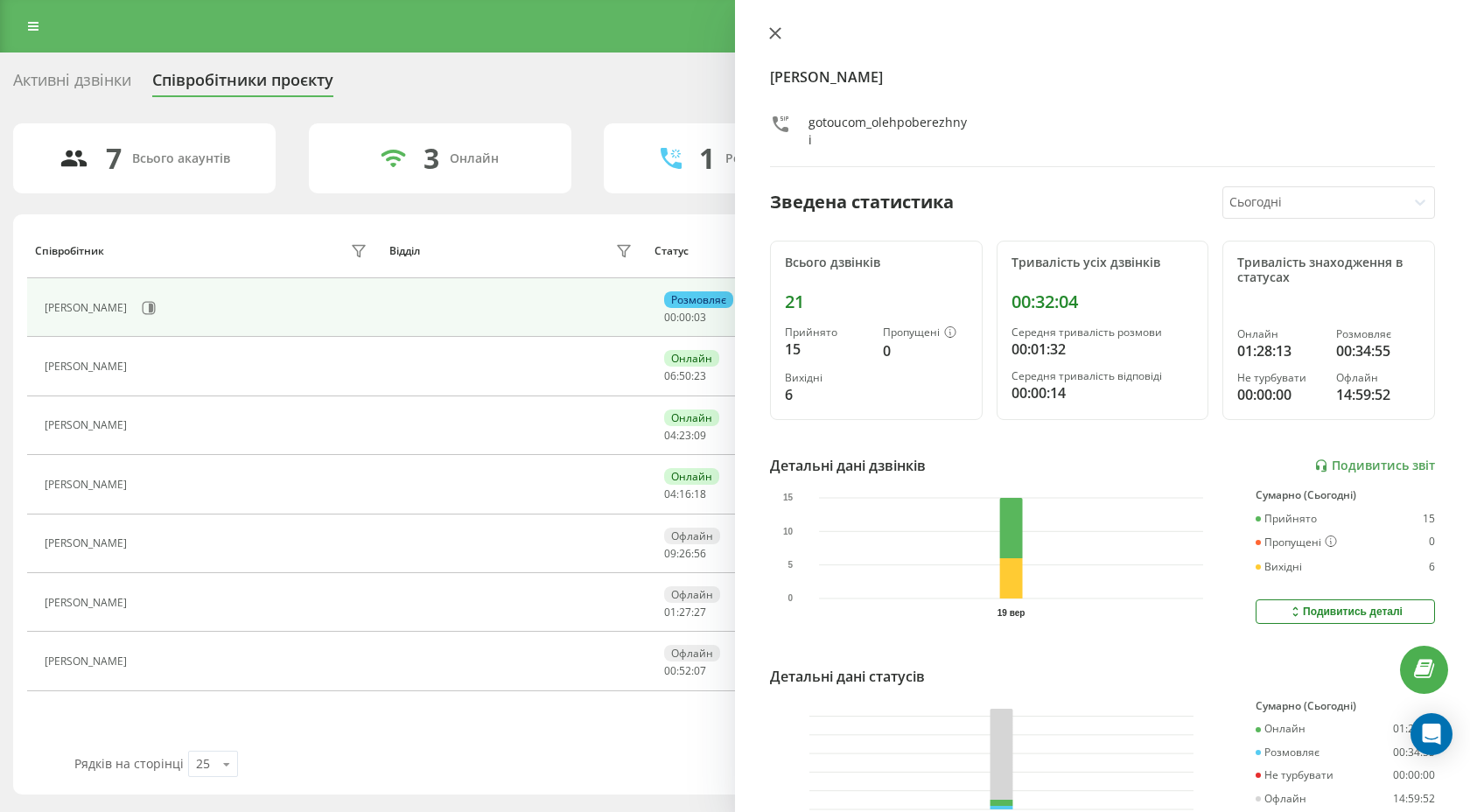
click at [770, 34] on icon at bounding box center [776, 33] width 12 height 12
